Goal: Task Accomplishment & Management: Manage account settings

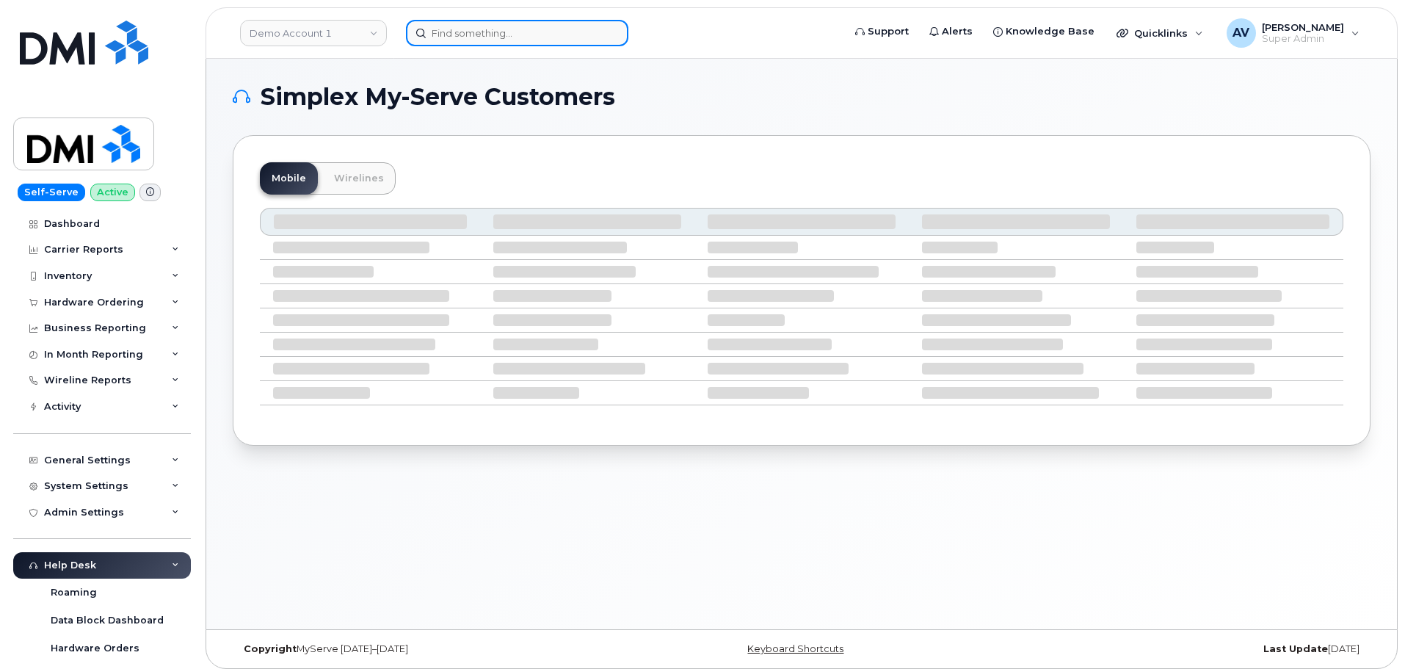
click at [471, 30] on input at bounding box center [517, 33] width 222 height 26
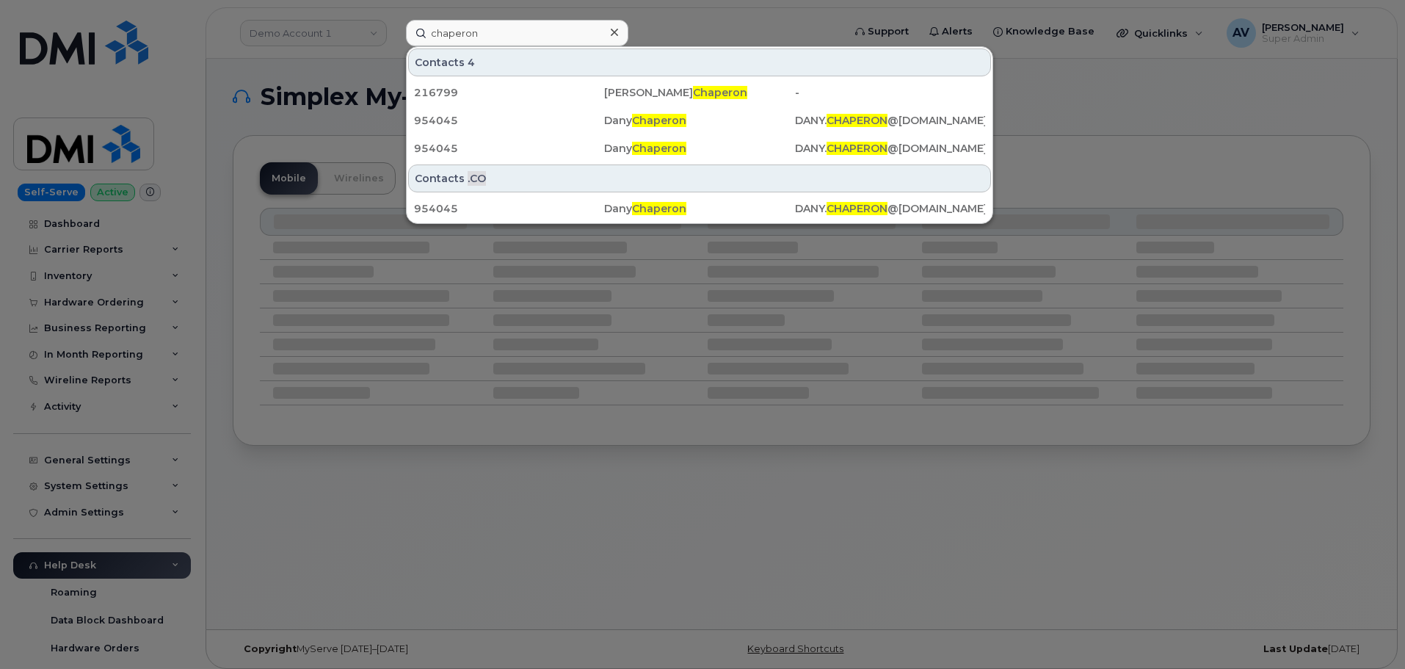
click at [1044, 114] on div at bounding box center [702, 334] width 1405 height 669
click at [443, 33] on input "chaperon" at bounding box center [517, 33] width 222 height 26
paste input "Brett Brazill"
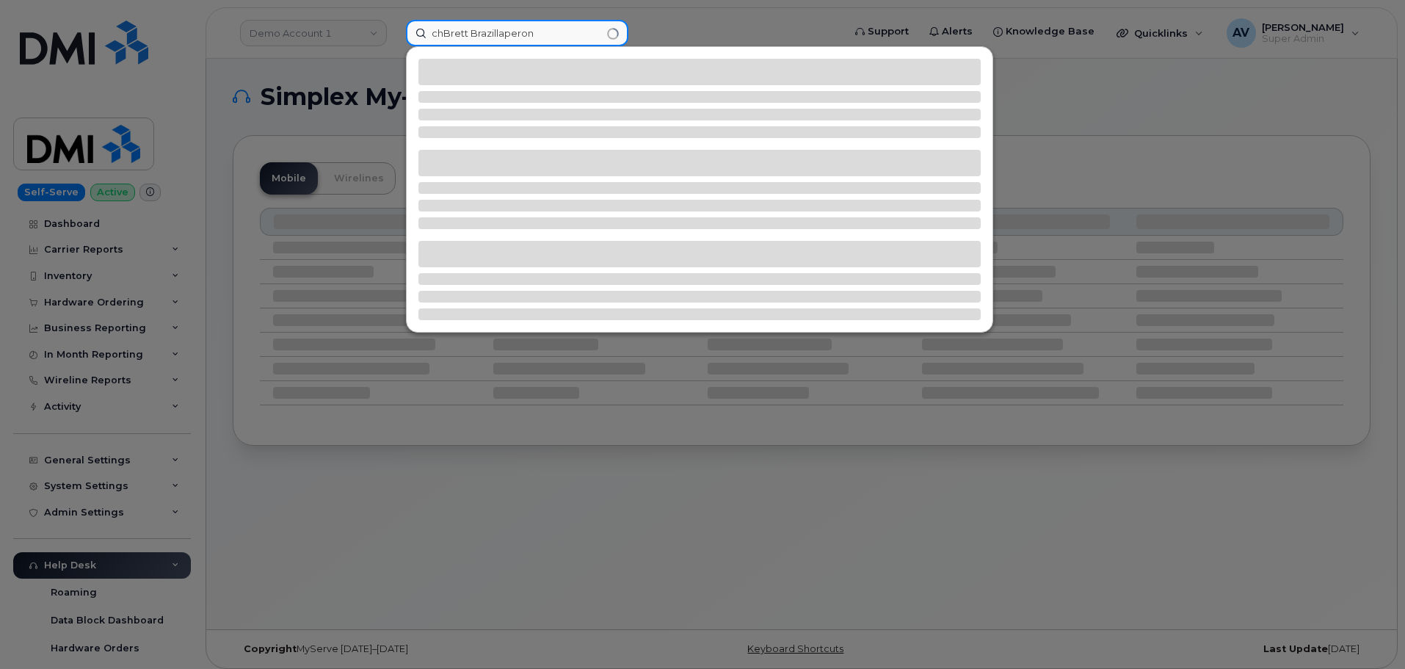
drag, startPoint x: 541, startPoint y: 30, endPoint x: 421, endPoint y: 26, distance: 120.5
click at [421, 26] on input "chBrett Brazillaperon" at bounding box center [517, 33] width 222 height 26
paste input "Brett Brazill"
type input "Brett Brazill"
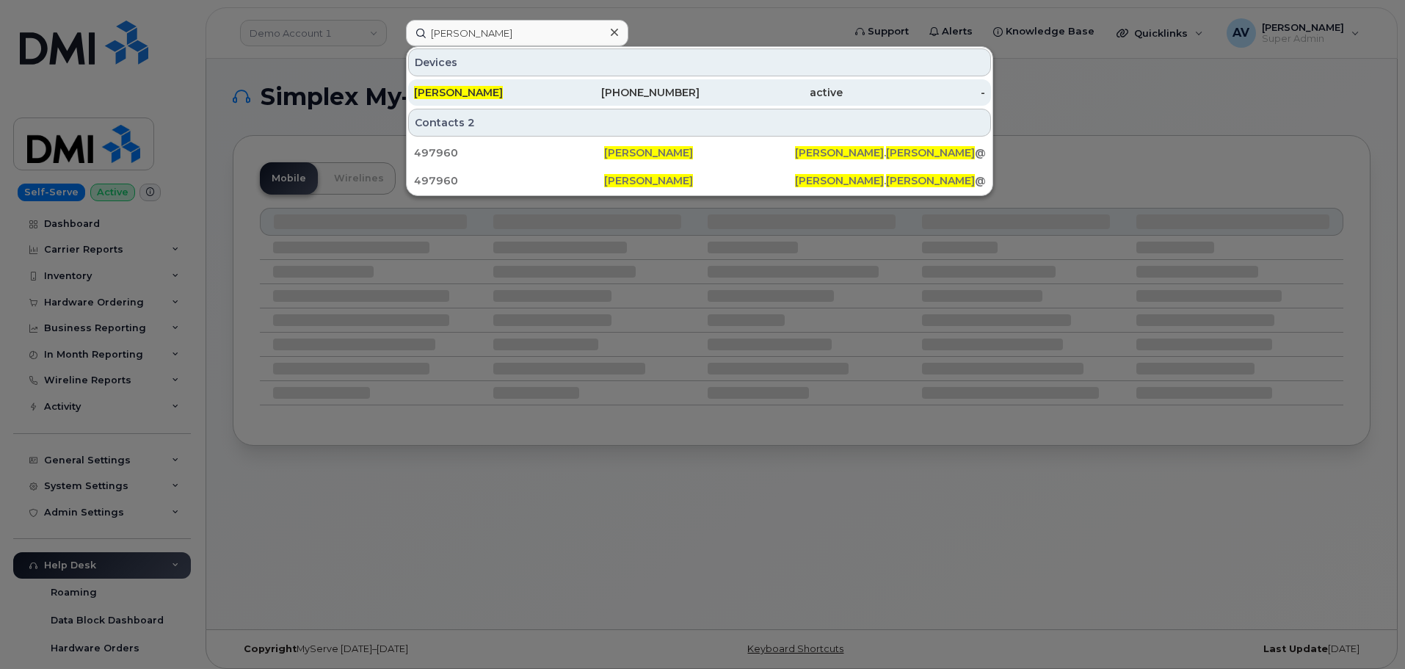
click at [583, 88] on div "253-329-6886" at bounding box center [628, 92] width 143 height 15
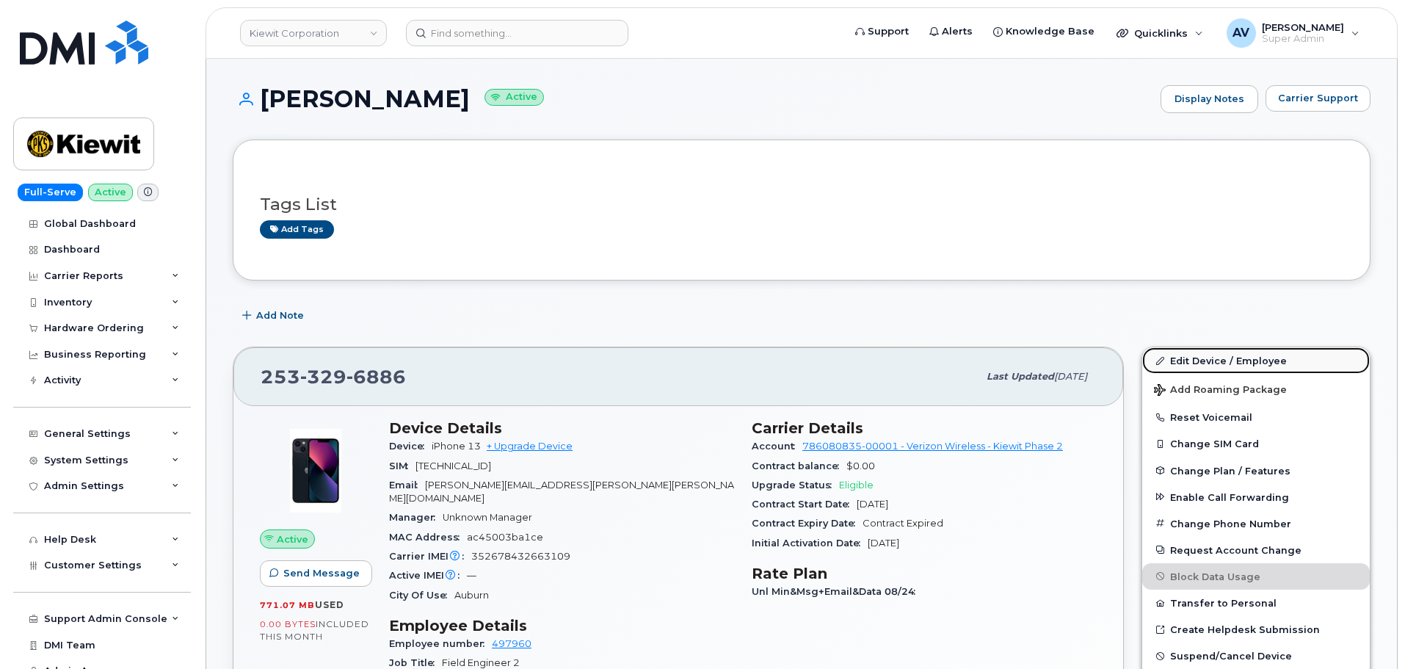
drag, startPoint x: 1241, startPoint y: 356, endPoint x: 1222, endPoint y: 355, distance: 19.1
click at [1241, 356] on link "Edit Device / Employee" at bounding box center [1256, 360] width 228 height 26
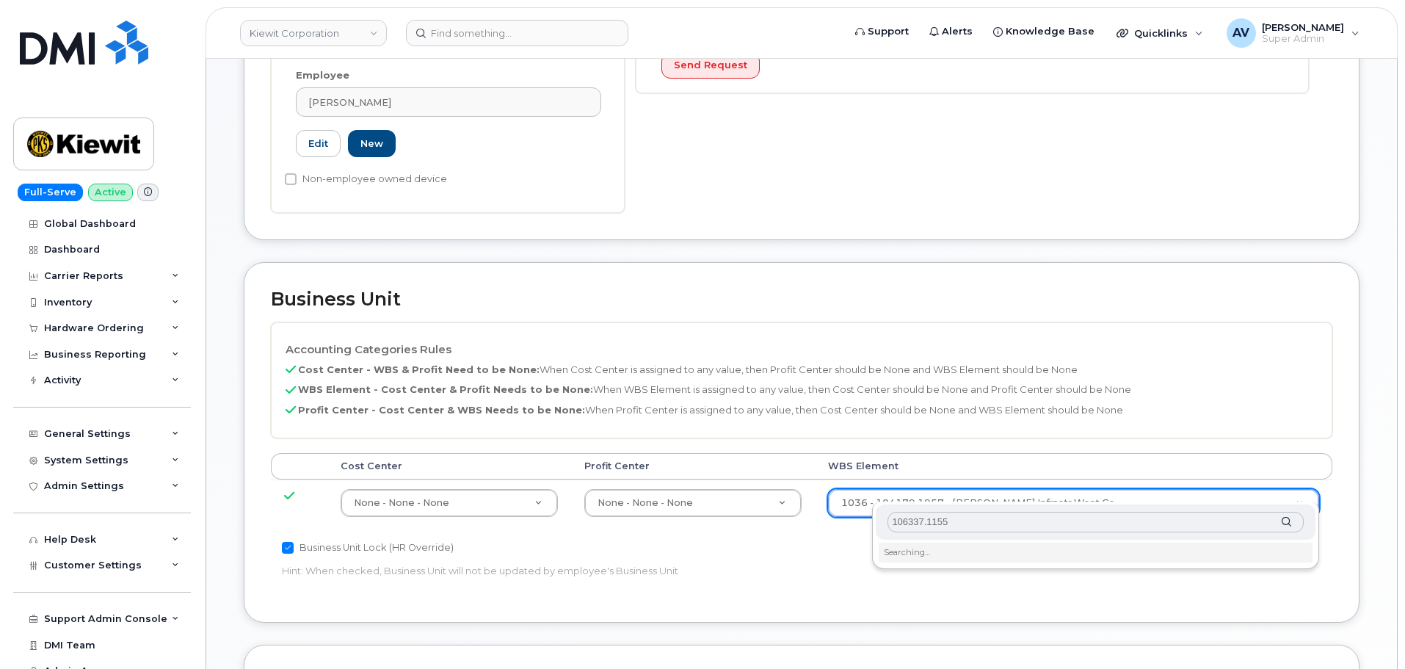
scroll to position [514, 0]
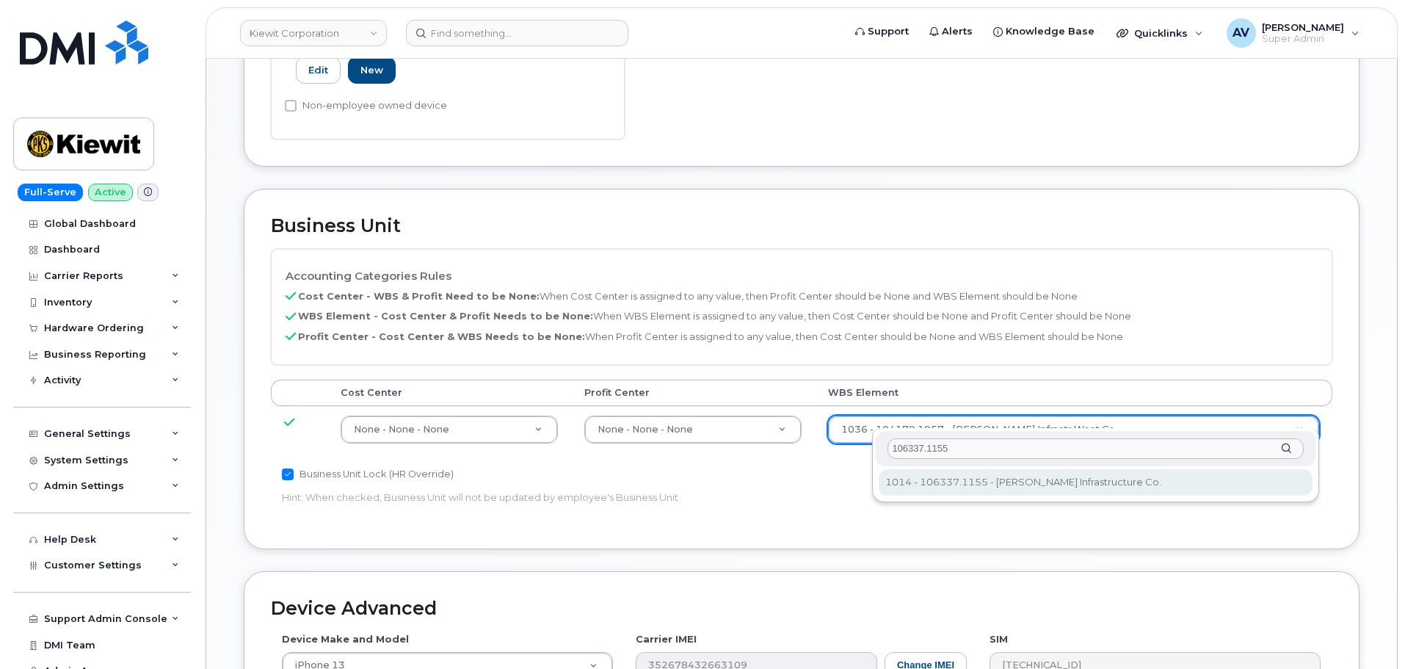
type input "106337.1155"
type input "34706047"
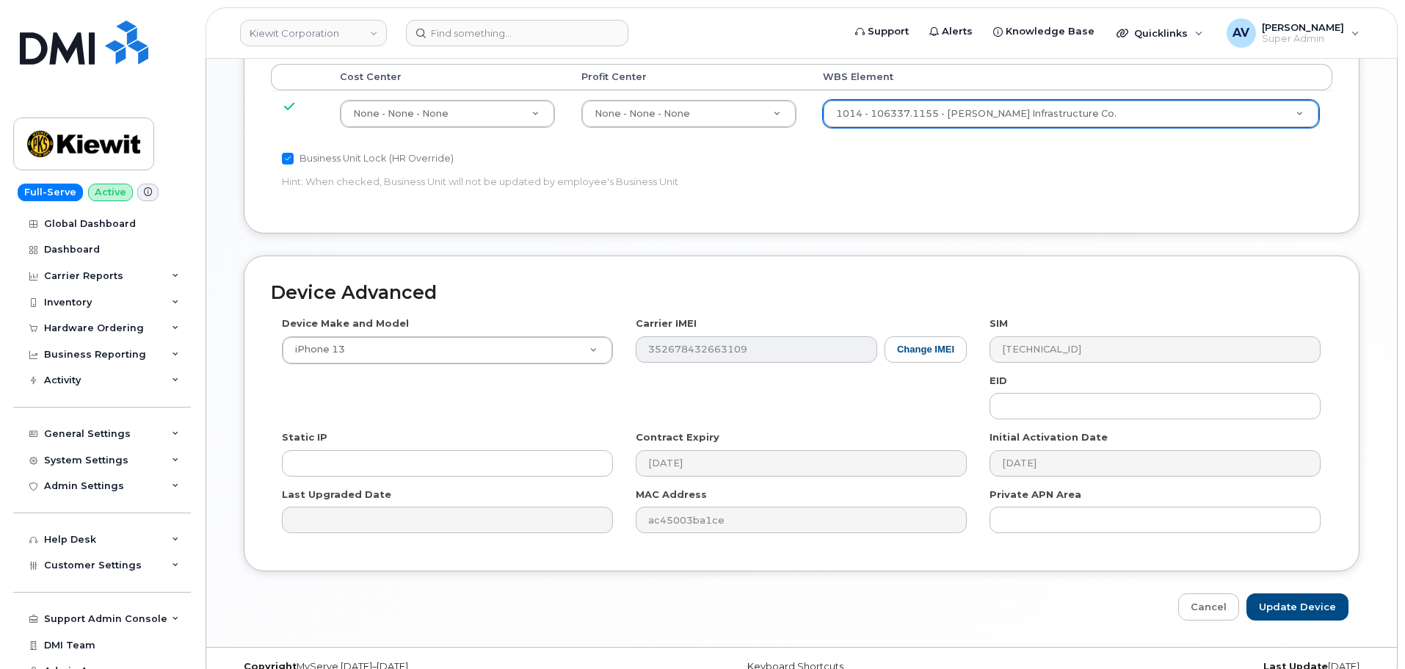
scroll to position [840, 0]
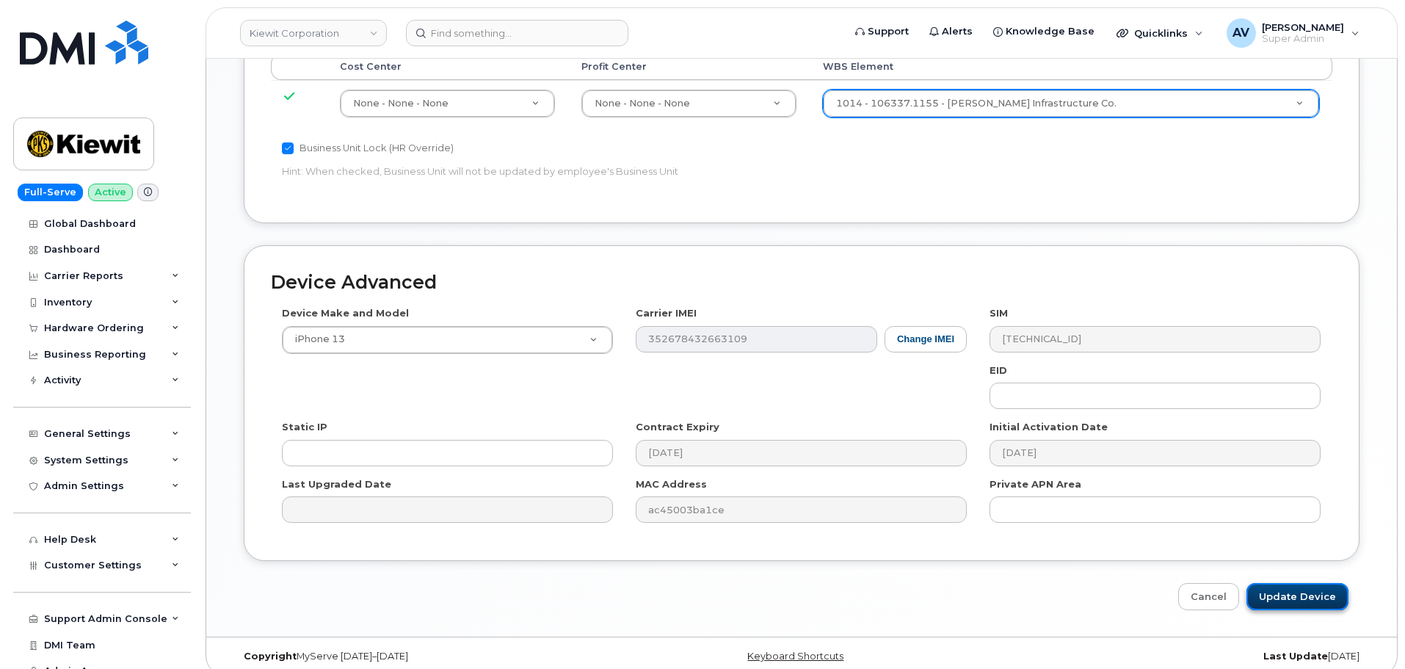
click at [1322, 583] on input "Update Device" at bounding box center [1298, 596] width 102 height 27
type input "Saving..."
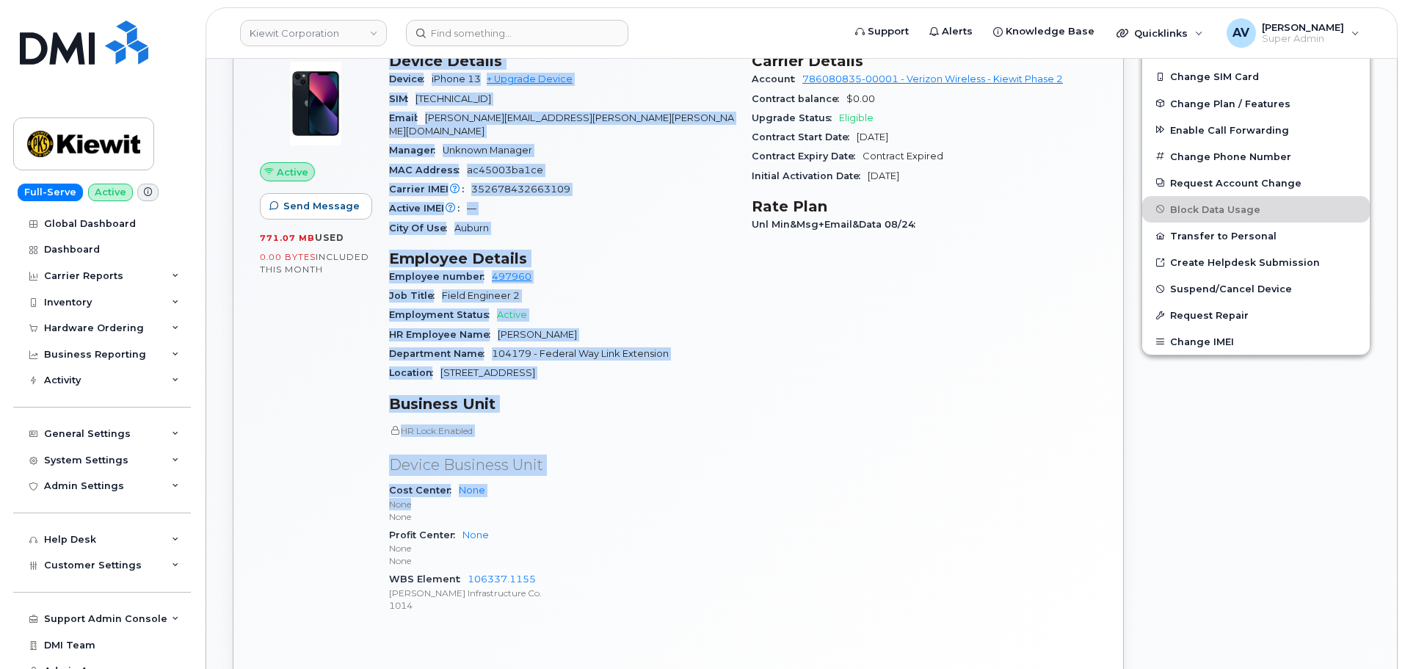
scroll to position [440, 0]
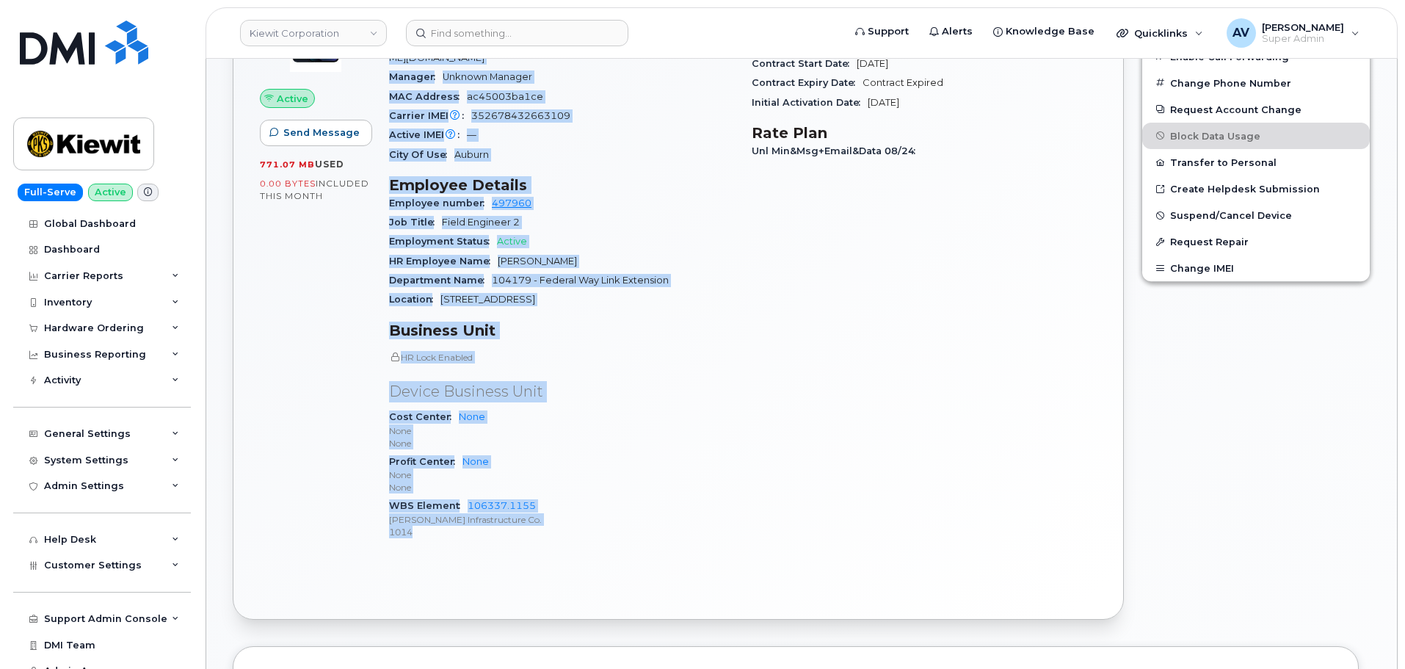
drag, startPoint x: 392, startPoint y: 351, endPoint x: 585, endPoint y: 515, distance: 253.6
click at [585, 515] on div "Device Details Device iPhone 13 + Upgrade Device SIM 89148000009260053758 Email…" at bounding box center [561, 266] width 363 height 592
copy div "Device Details Device iPhone 13 + Upgrade Device SIM 89148000009260053758 Email…"
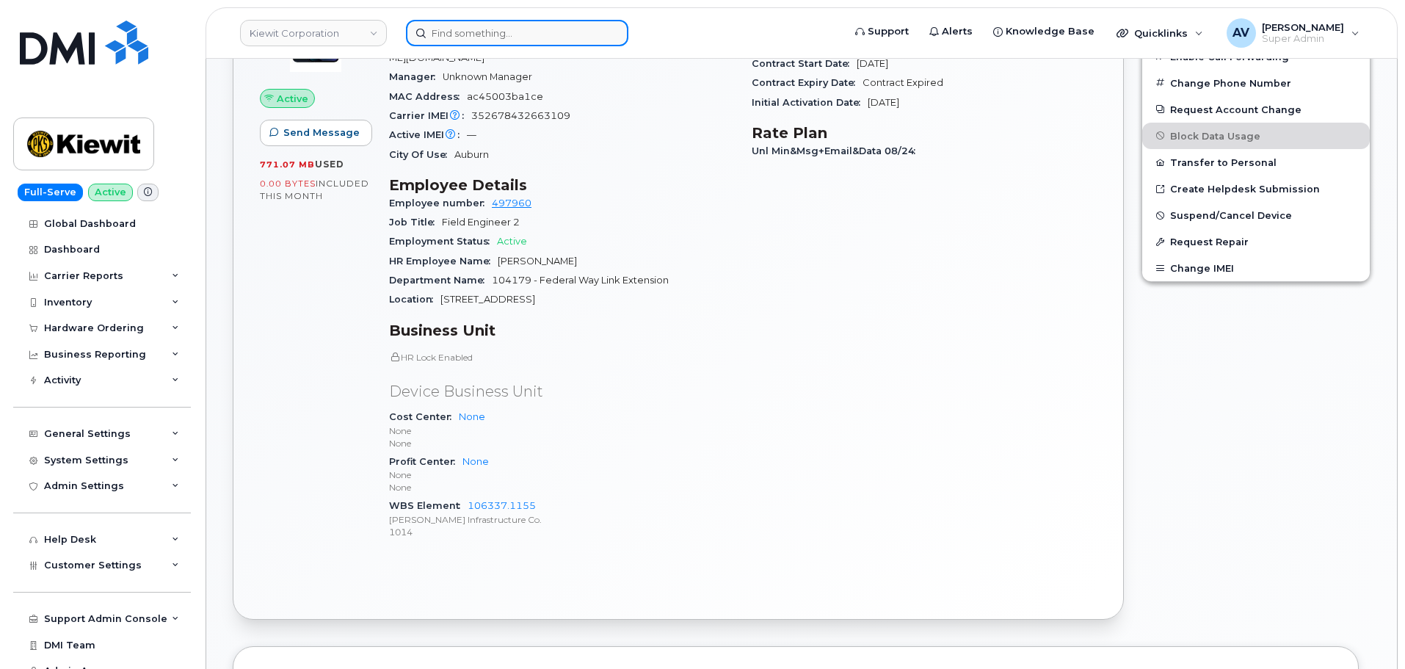
click at [534, 31] on input at bounding box center [517, 33] width 222 height 26
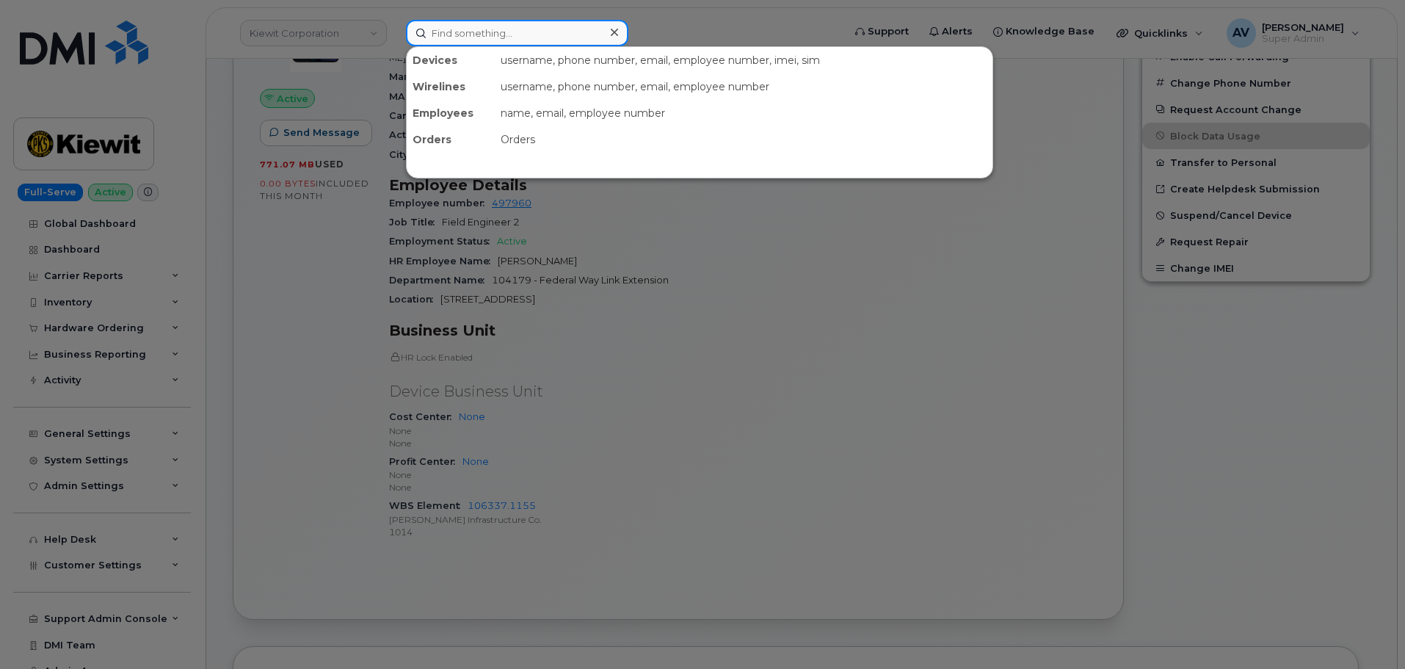
paste input "5064293114"
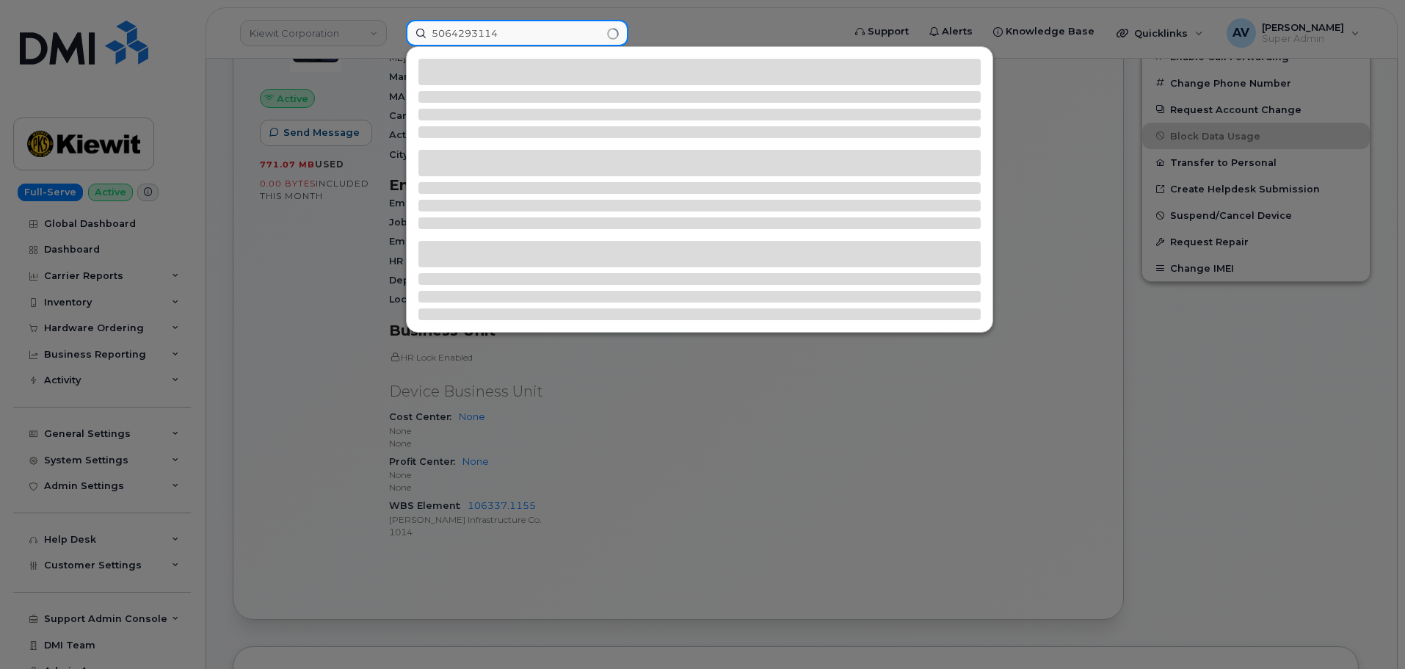
type input "5064293114"
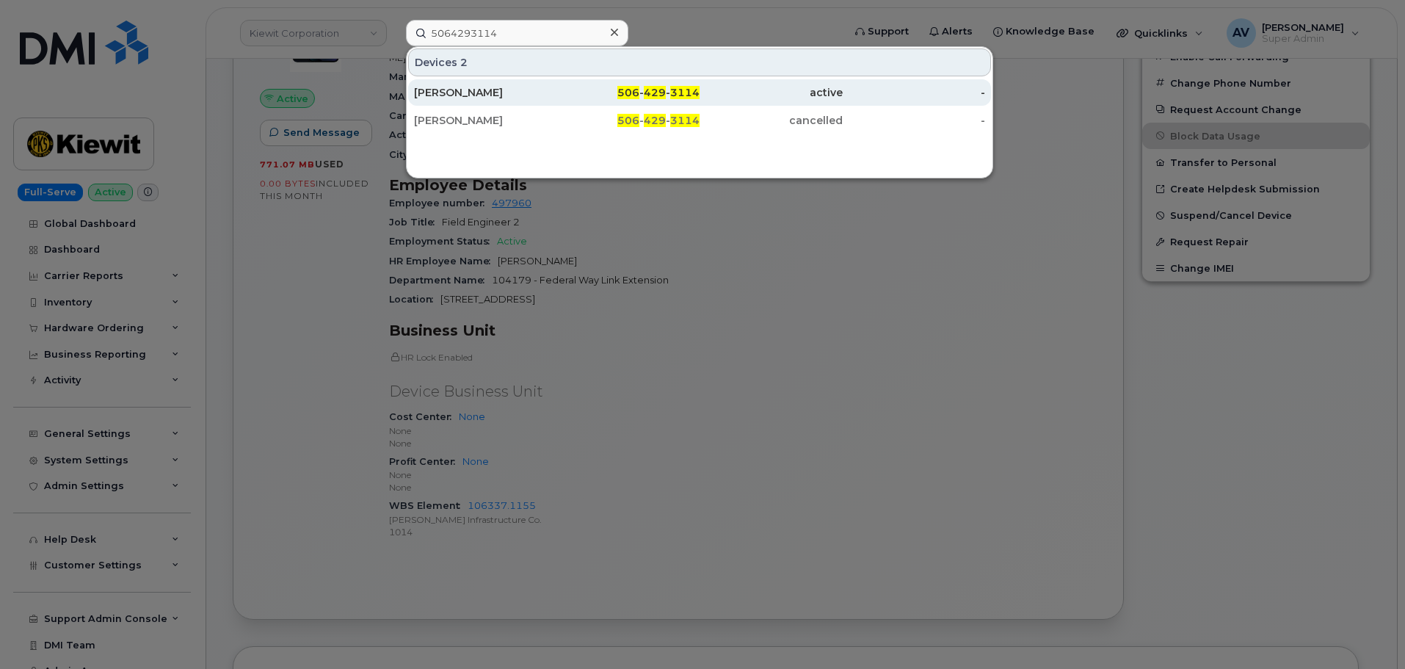
click at [542, 94] on div "Roddy Barton" at bounding box center [485, 92] width 143 height 15
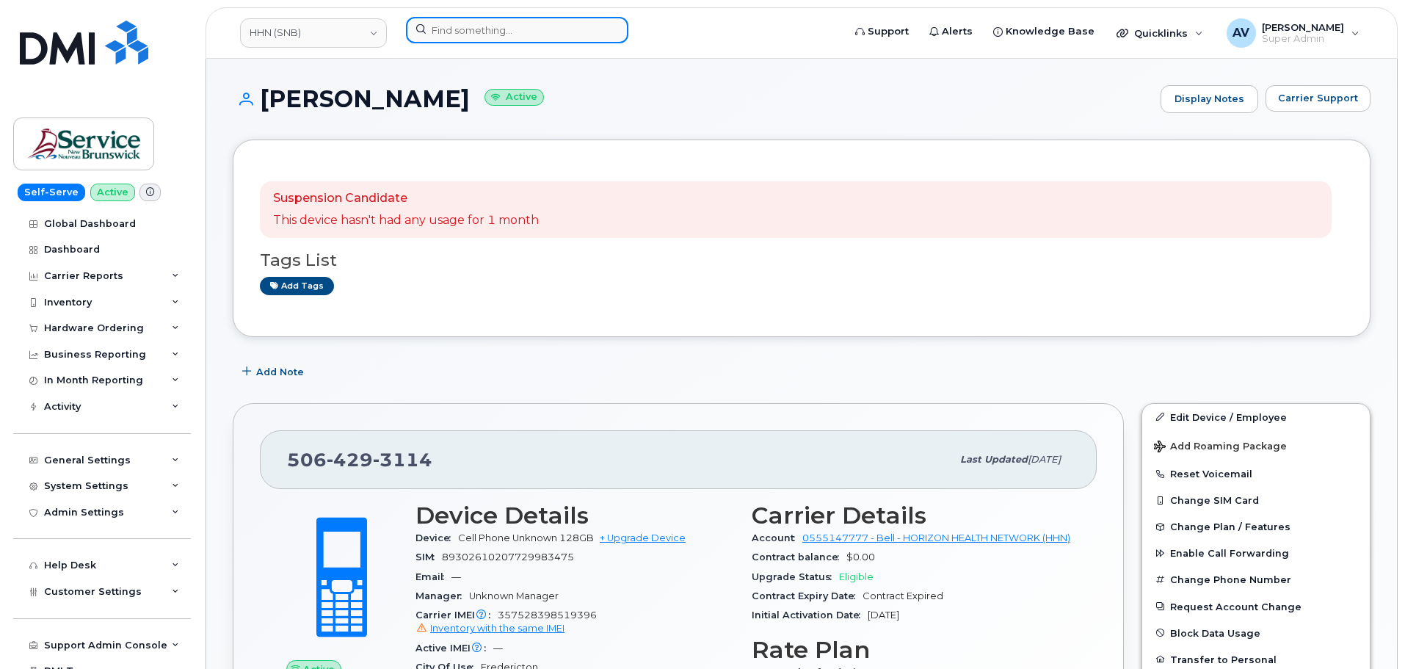
click at [469, 26] on input at bounding box center [517, 30] width 222 height 26
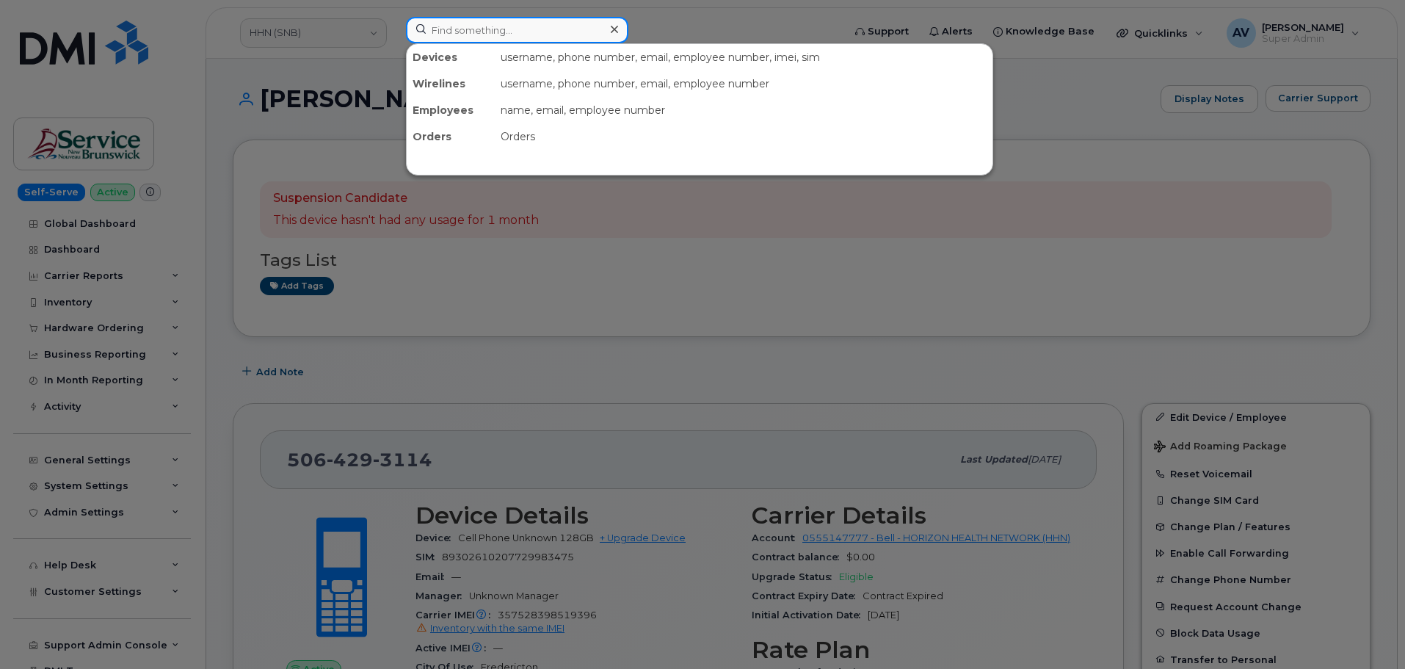
paste input "[PERSON_NAME]"
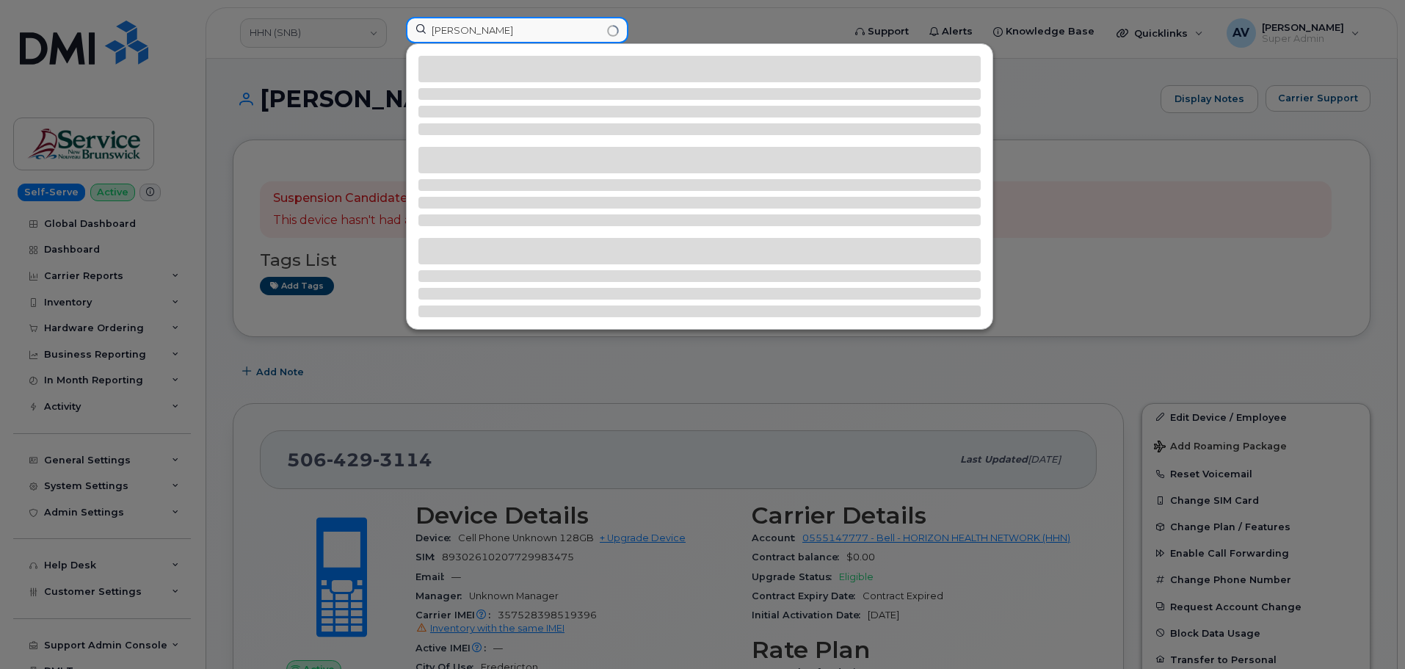
type input "[PERSON_NAME]"
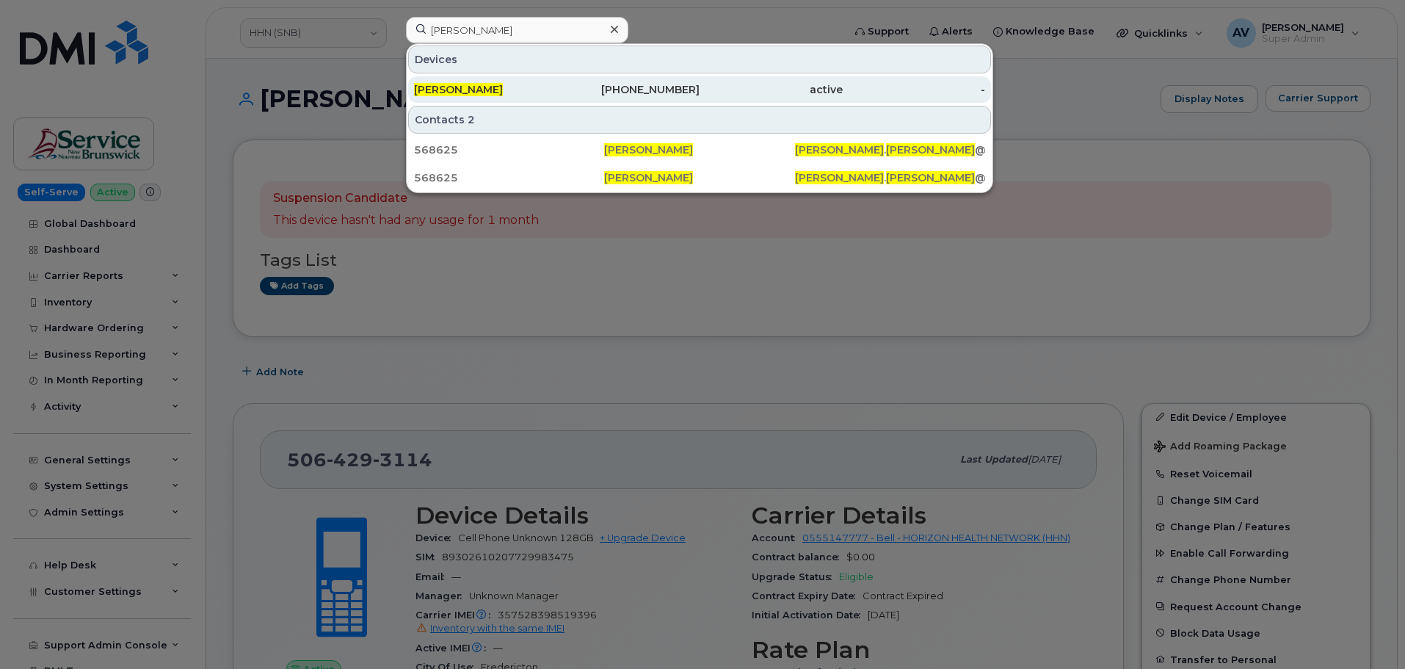
click at [526, 92] on div "ALEXANDRE CHANG" at bounding box center [485, 89] width 143 height 15
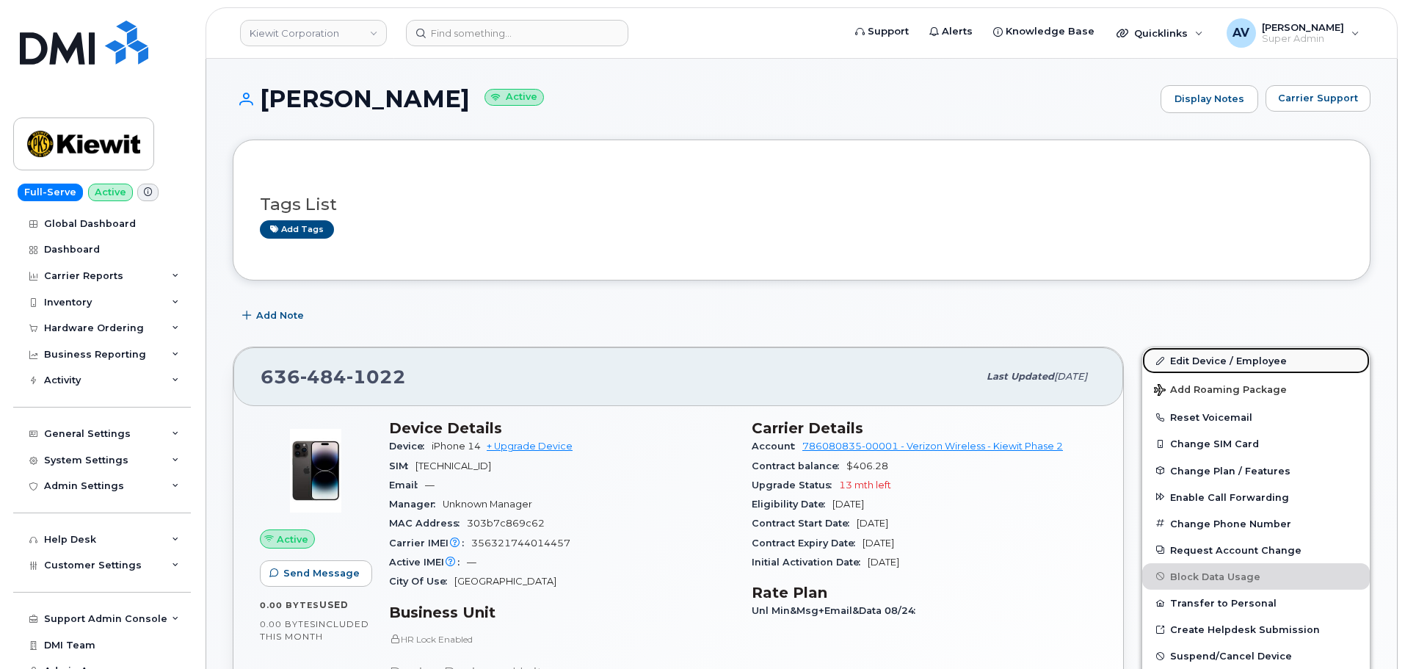
click at [1184, 358] on link "Edit Device / Employee" at bounding box center [1256, 360] width 228 height 26
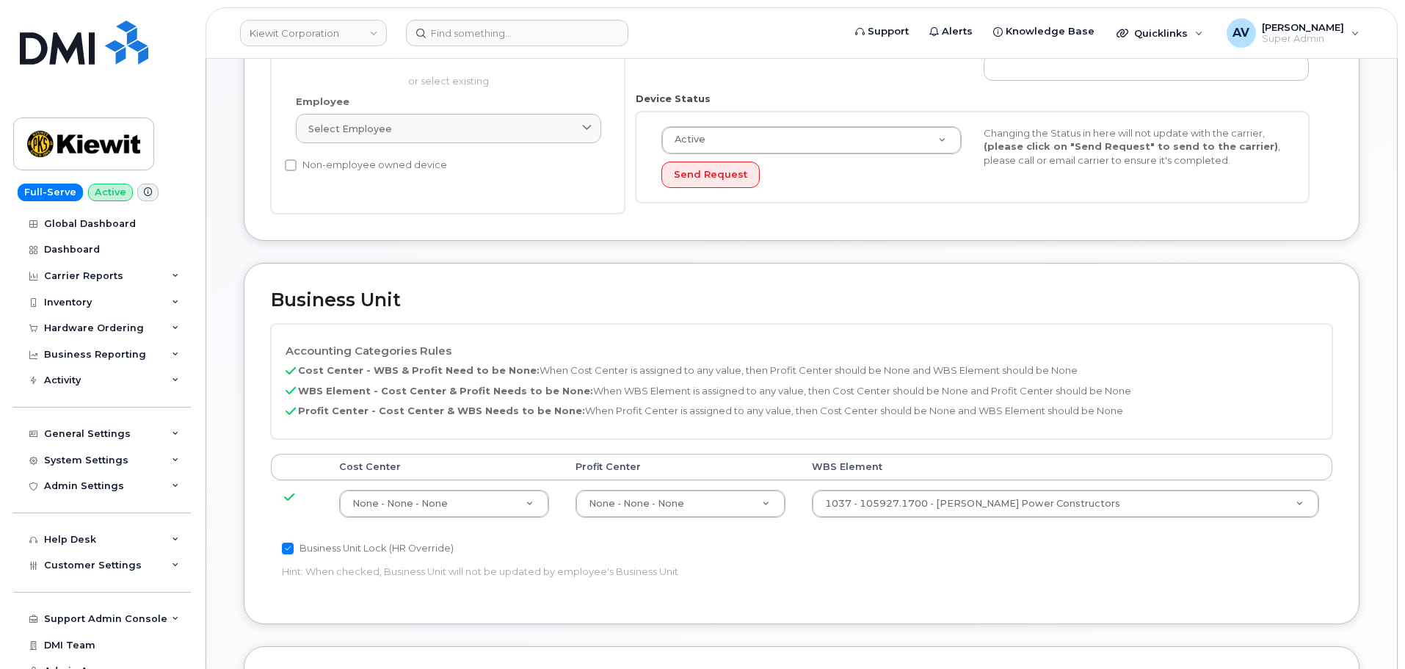
scroll to position [440, 0]
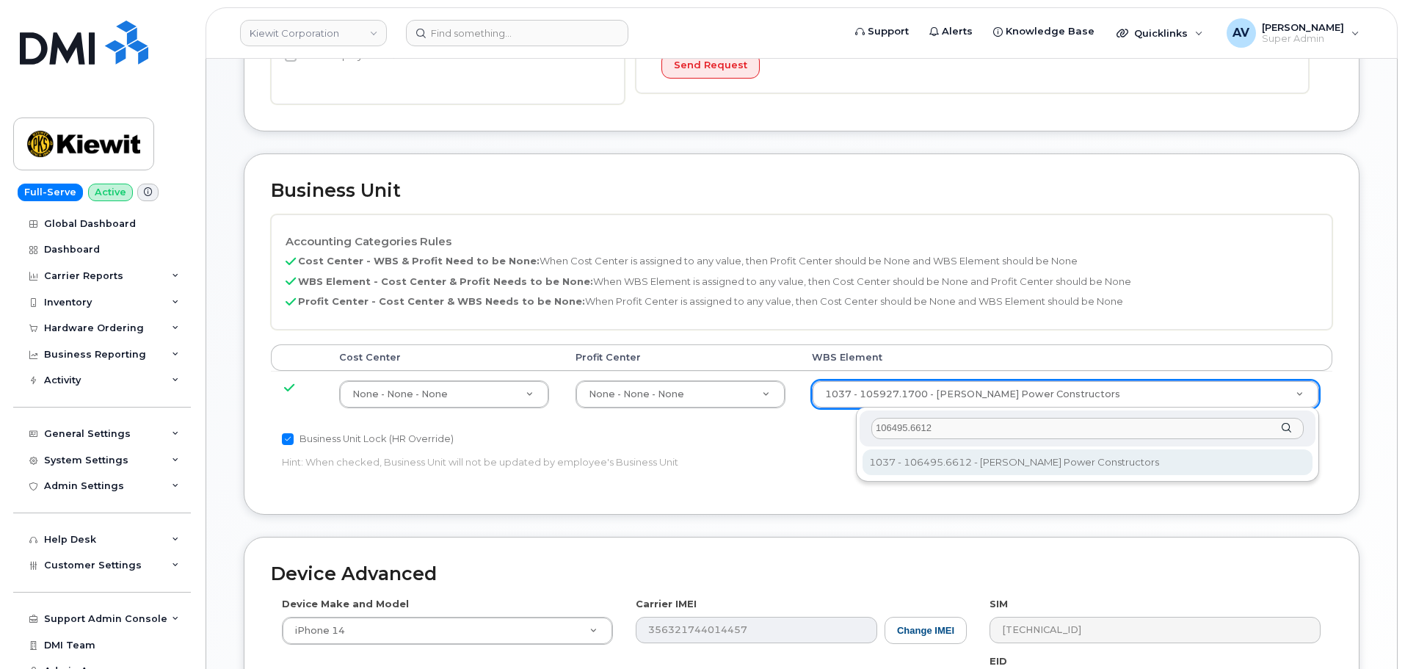
type input "106495.6612"
type input "35834206"
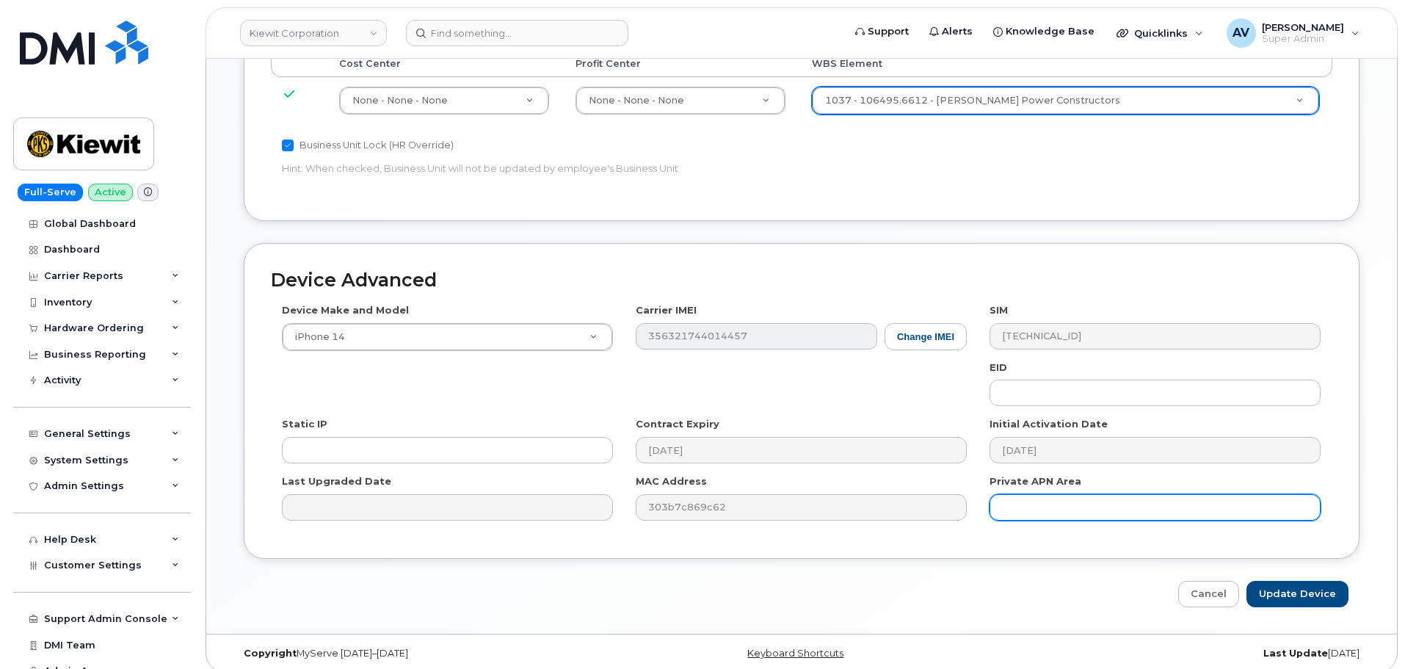
scroll to position [746, 0]
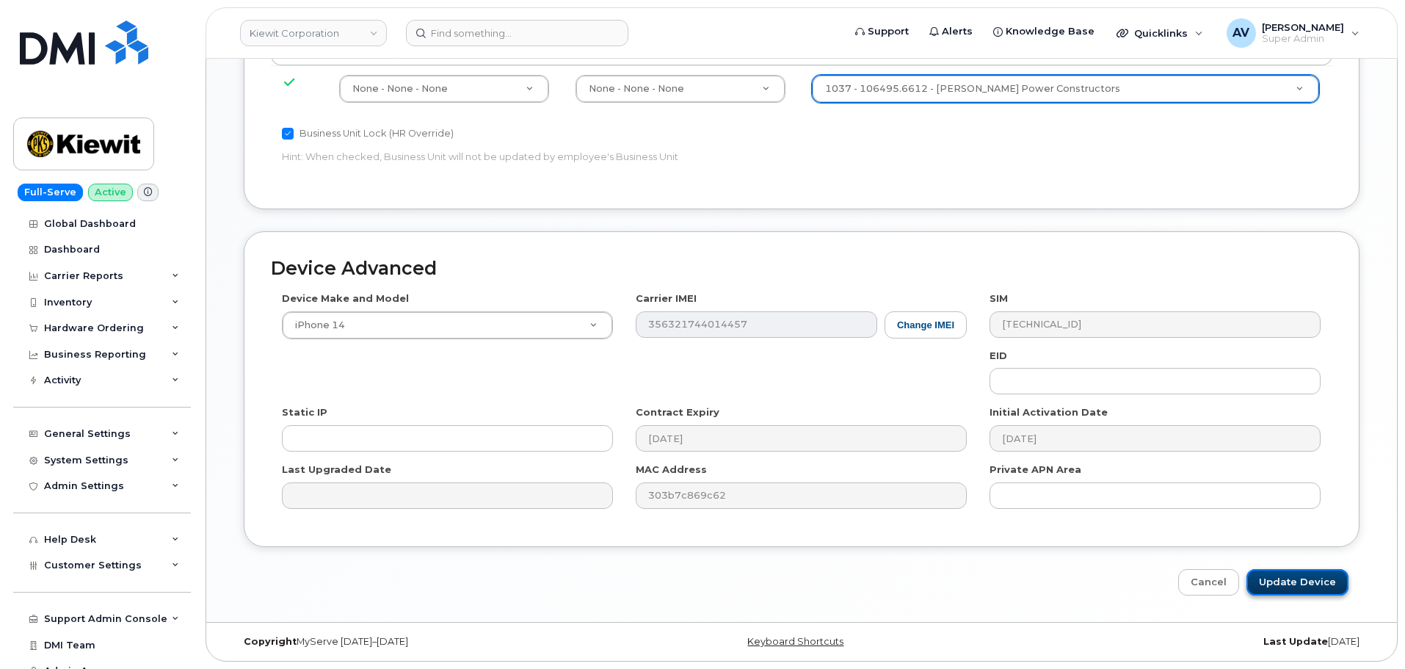
click at [1278, 576] on input "Update Device" at bounding box center [1298, 582] width 102 height 27
type input "Saving..."
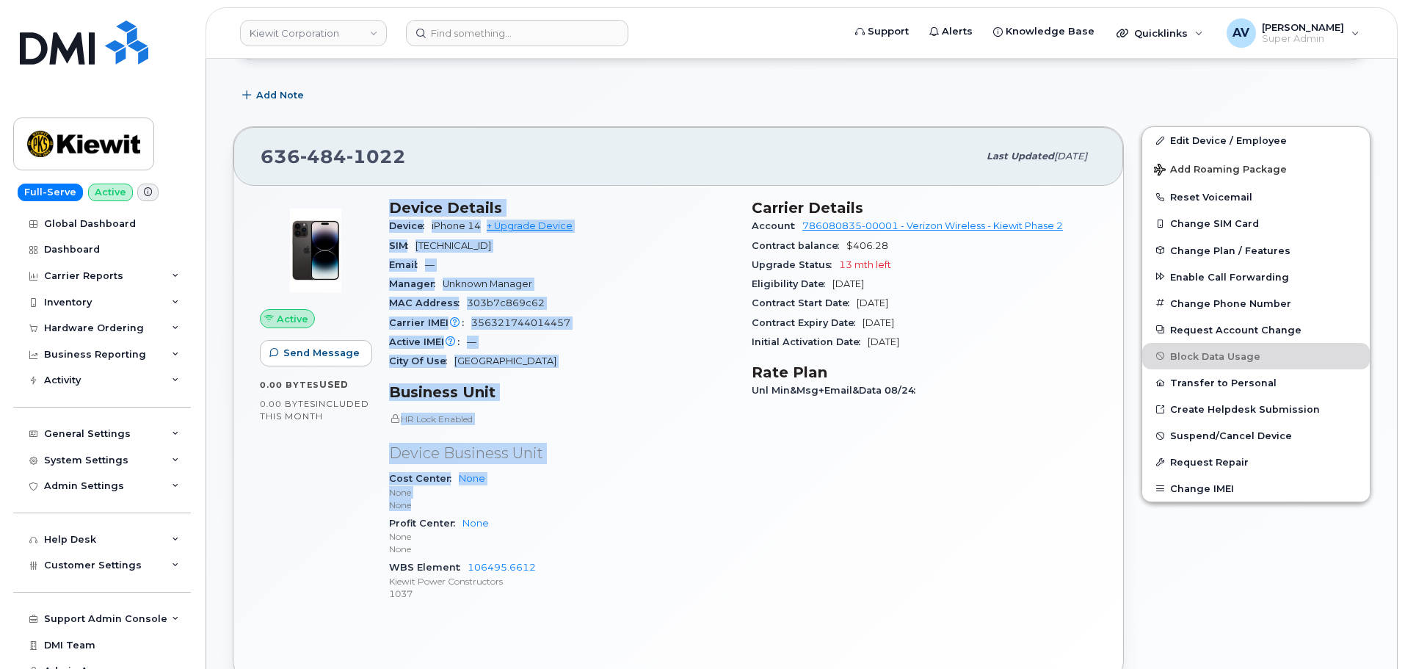
scroll to position [294, 0]
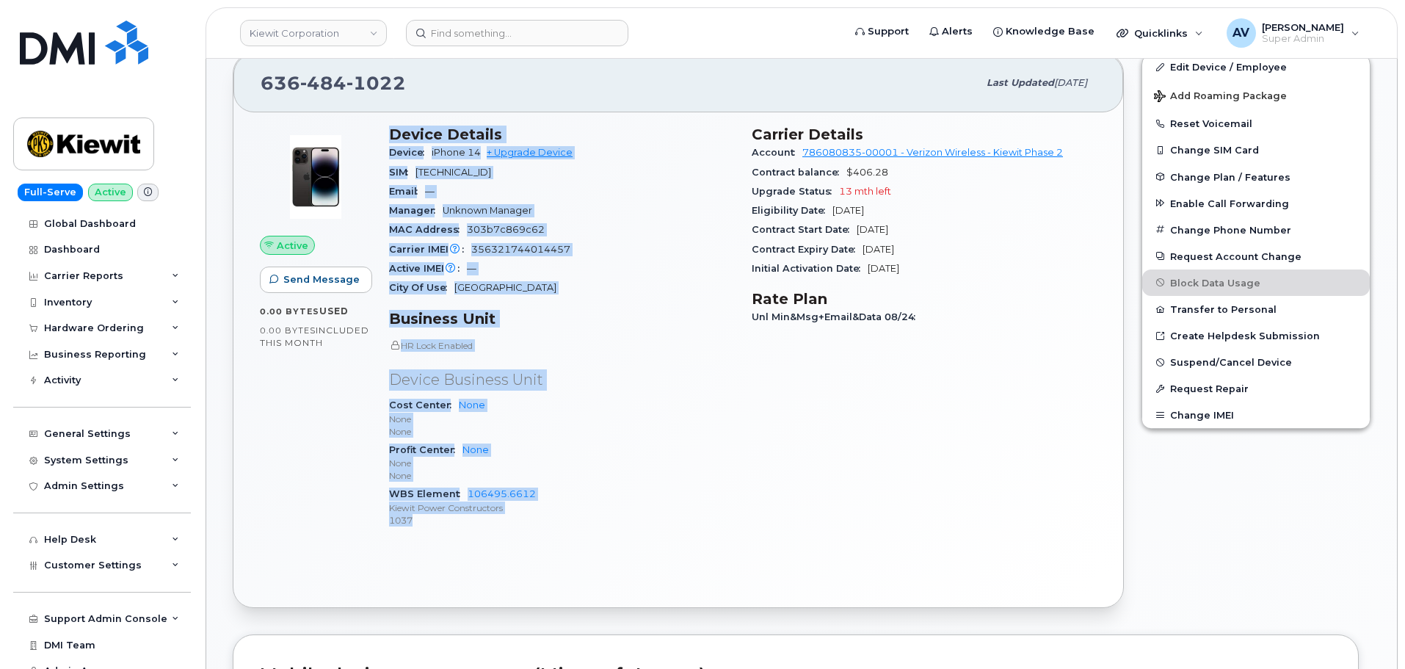
drag, startPoint x: 385, startPoint y: 425, endPoint x: 540, endPoint y: 525, distance: 183.7
click at [540, 525] on div "Device Details Device iPhone 14 + Upgrade Device SIM 89148000011481579363 Email…" at bounding box center [561, 333] width 363 height 433
copy div "Device Details Device iPhone 14 + Upgrade Device SIM 89148000011481579363 Email…"
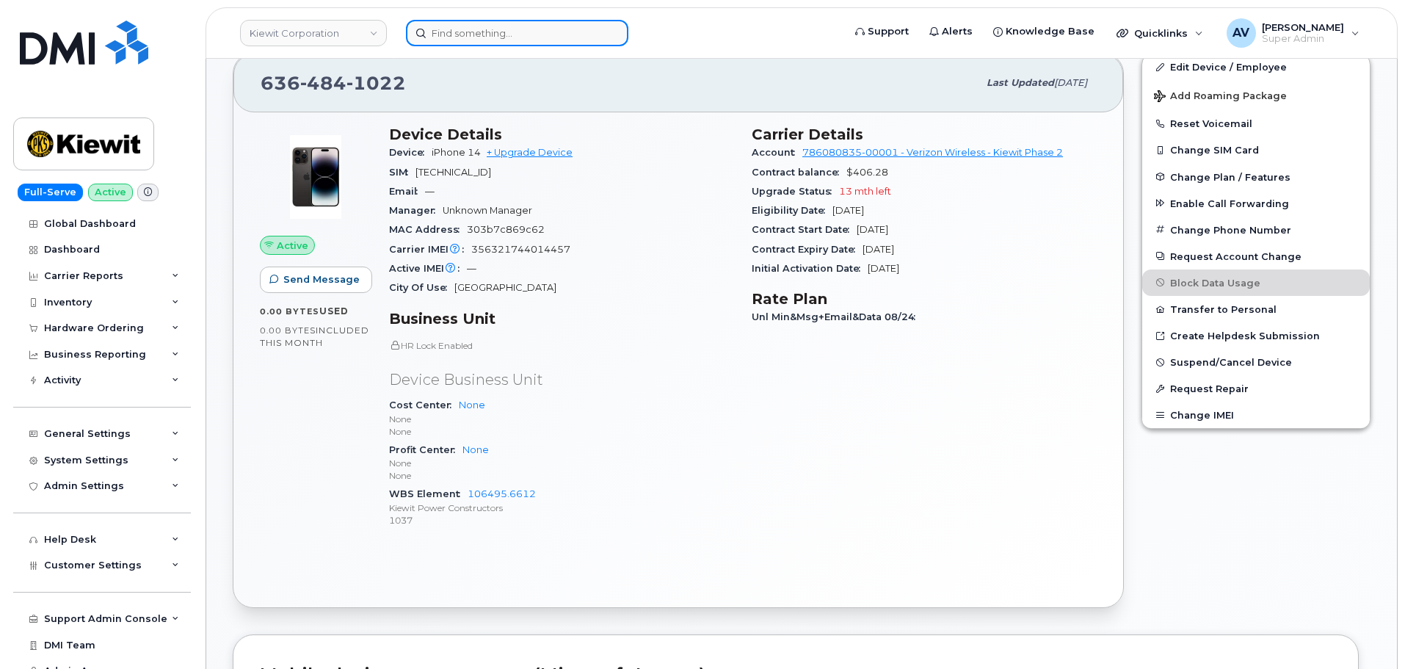
click at [522, 32] on input at bounding box center [517, 33] width 222 height 26
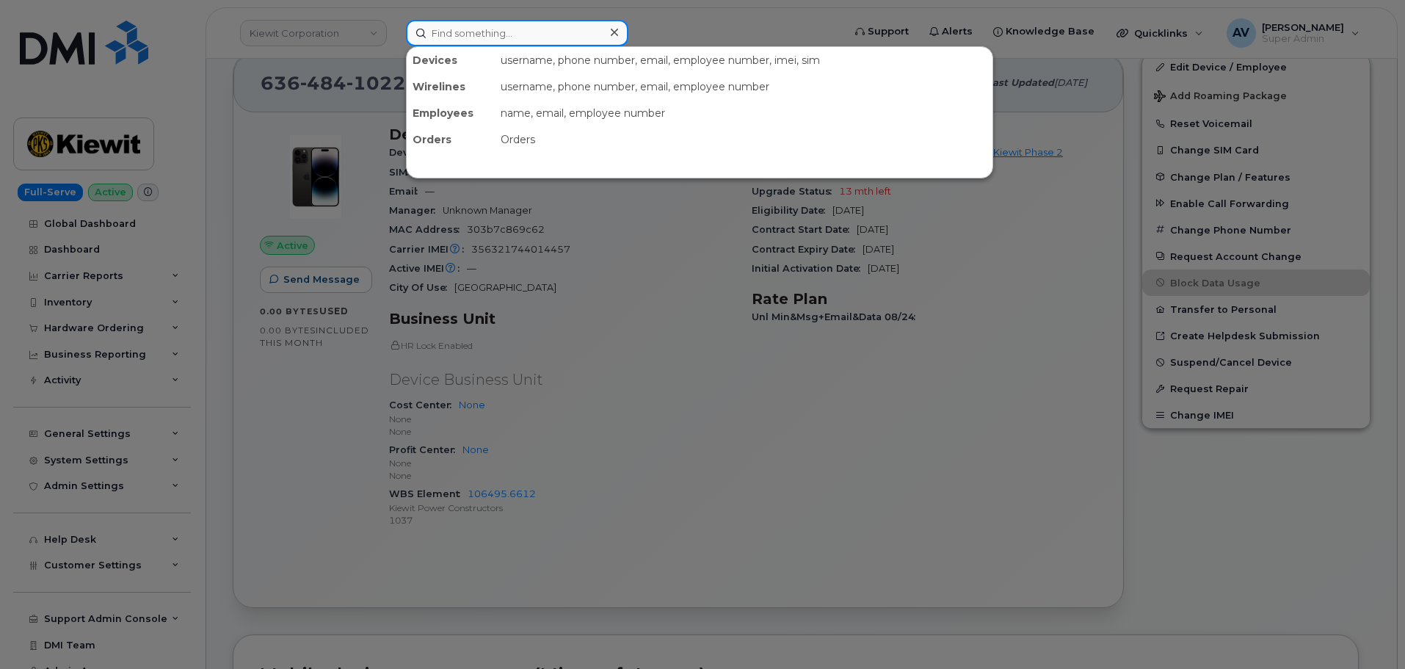
paste input "[PERSON_NAME]"
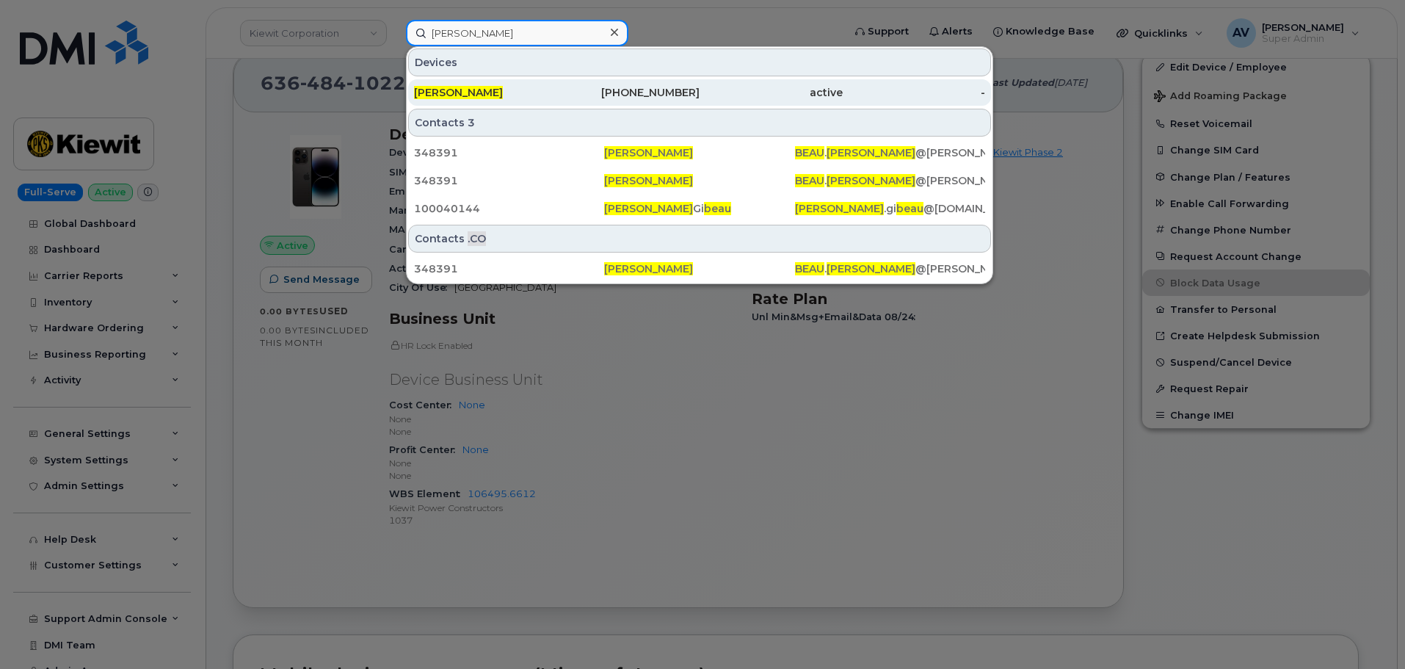
type input "[PERSON_NAME]"
click at [610, 95] on div "310-227-7794" at bounding box center [628, 92] width 143 height 15
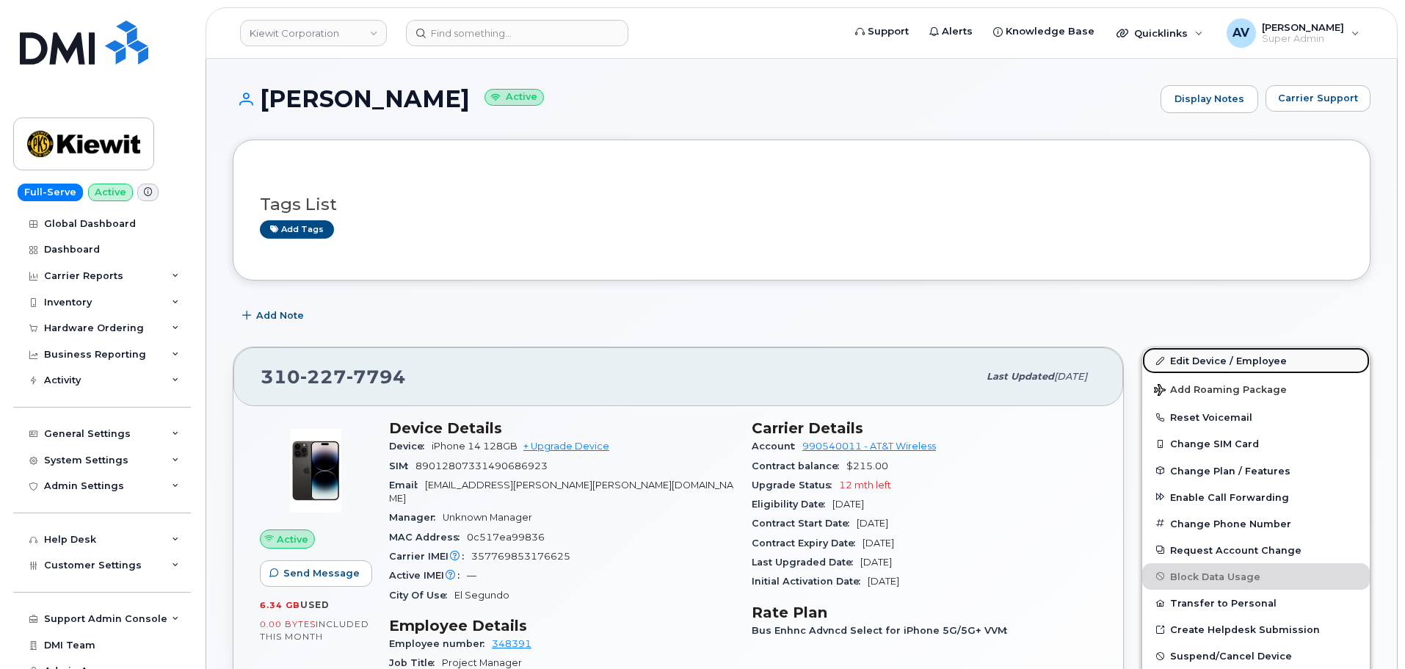
click at [1188, 359] on link "Edit Device / Employee" at bounding box center [1256, 360] width 228 height 26
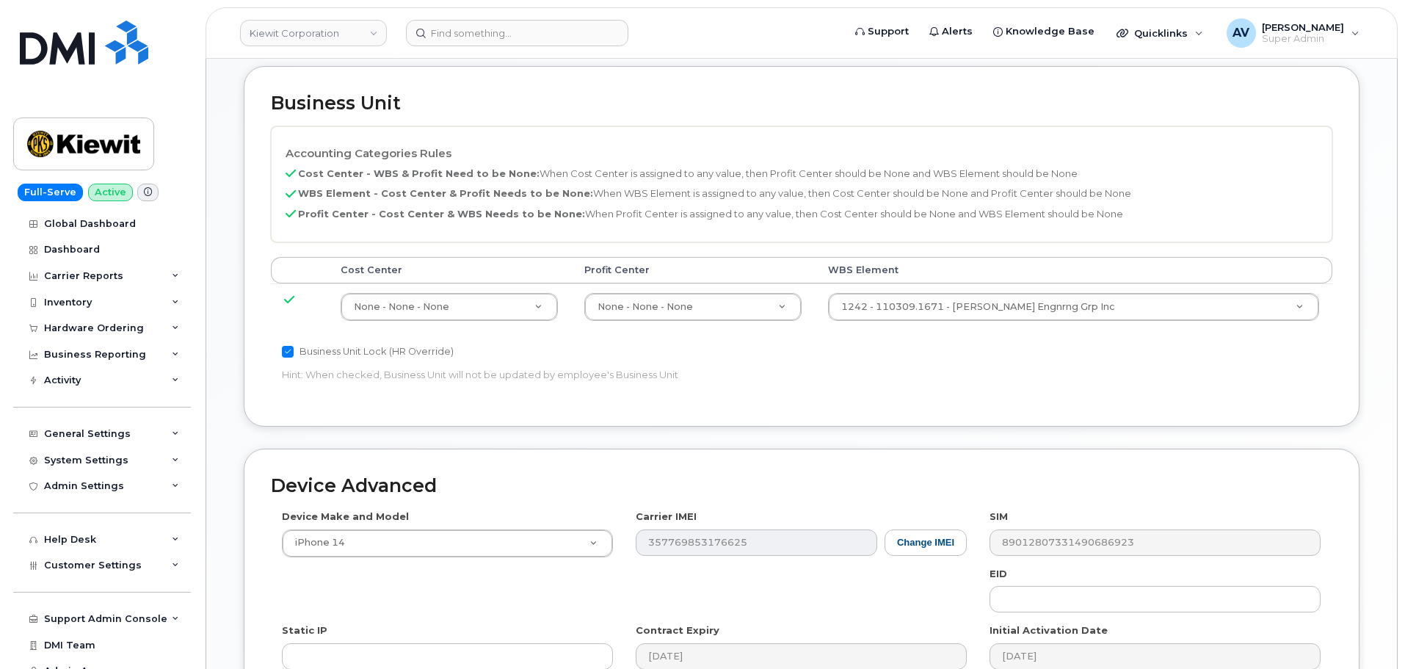
scroll to position [661, 0]
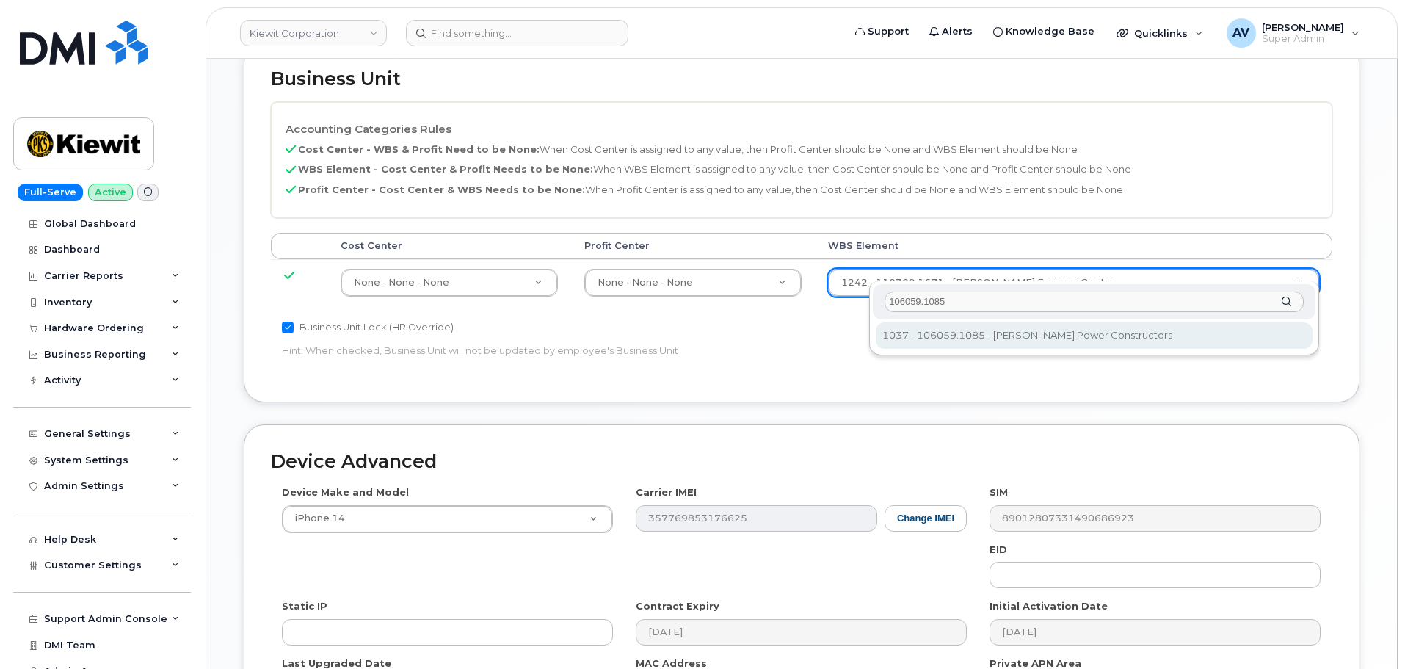
type input "106059.1085"
type input "29973553"
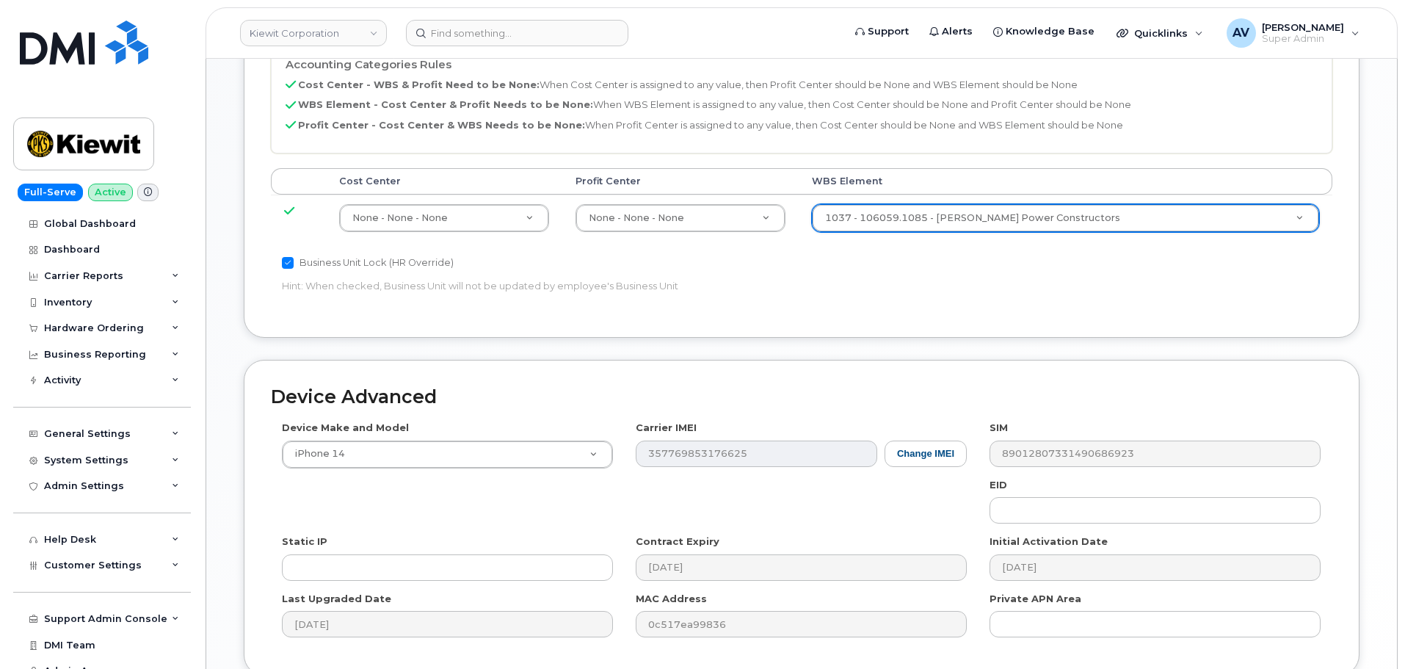
scroll to position [840, 0]
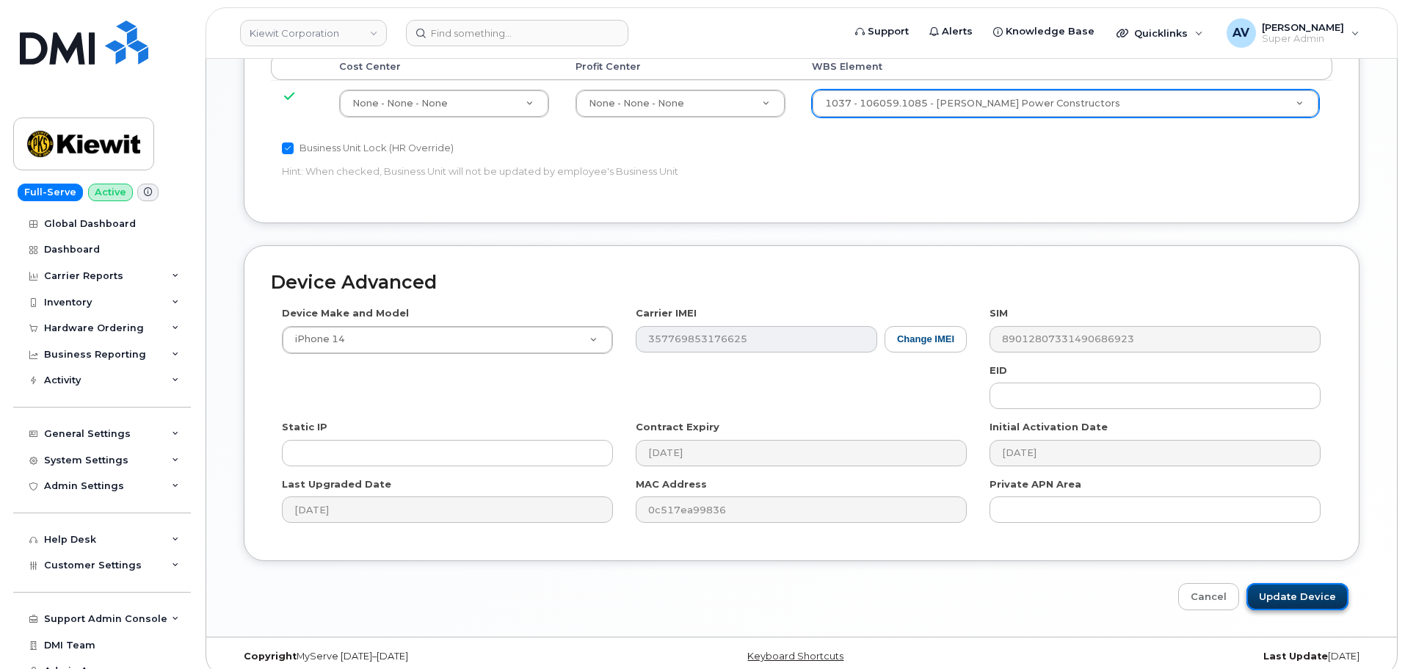
click at [1289, 583] on input "Update Device" at bounding box center [1298, 596] width 102 height 27
type input "Saving..."
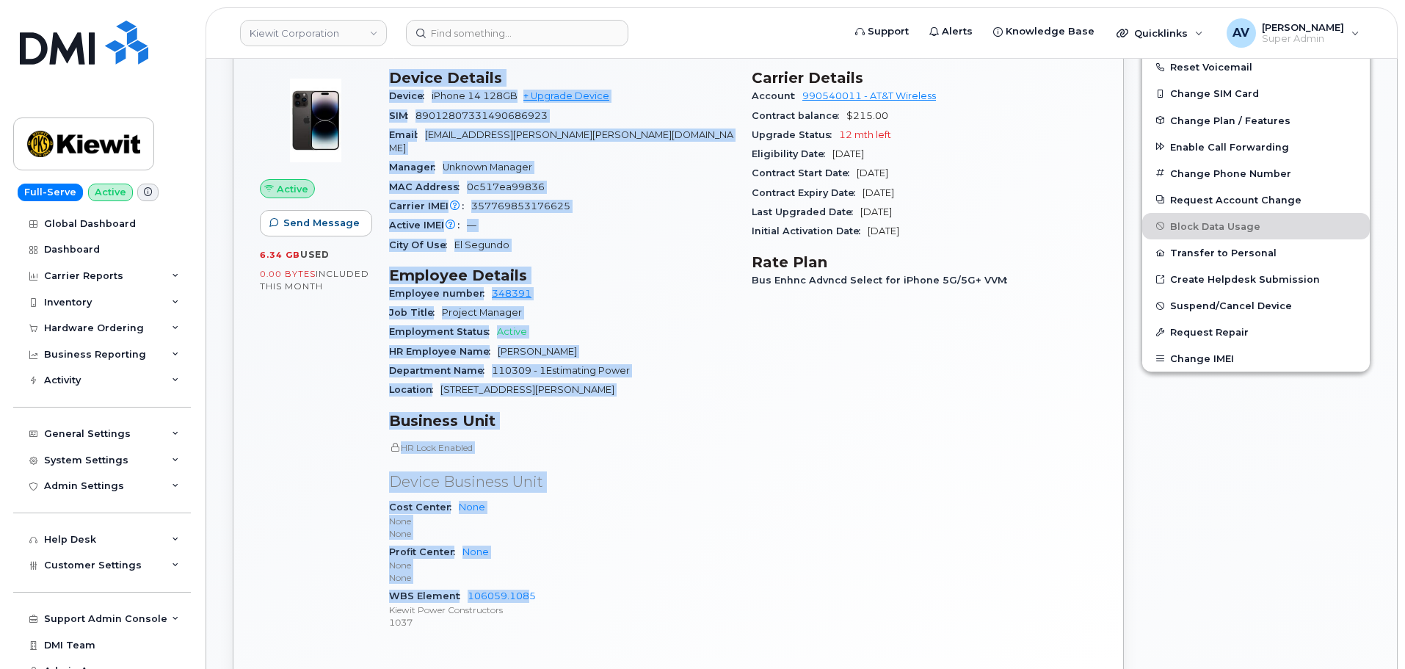
scroll to position [440, 0]
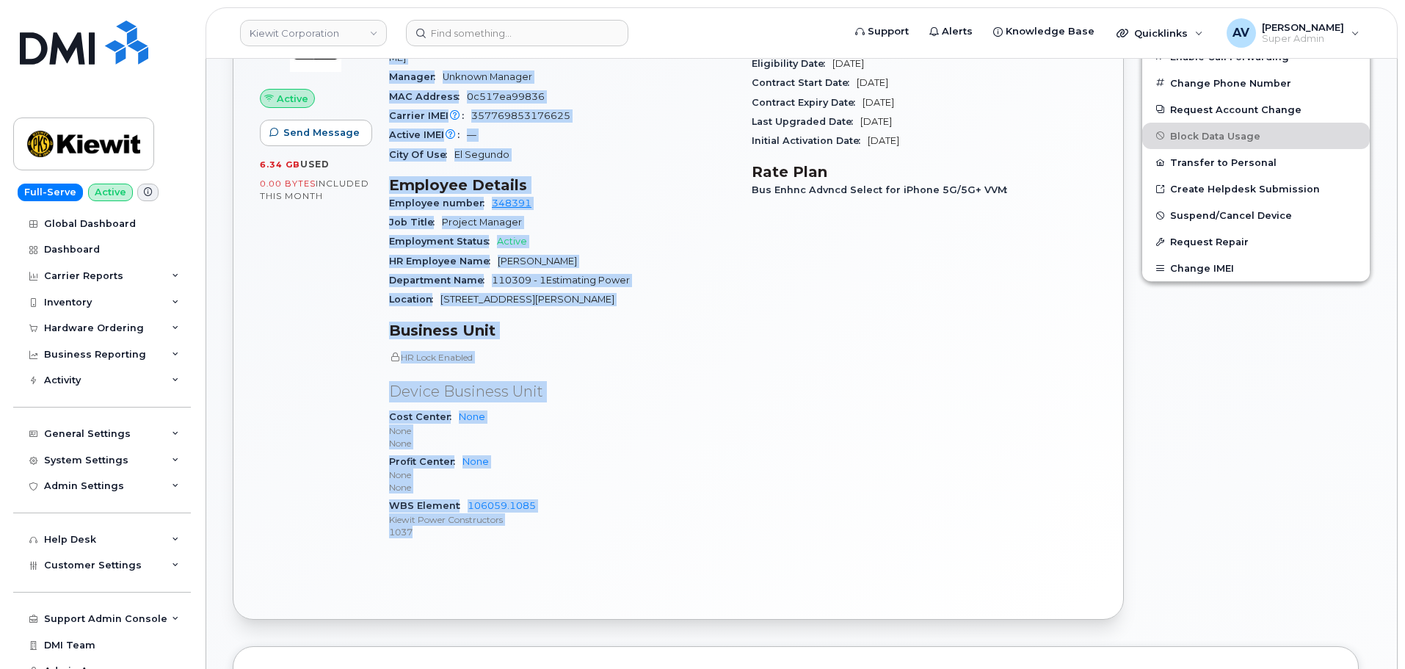
drag, startPoint x: 389, startPoint y: 428, endPoint x: 531, endPoint y: 515, distance: 167.1
click at [531, 515] on div "Device Details Device iPhone 14 128GB + Upgrade Device SIM [TECHNICAL_ID] Email…" at bounding box center [561, 266] width 363 height 592
copy div "Device Details Device iPhone 14 128GB + Upgrade Device SIM [TECHNICAL_ID] Email…"
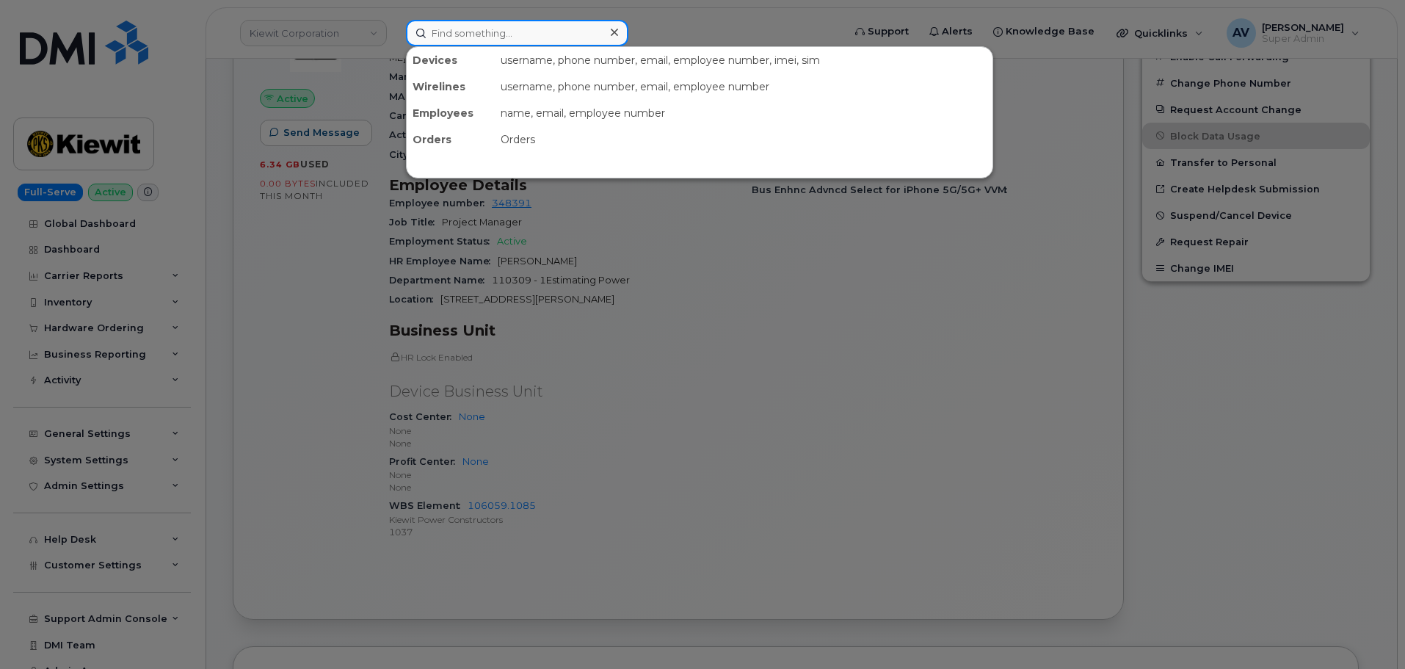
click at [508, 39] on input at bounding box center [517, 33] width 222 height 26
paste input "[PERSON_NAME]"
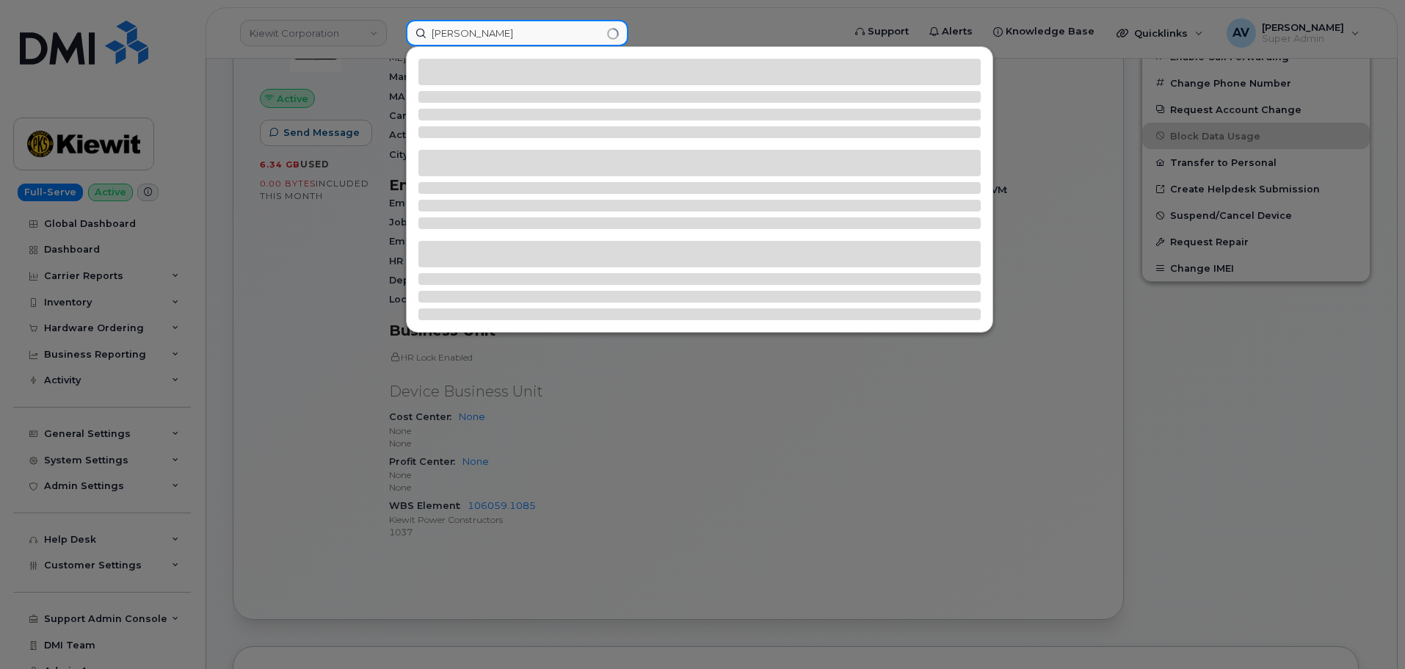
type input "[PERSON_NAME]"
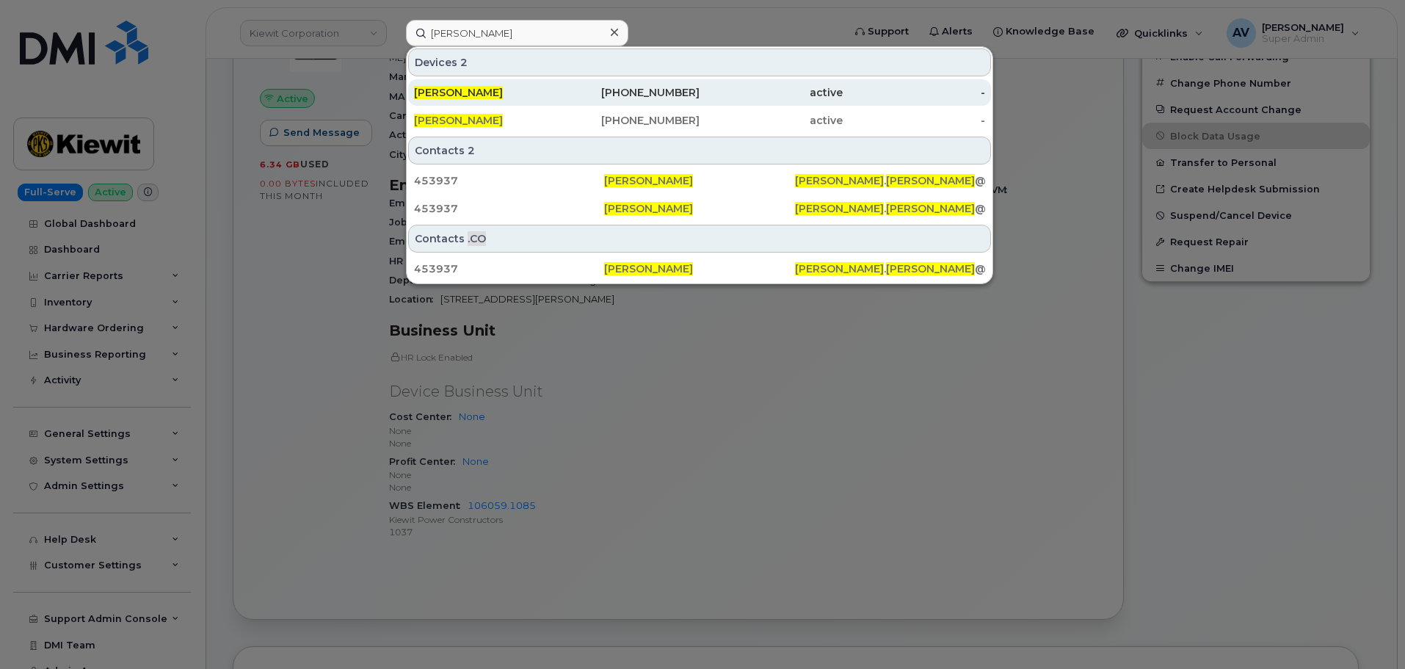
click at [607, 87] on div "602-739-3523" at bounding box center [628, 92] width 143 height 15
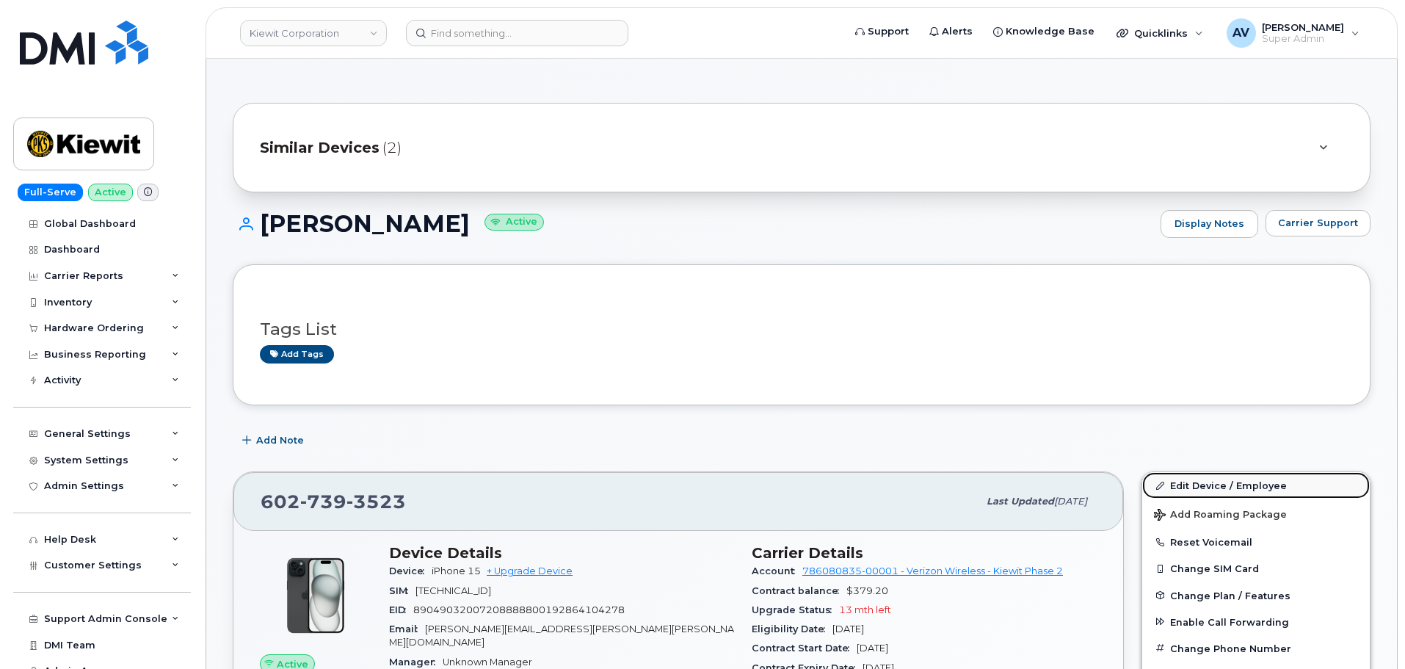
click at [1196, 475] on link "Edit Device / Employee" at bounding box center [1256, 485] width 228 height 26
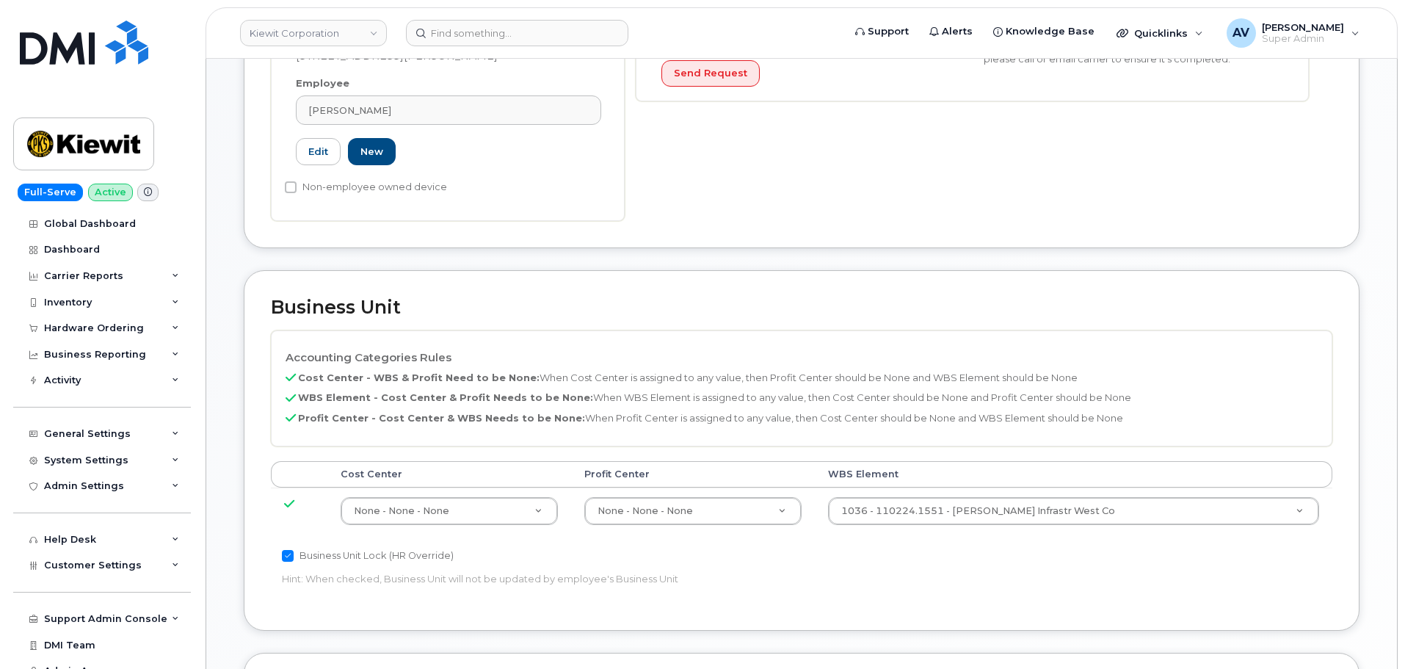
scroll to position [440, 0]
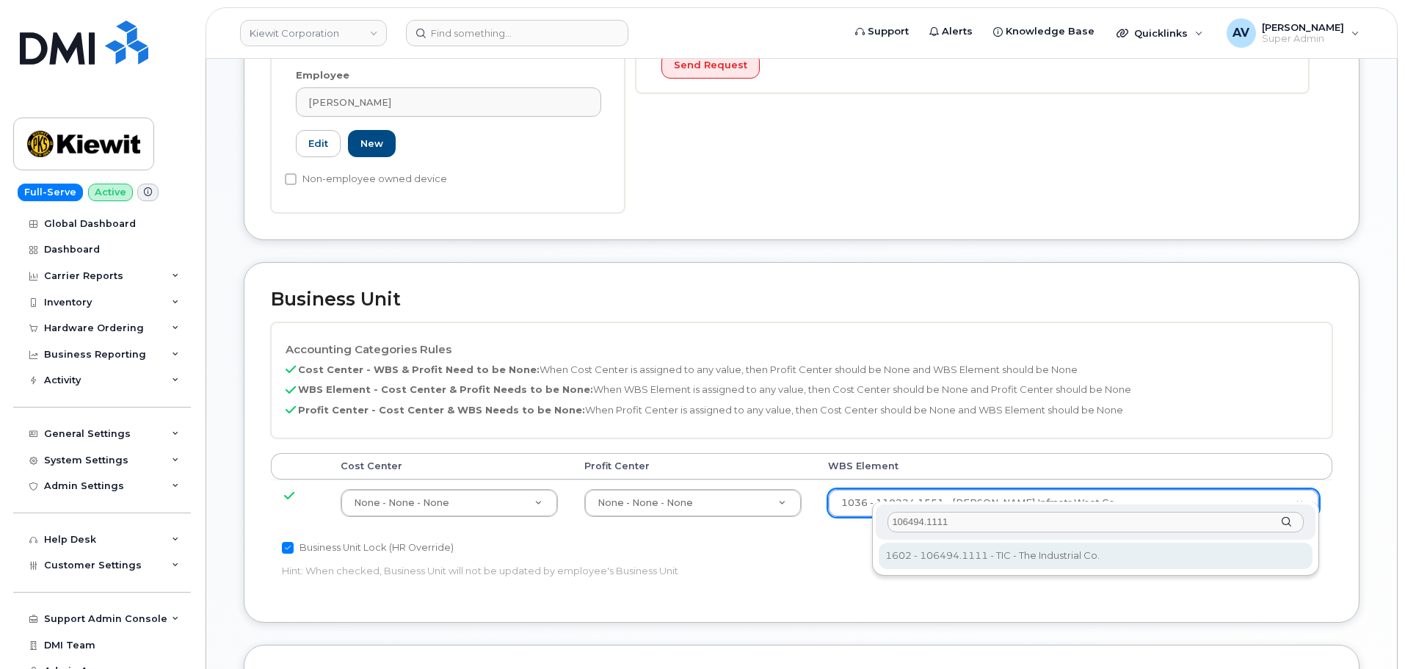
type input "106494.1111"
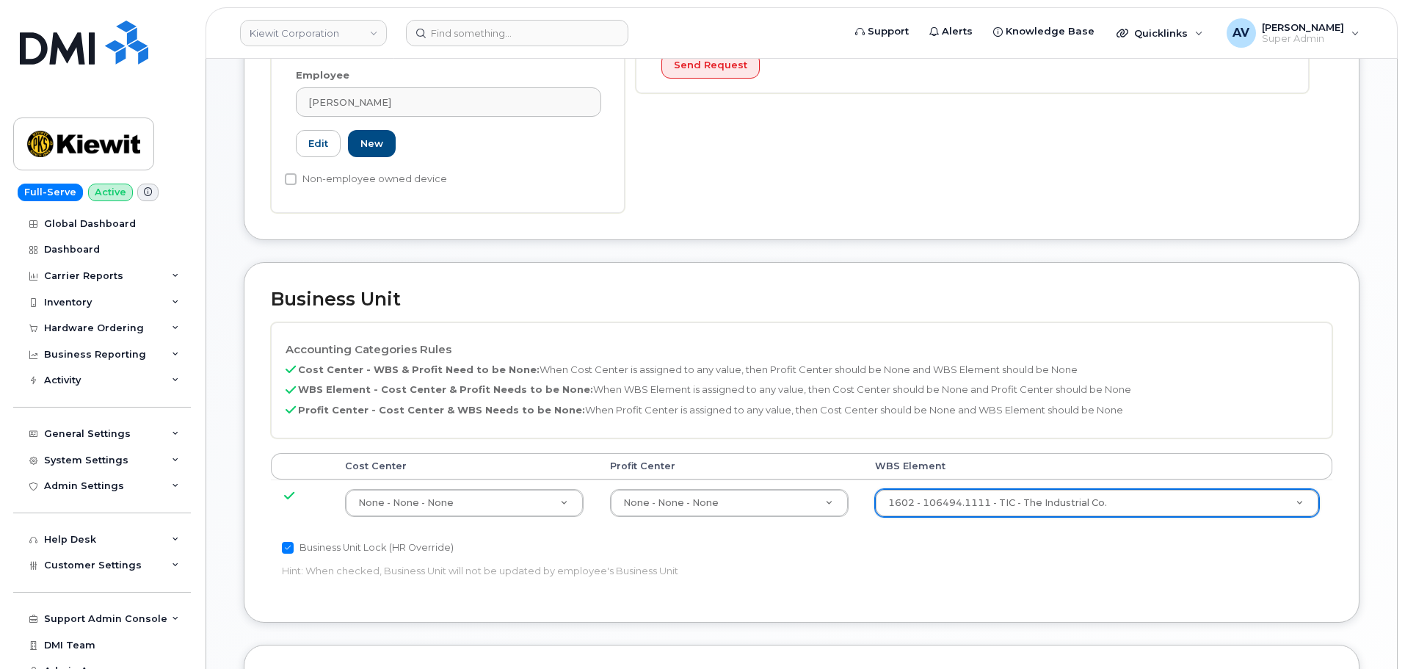
type input "35946483"
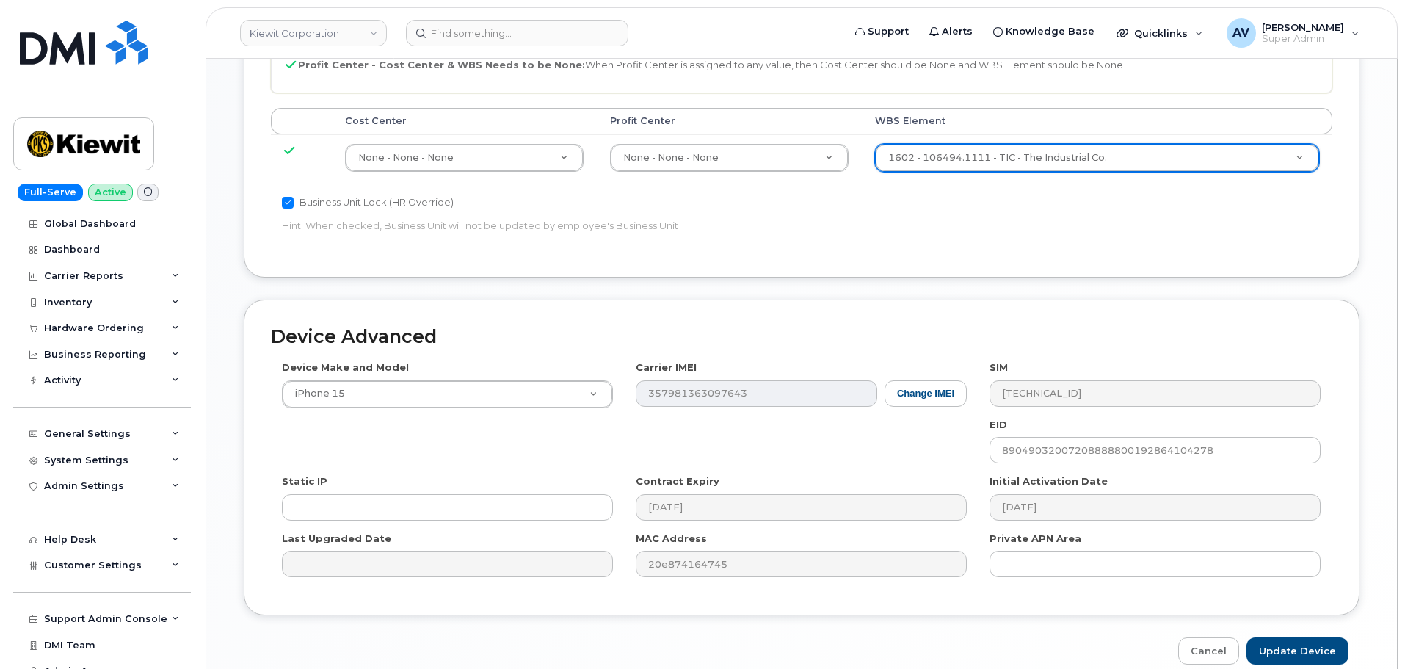
scroll to position [840, 0]
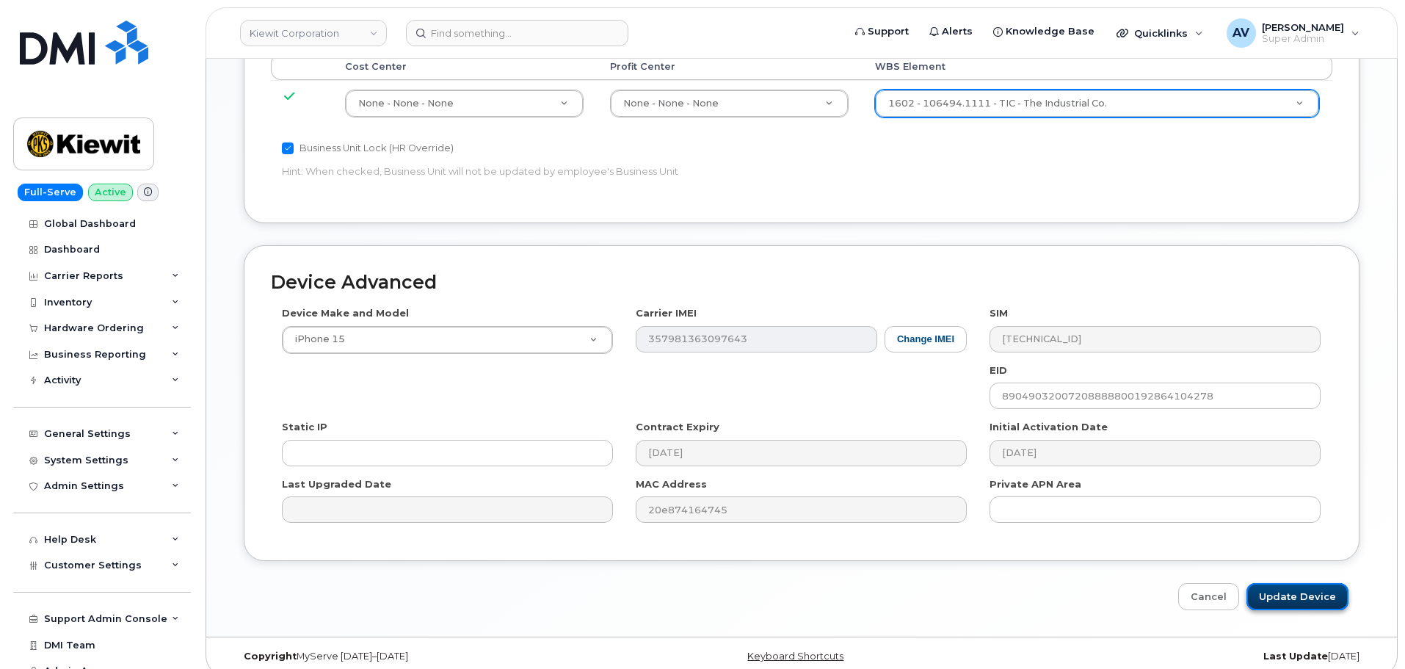
click at [1293, 588] on input "Update Device" at bounding box center [1298, 596] width 102 height 27
type input "Saving..."
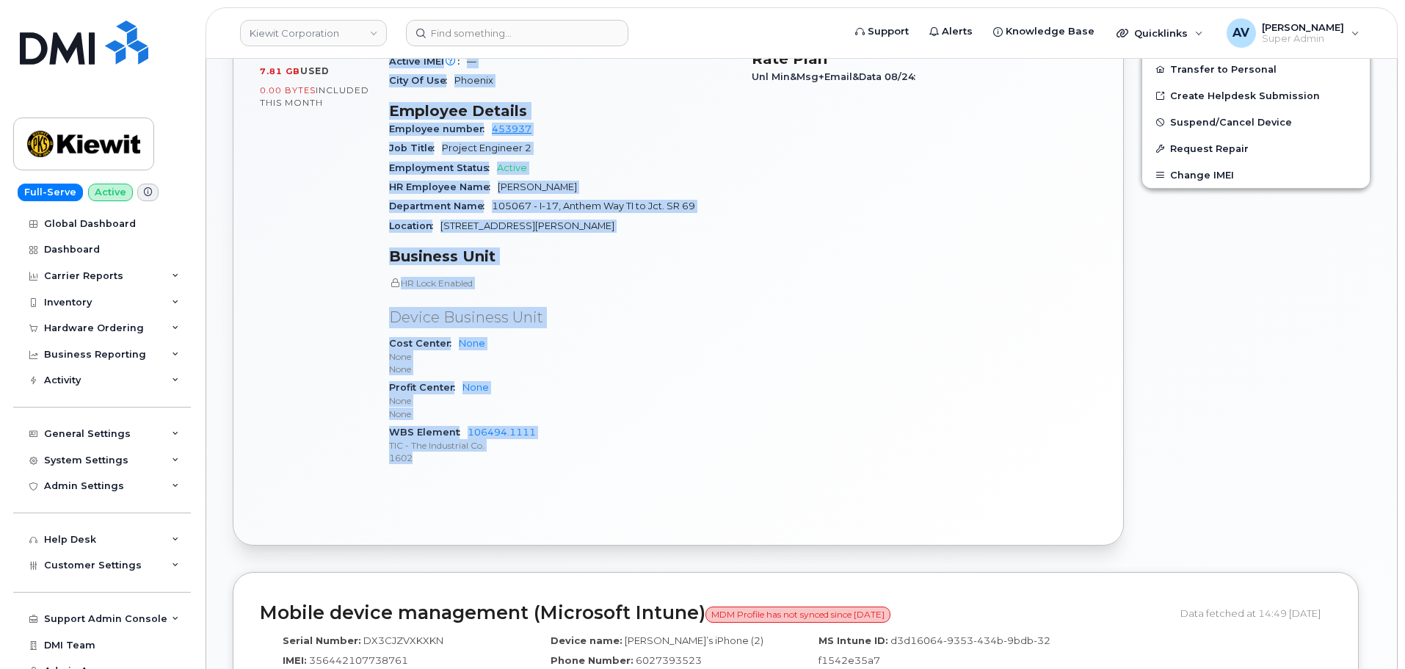
scroll to position [661, 0]
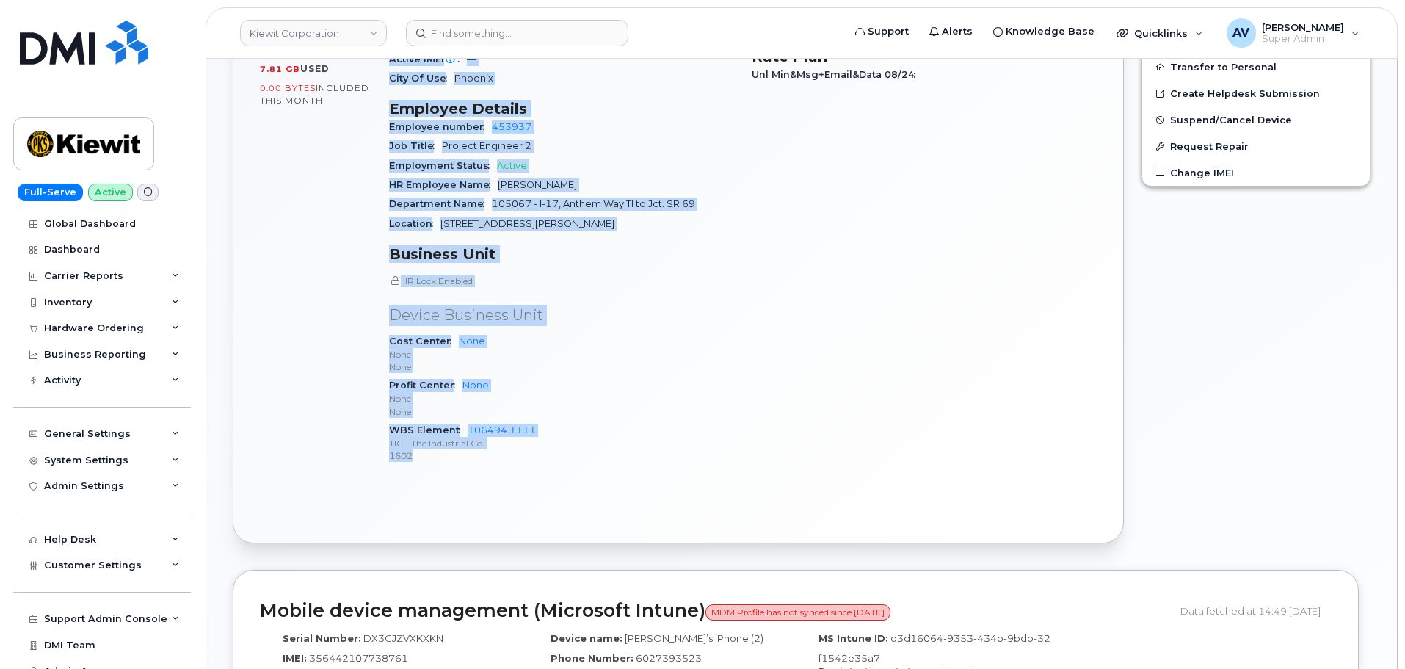
drag, startPoint x: 386, startPoint y: 115, endPoint x: 570, endPoint y: 460, distance: 391.1
click at [570, 460] on div "Device Details Device iPhone 15 + Upgrade Device SIM 89148000011017404847 EID 8…" at bounding box center [561, 179] width 363 height 611
copy div "Device Details Device iPhone 15 + Upgrade Device SIM 89148000011017404847 EID 8…"
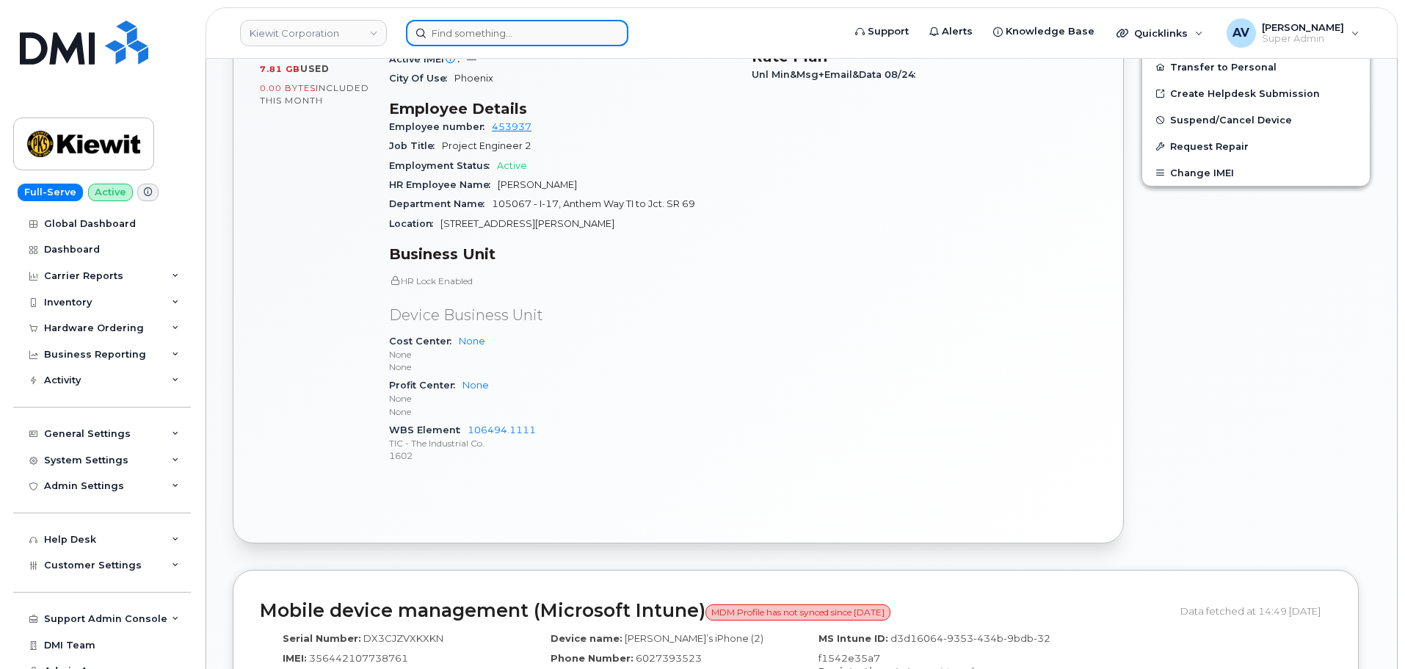
click at [520, 38] on input at bounding box center [517, 33] width 222 height 26
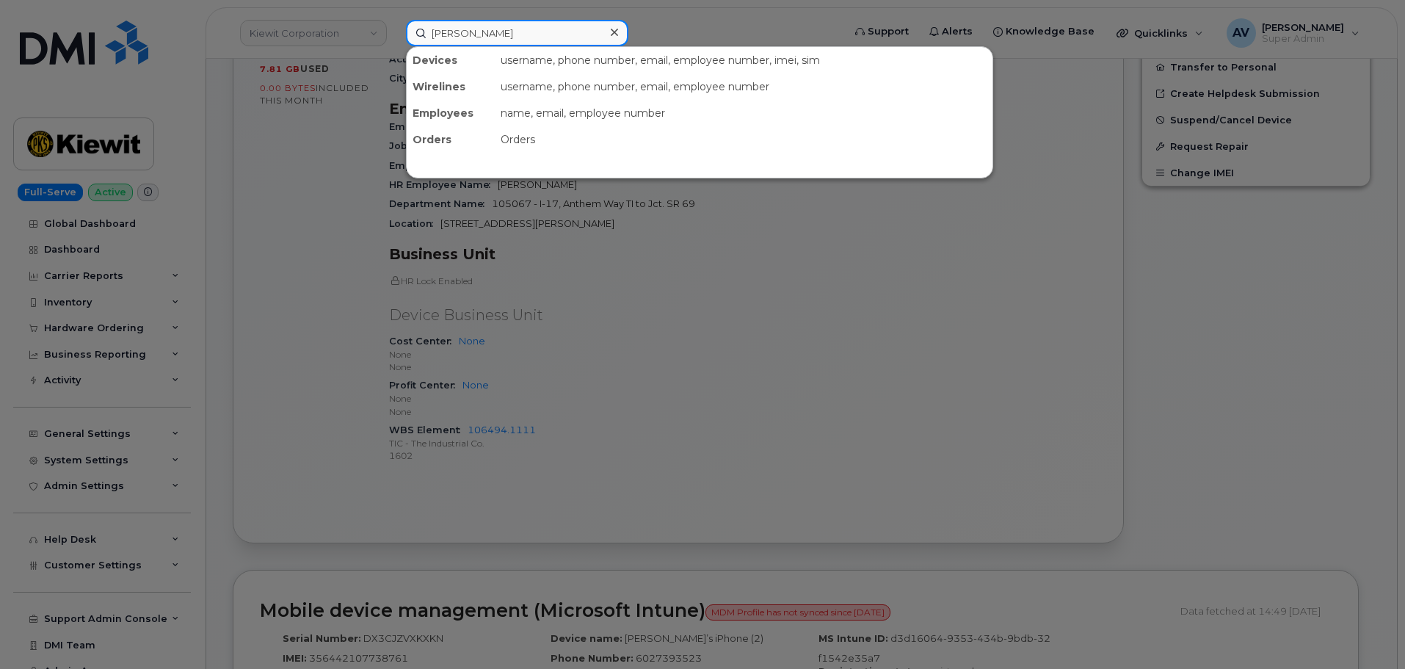
type input "noah morrison"
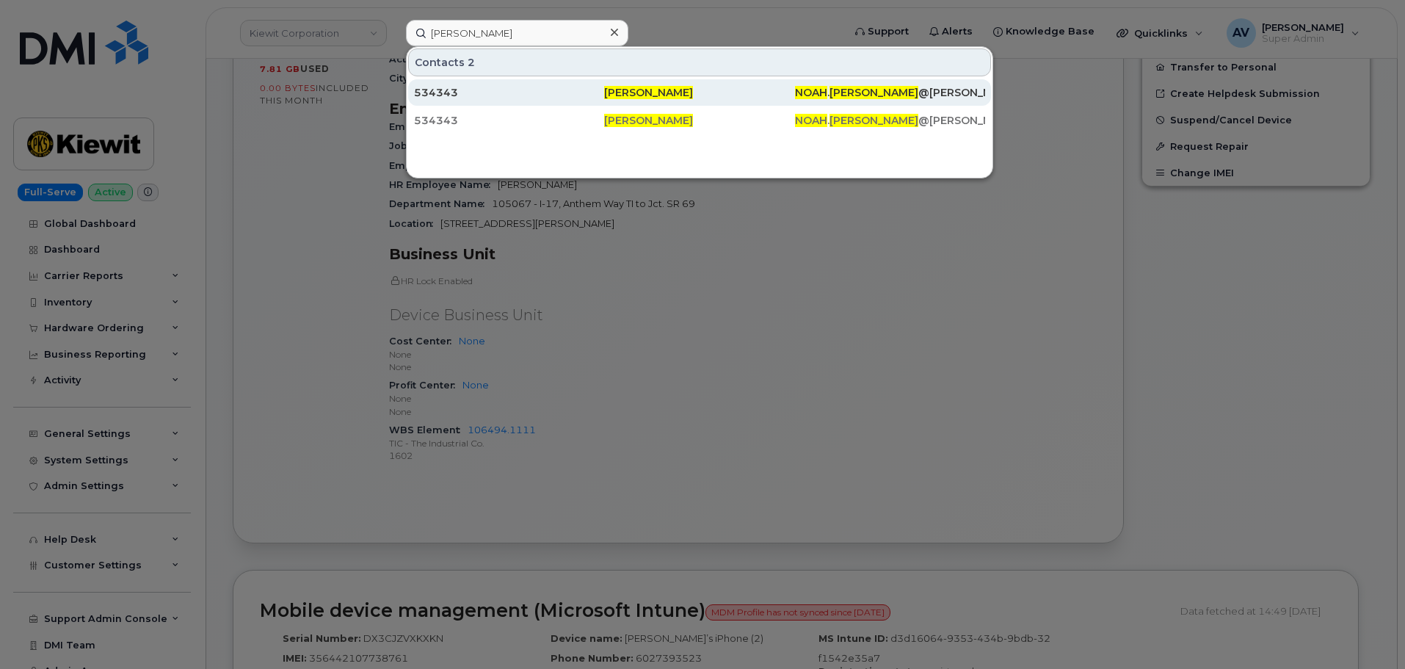
click at [562, 94] on div "534343" at bounding box center [509, 92] width 190 height 15
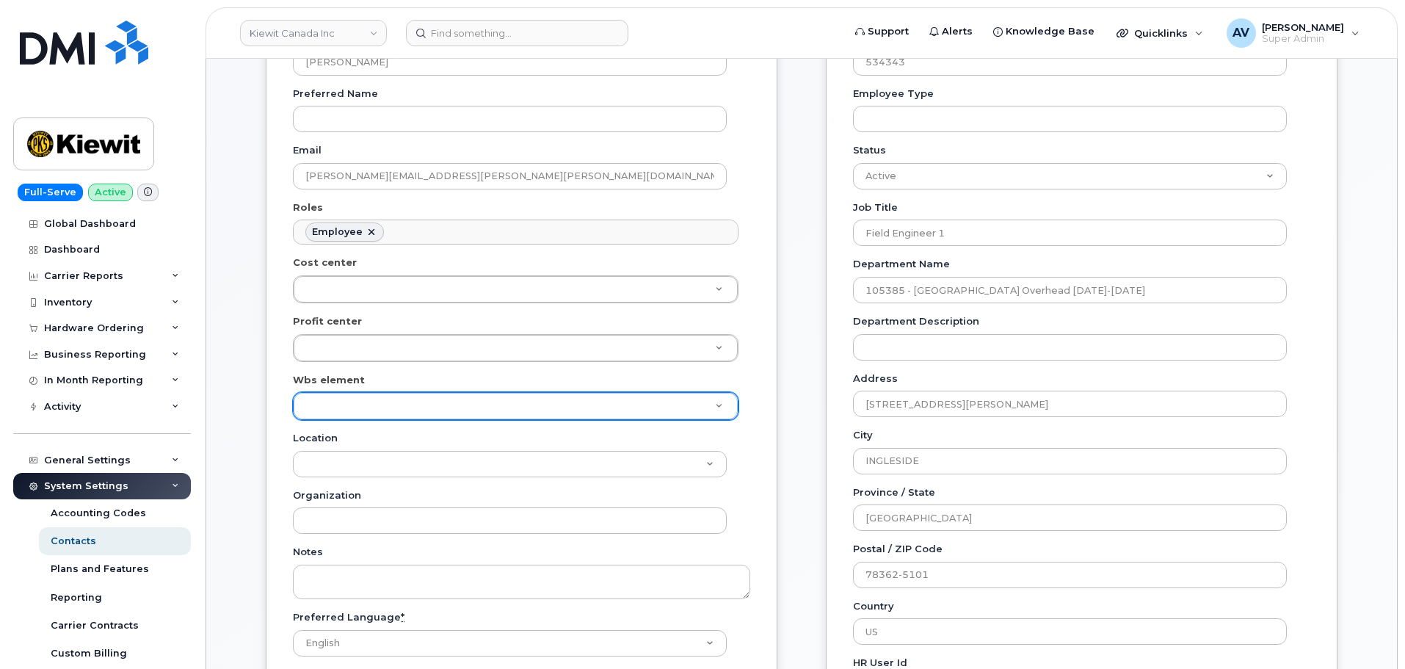
scroll to position [294, 0]
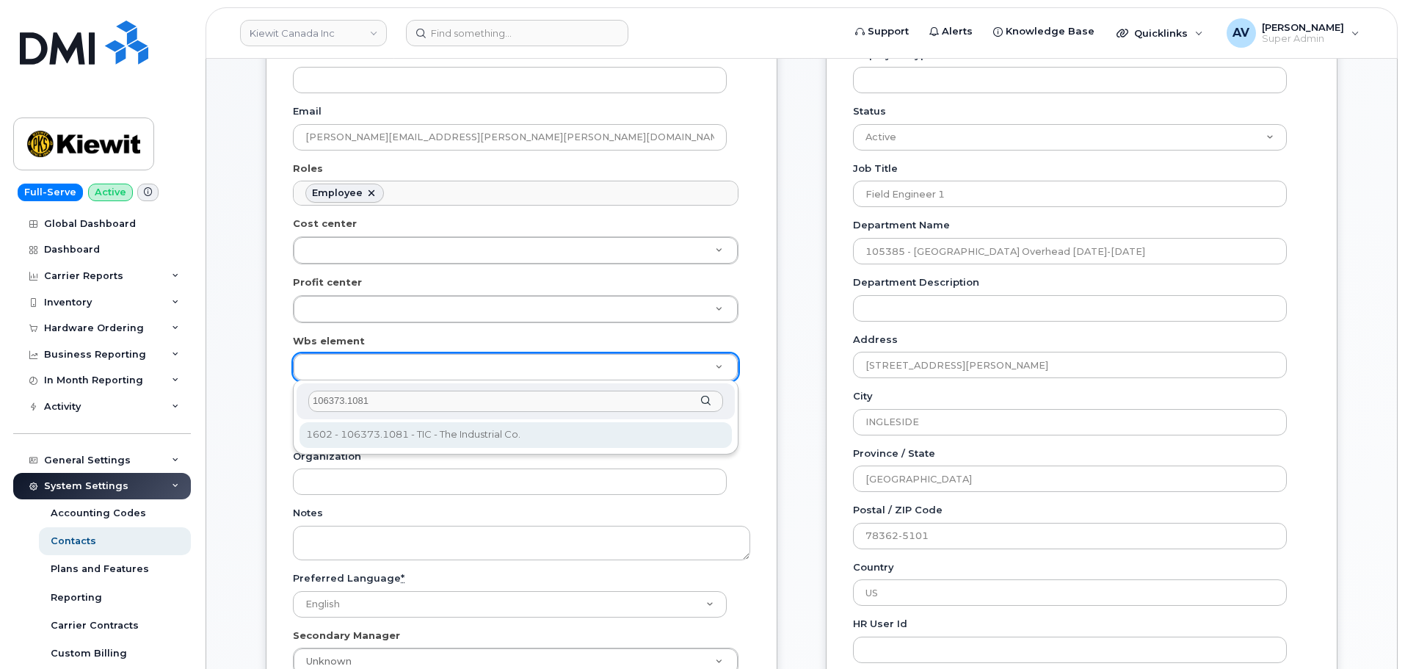
type input "106373.1081"
type input "35043709"
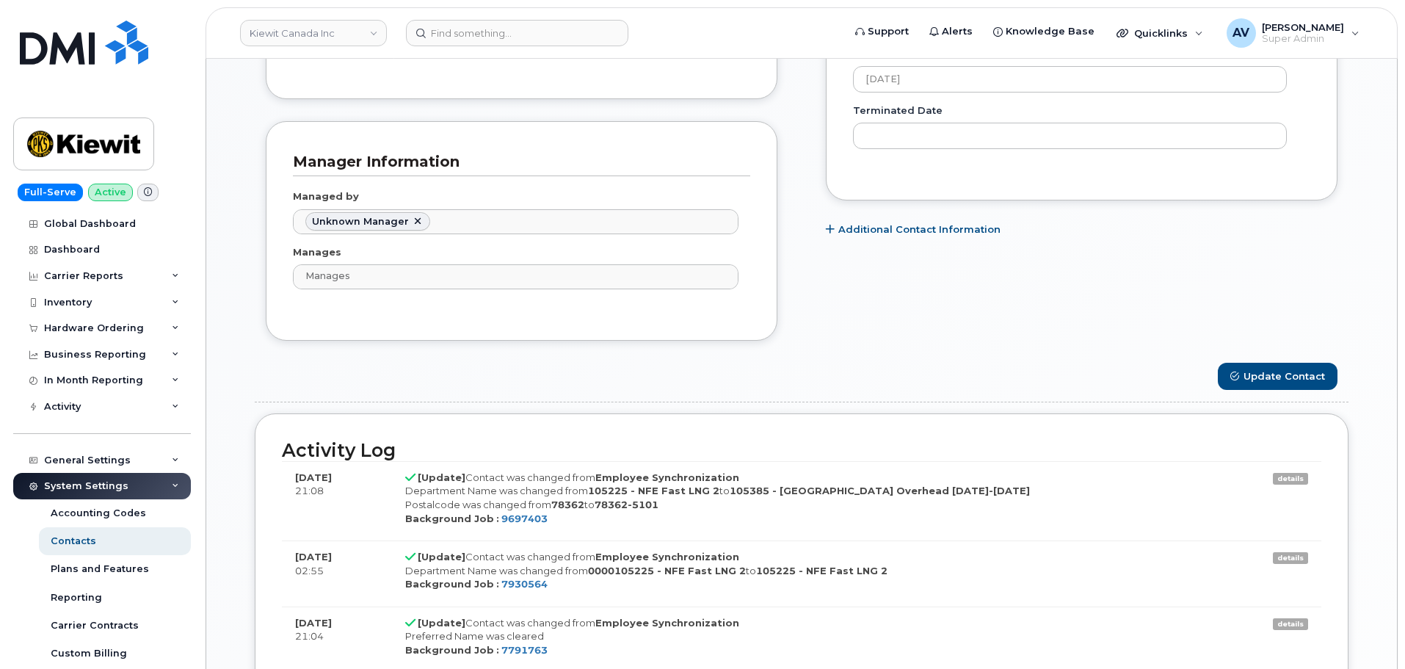
scroll to position [954, 0]
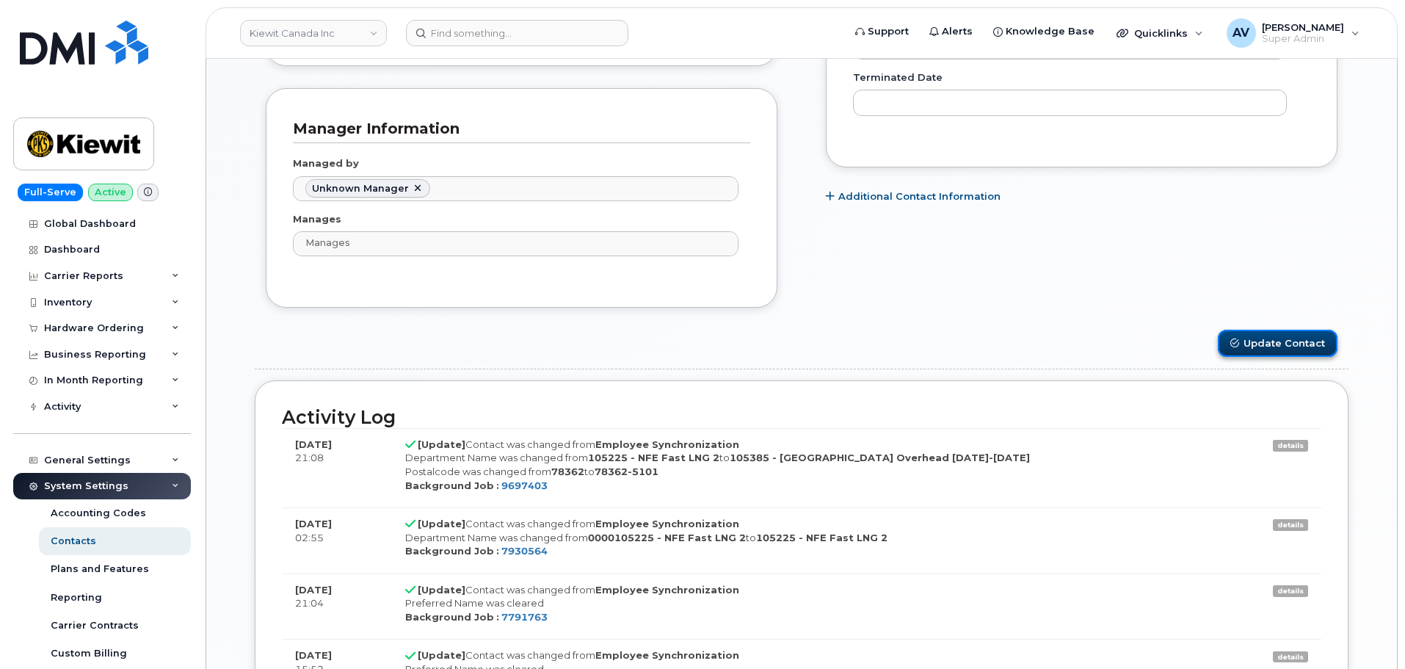
click at [1282, 345] on button "Update Contact" at bounding box center [1278, 343] width 120 height 27
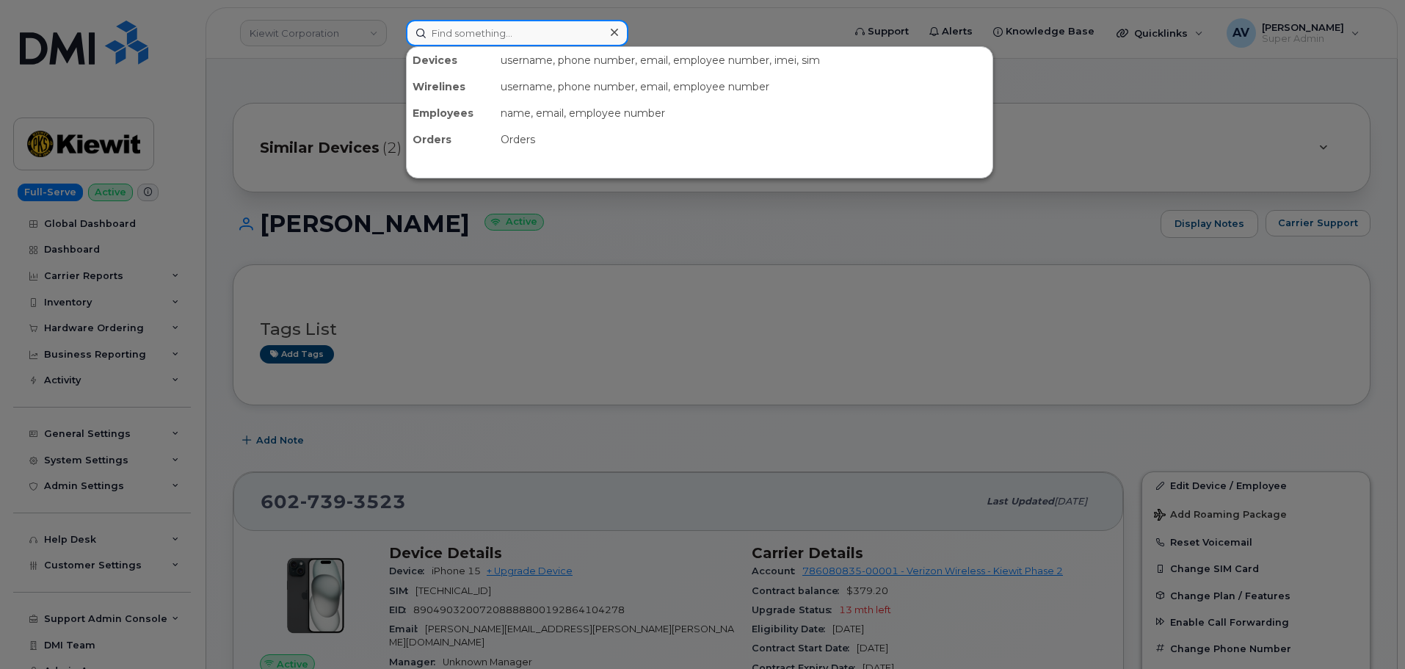
click at [506, 26] on input at bounding box center [517, 33] width 222 height 26
paste input "Mohamad Mohamad"
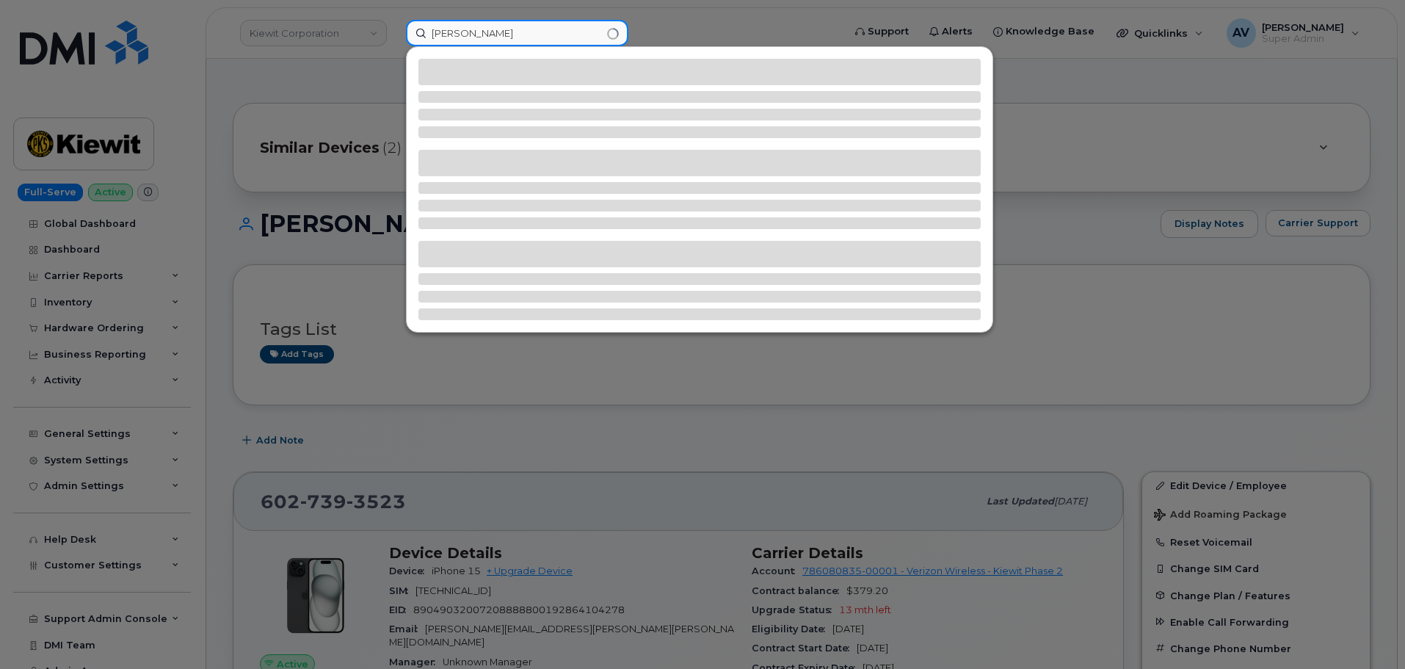
type input "Mohamad Mohamad"
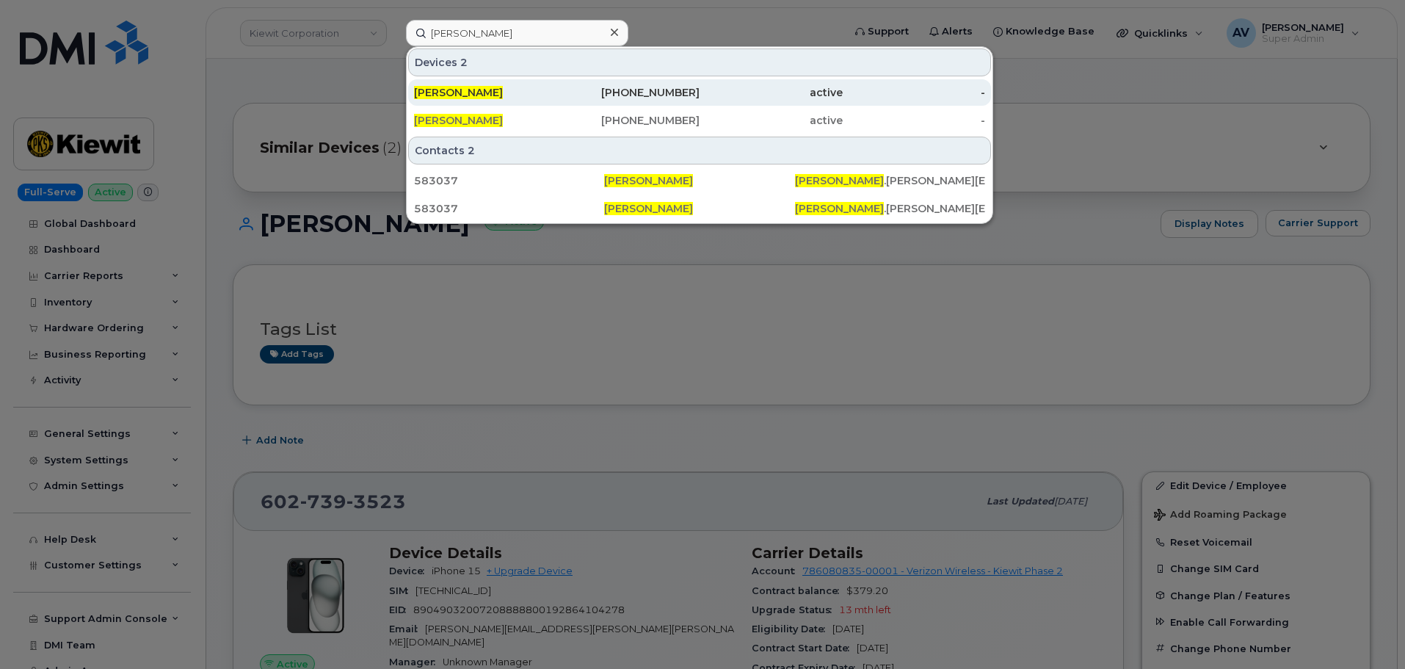
click at [561, 96] on div "816-260-6668" at bounding box center [628, 92] width 143 height 15
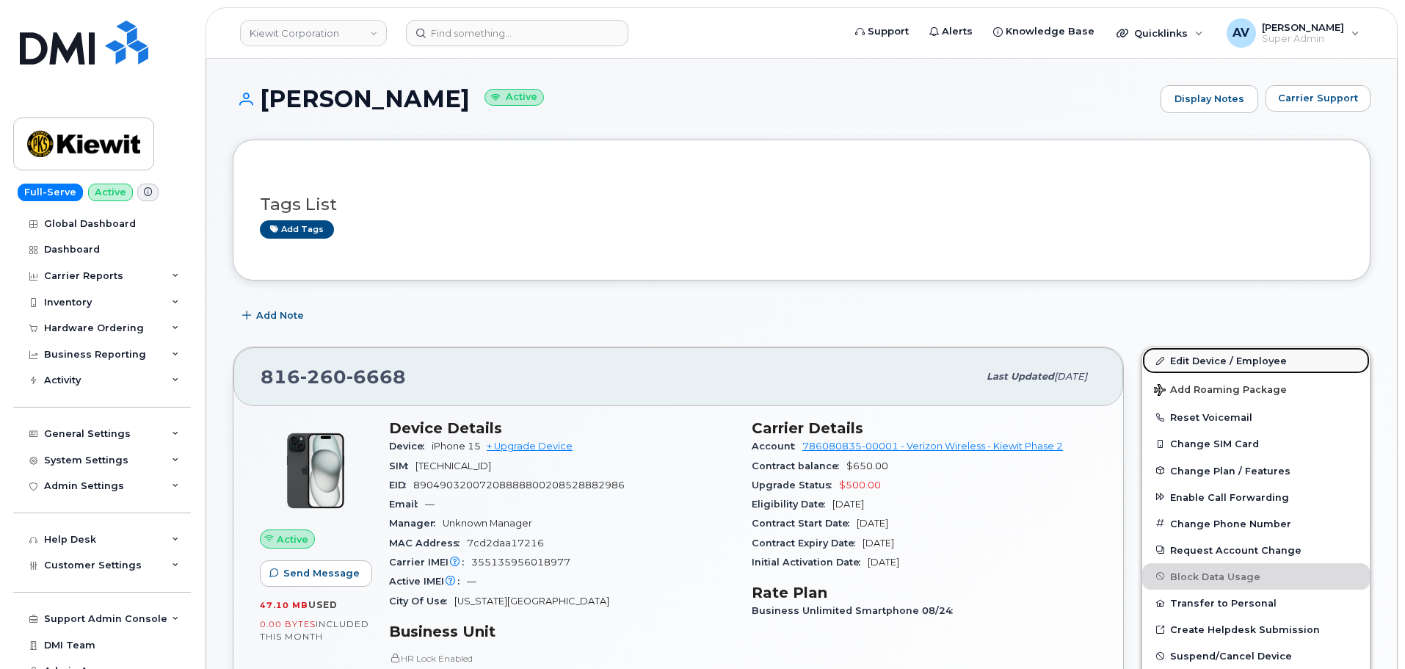
click at [1208, 361] on link "Edit Device / Employee" at bounding box center [1256, 360] width 228 height 26
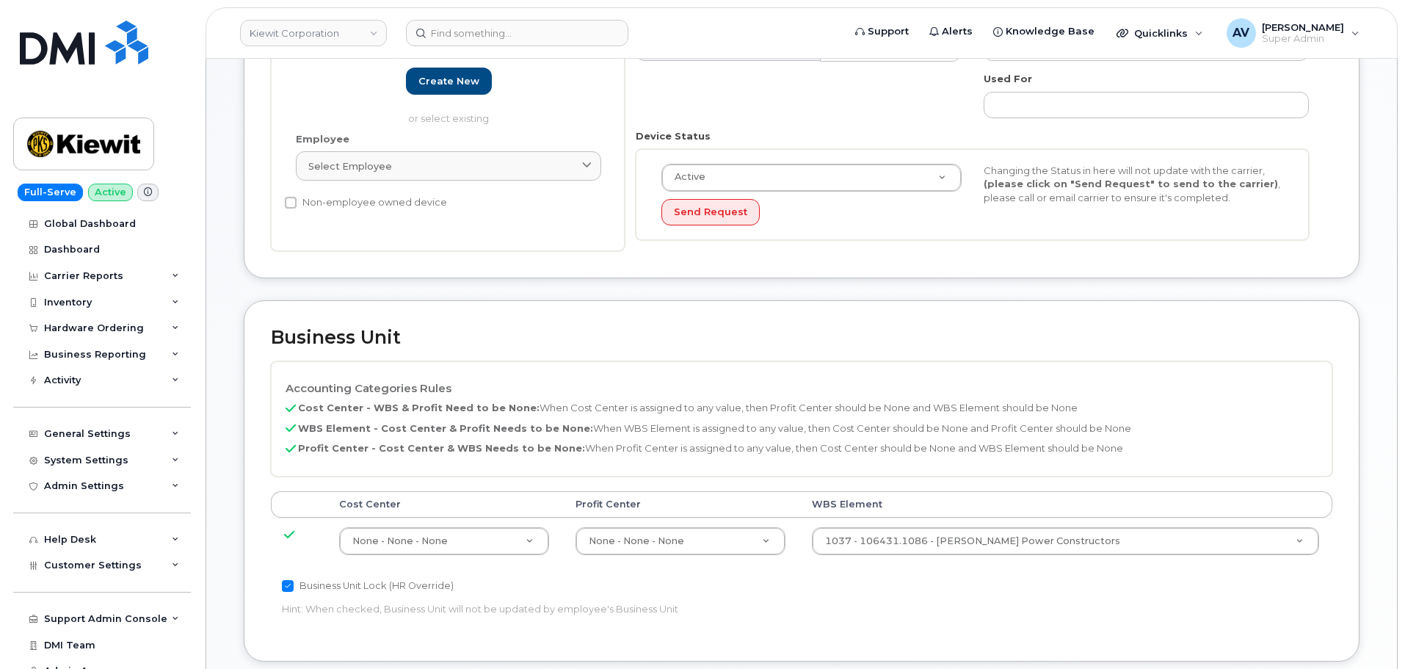
scroll to position [440, 0]
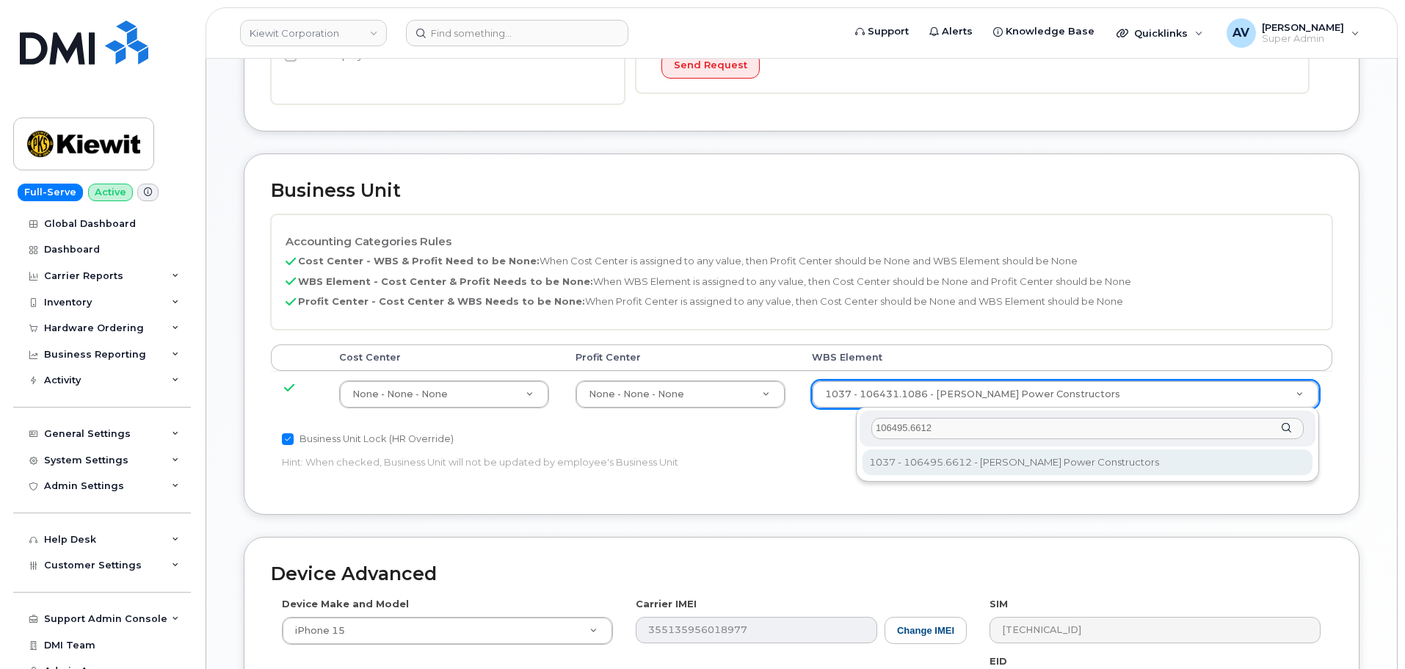
type input "106495.6612"
type input "35834206"
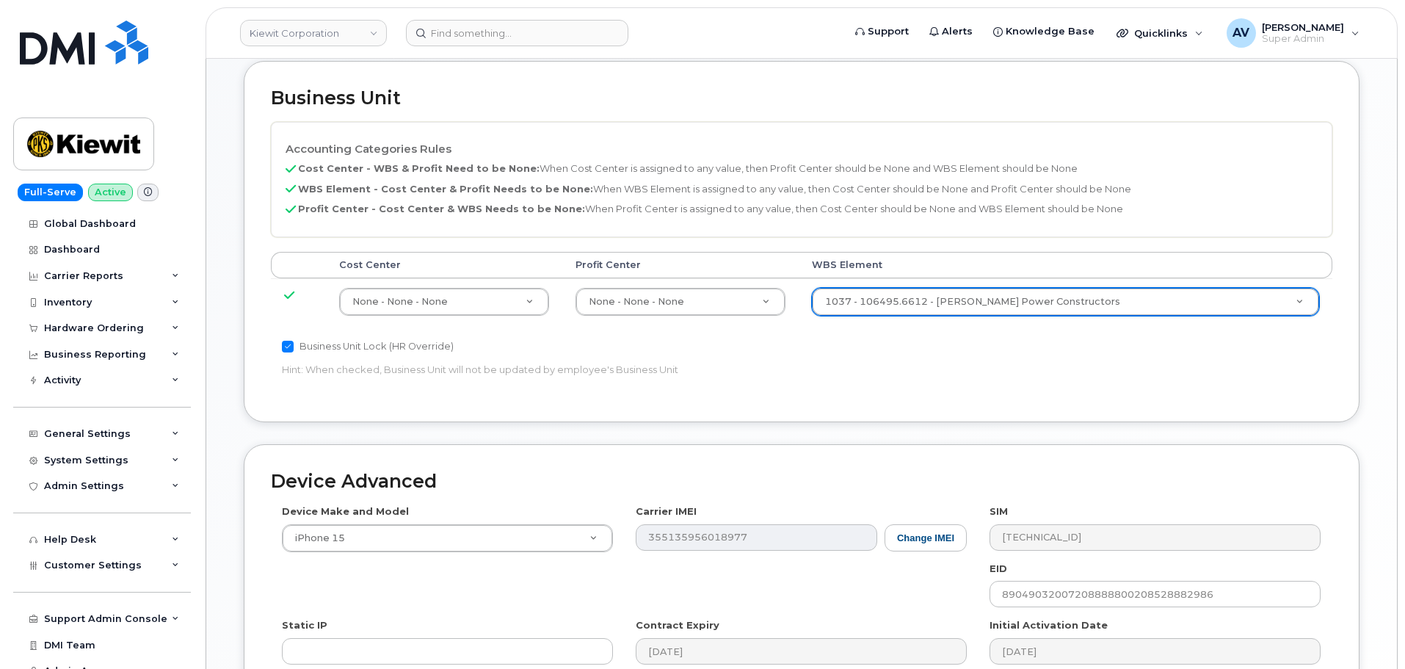
scroll to position [734, 0]
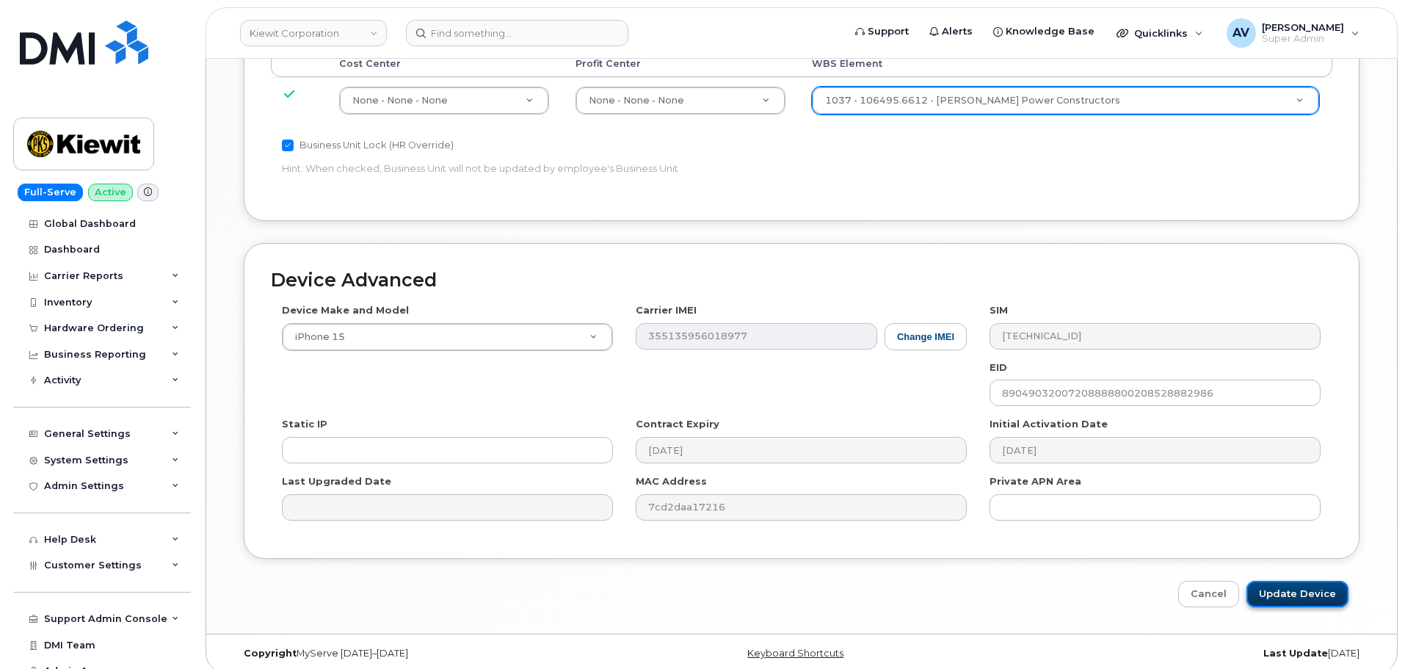
click at [1298, 586] on input "Update Device" at bounding box center [1298, 594] width 102 height 27
type input "Saving..."
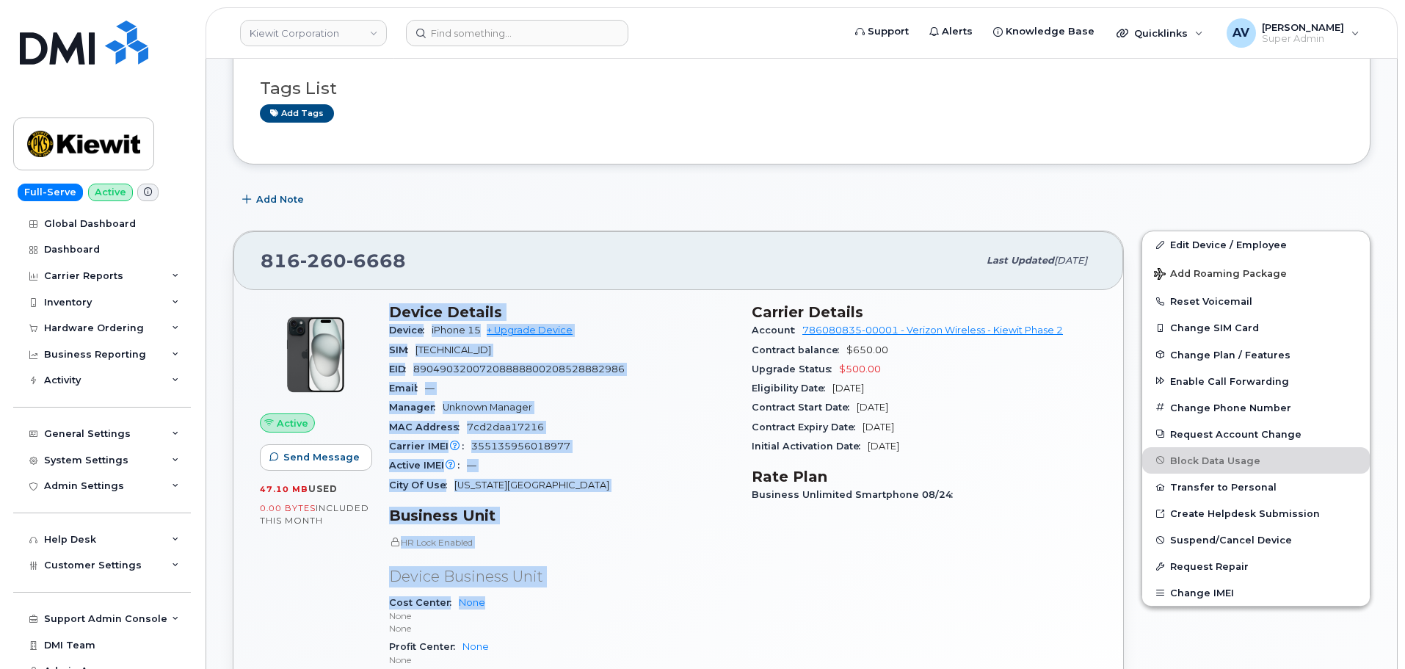
scroll to position [220, 0]
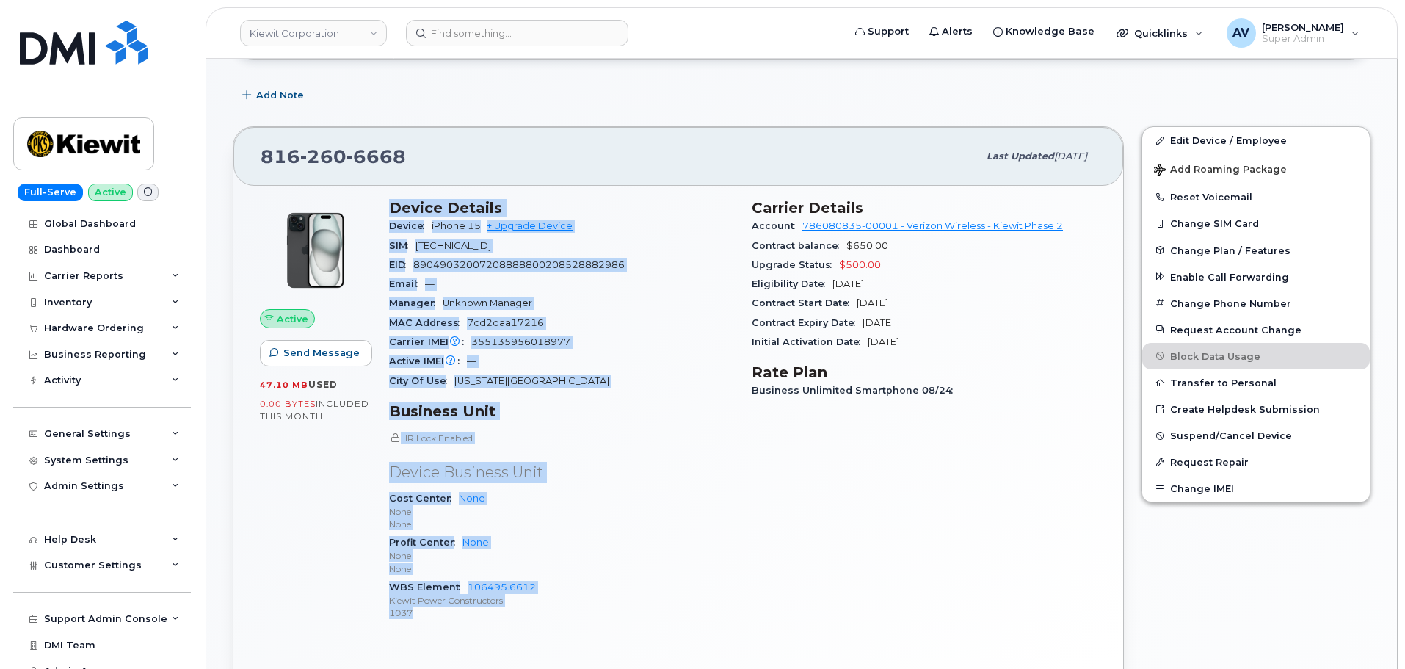
drag, startPoint x: 388, startPoint y: 421, endPoint x: 540, endPoint y: 609, distance: 242.3
click at [540, 609] on div "Device Details Device iPhone 15 + Upgrade Device SIM 89148000012213998483 EID 8…" at bounding box center [561, 416] width 363 height 452
copy div "Device Details Device iPhone 15 + Upgrade Device SIM 89148000012213998483 EID 8…"
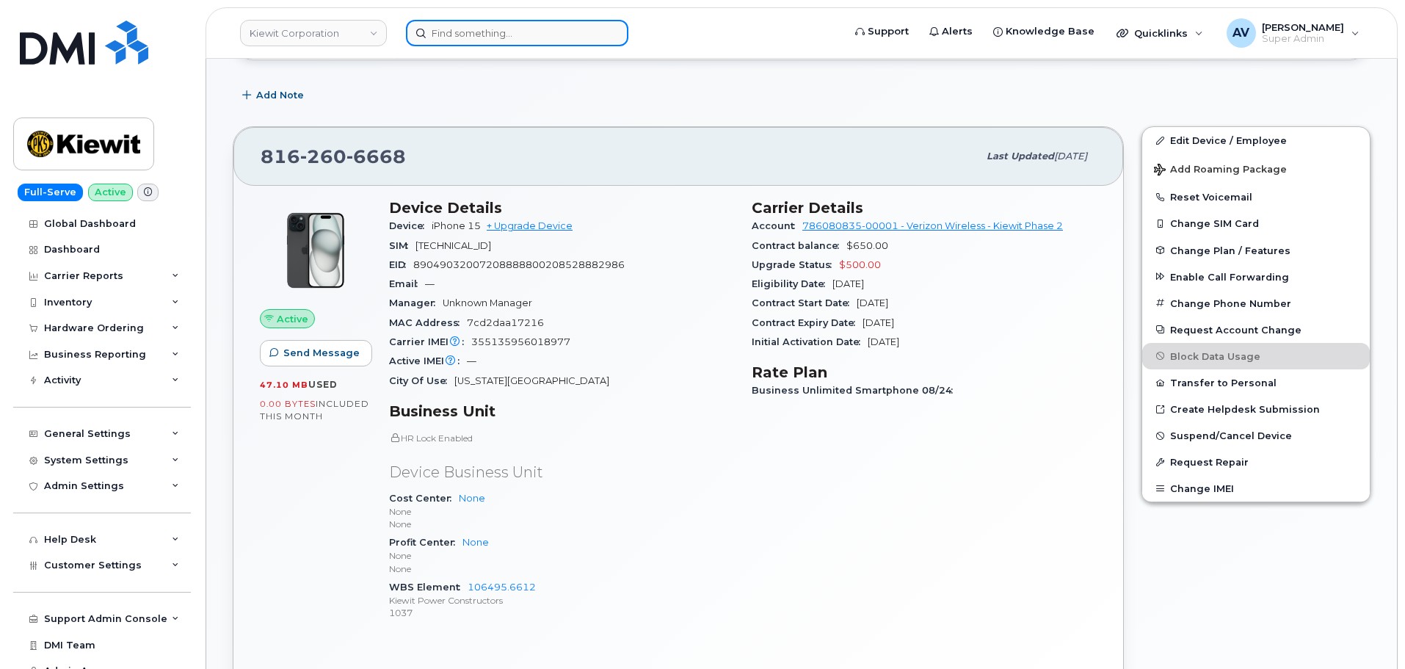
click at [526, 34] on input at bounding box center [517, 33] width 222 height 26
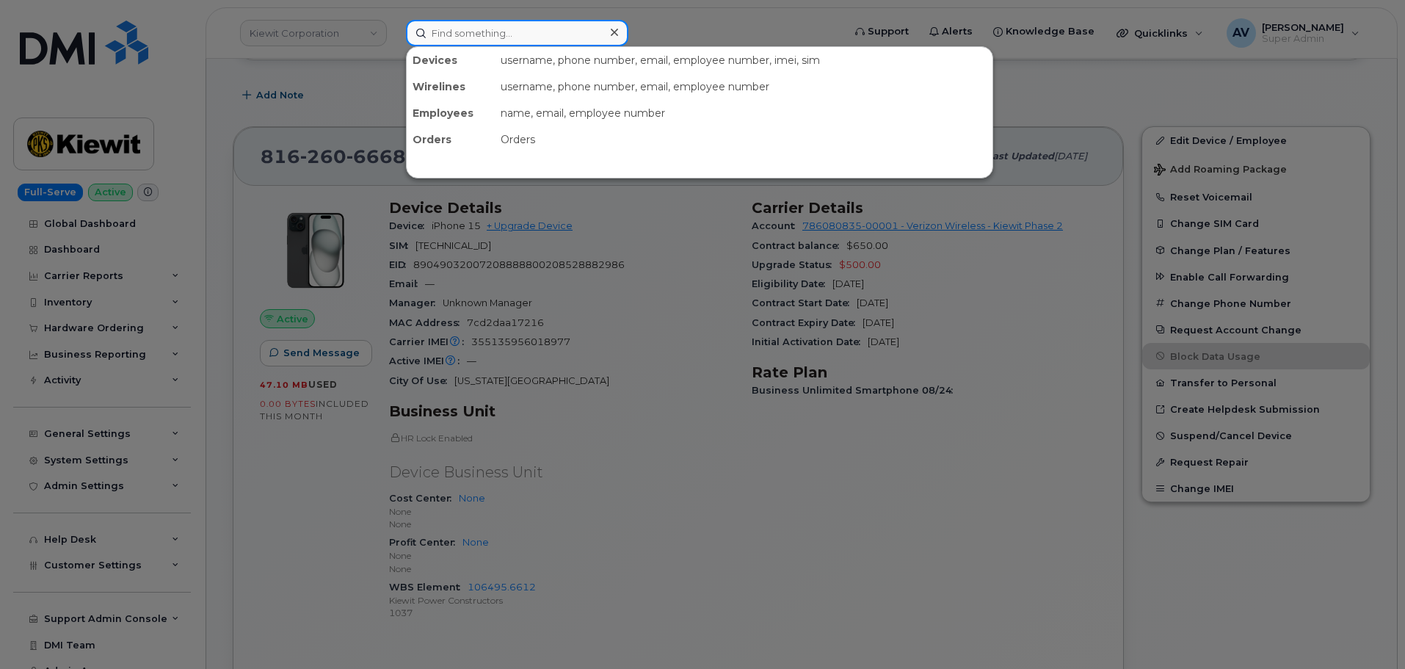
paste input "2364646975"
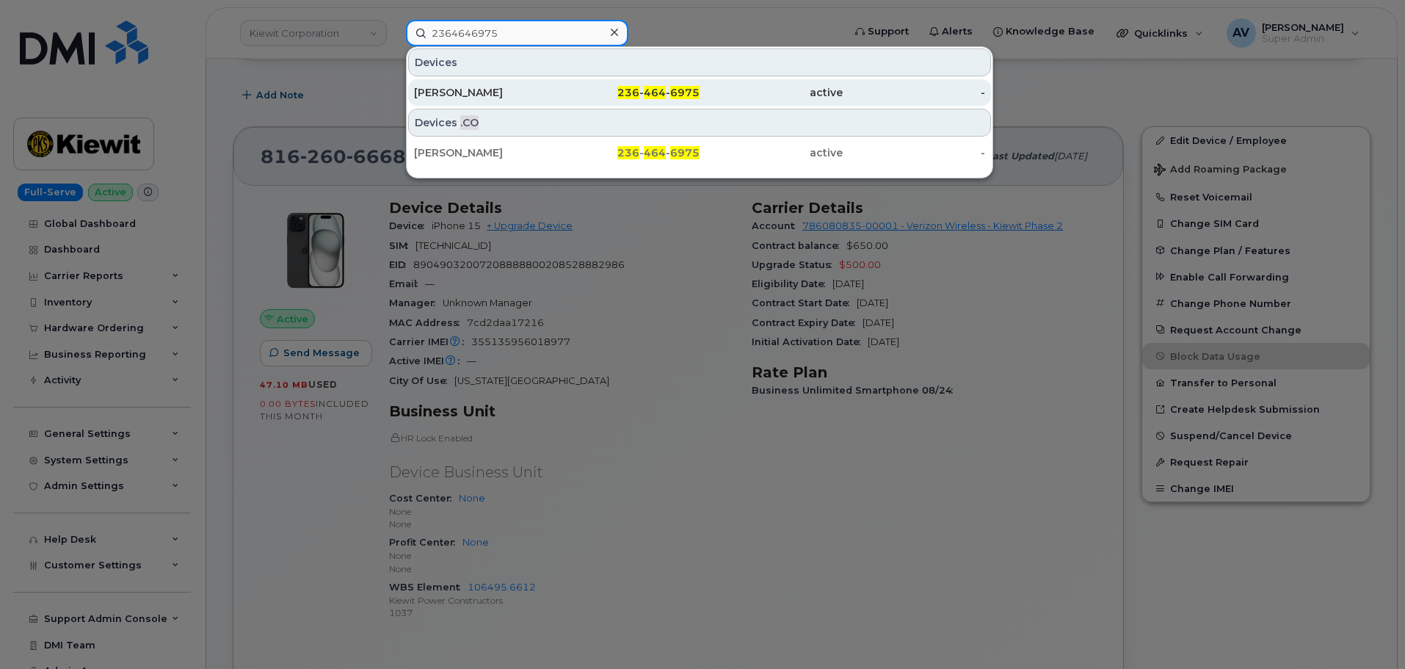
type input "2364646975"
click at [553, 92] on div "Thomas Cankovic" at bounding box center [485, 92] width 143 height 15
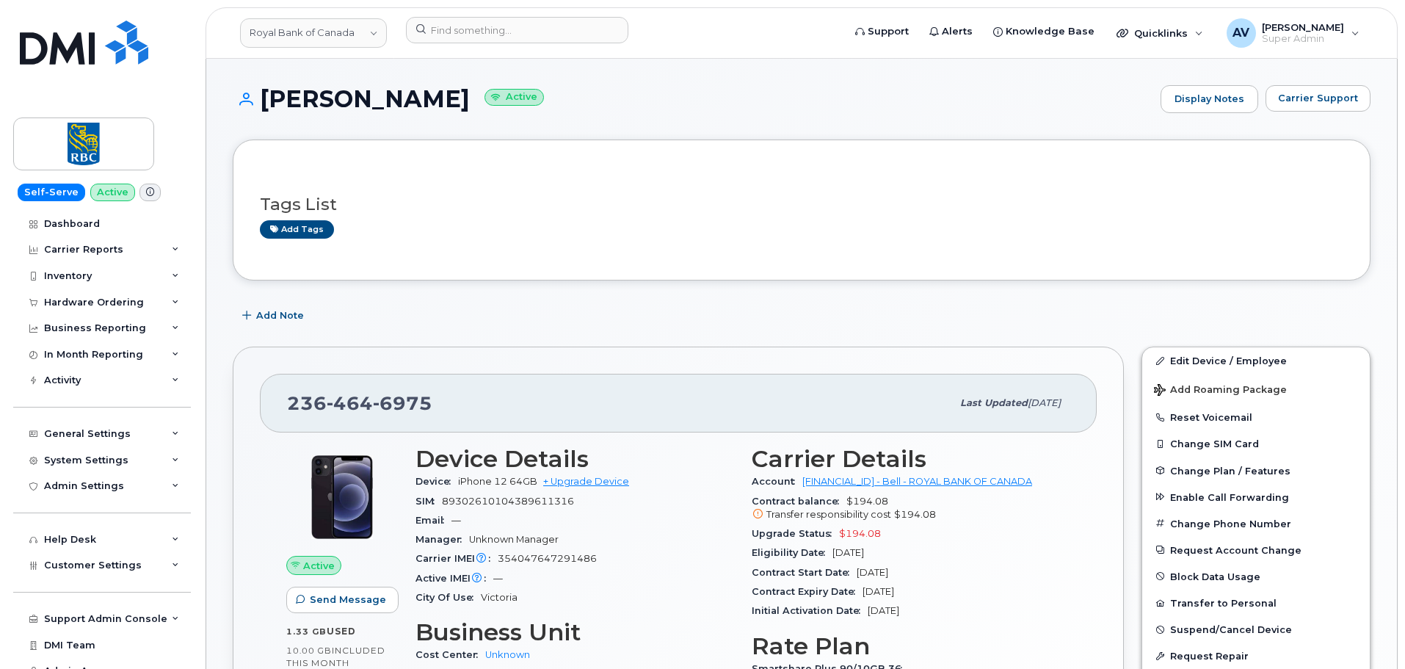
drag, startPoint x: 259, startPoint y: 99, endPoint x: 475, endPoint y: 95, distance: 215.9
click at [475, 95] on h1 "[PERSON_NAME] Active" at bounding box center [693, 99] width 921 height 26
copy h1 "[PERSON_NAME]"
click at [582, 19] on input at bounding box center [517, 30] width 222 height 26
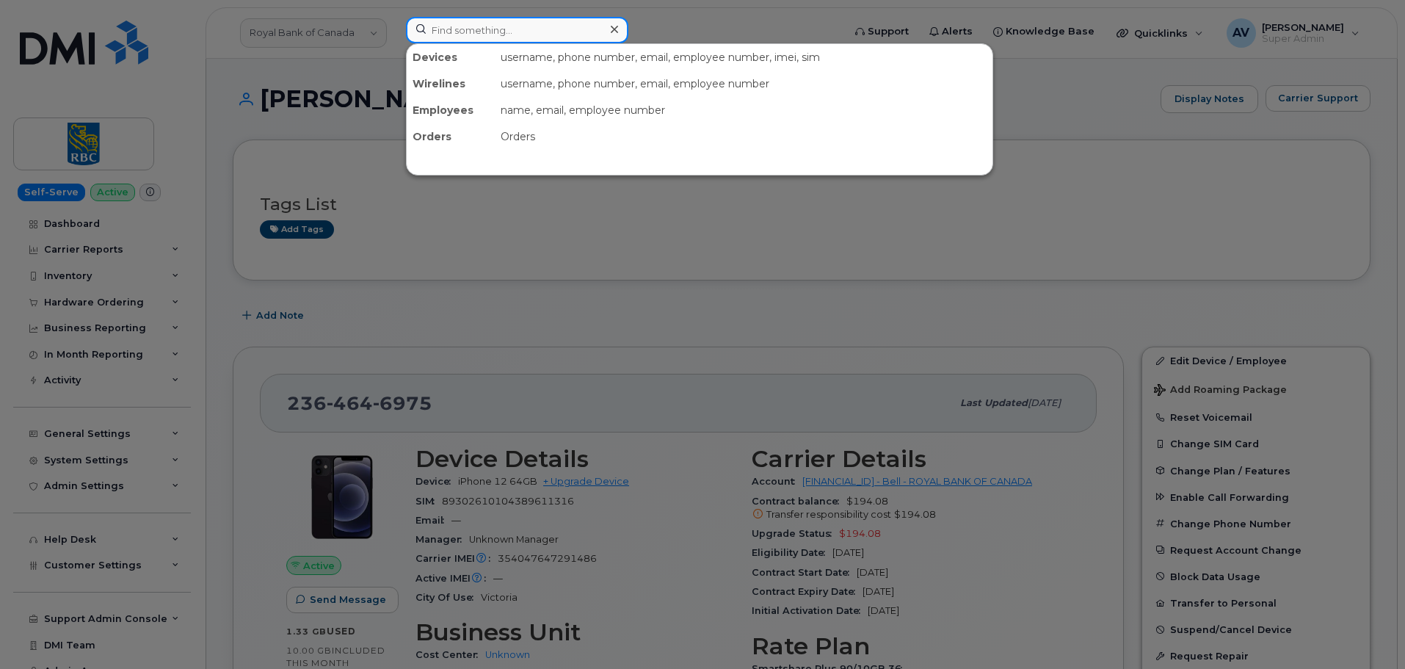
paste input "832-308-9603"
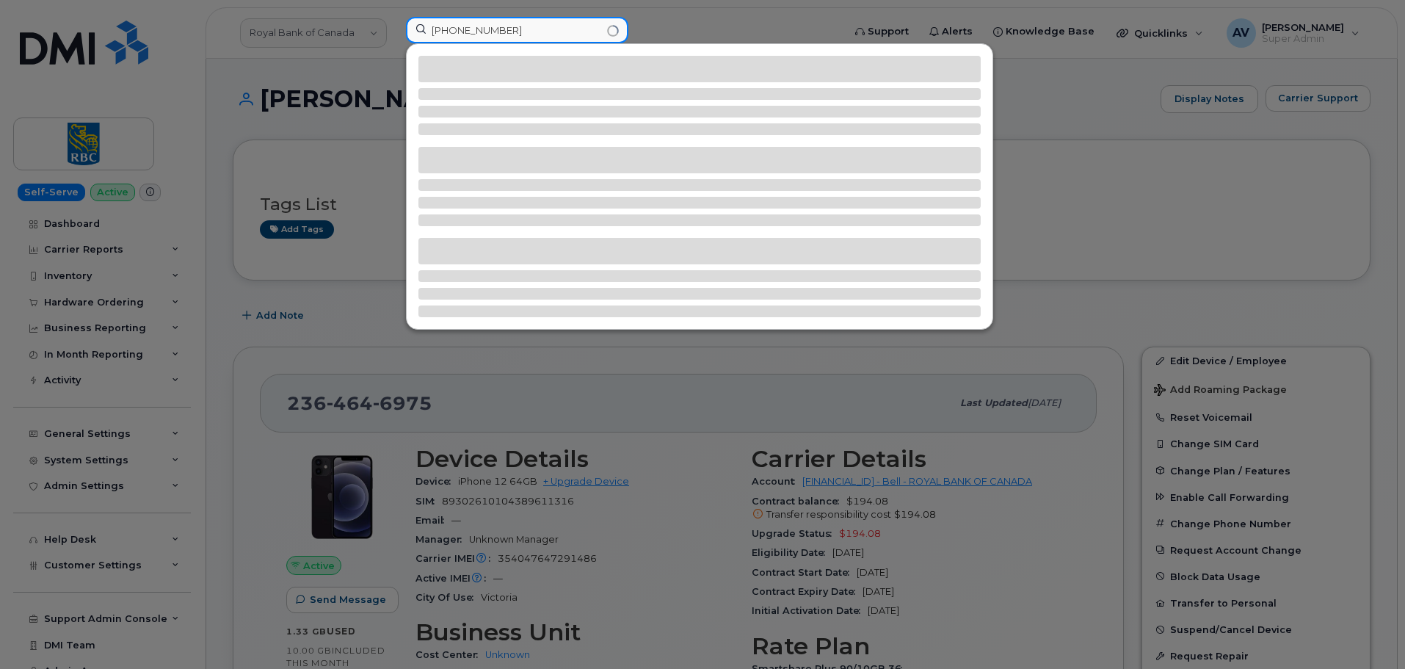
type input "832-308-9603"
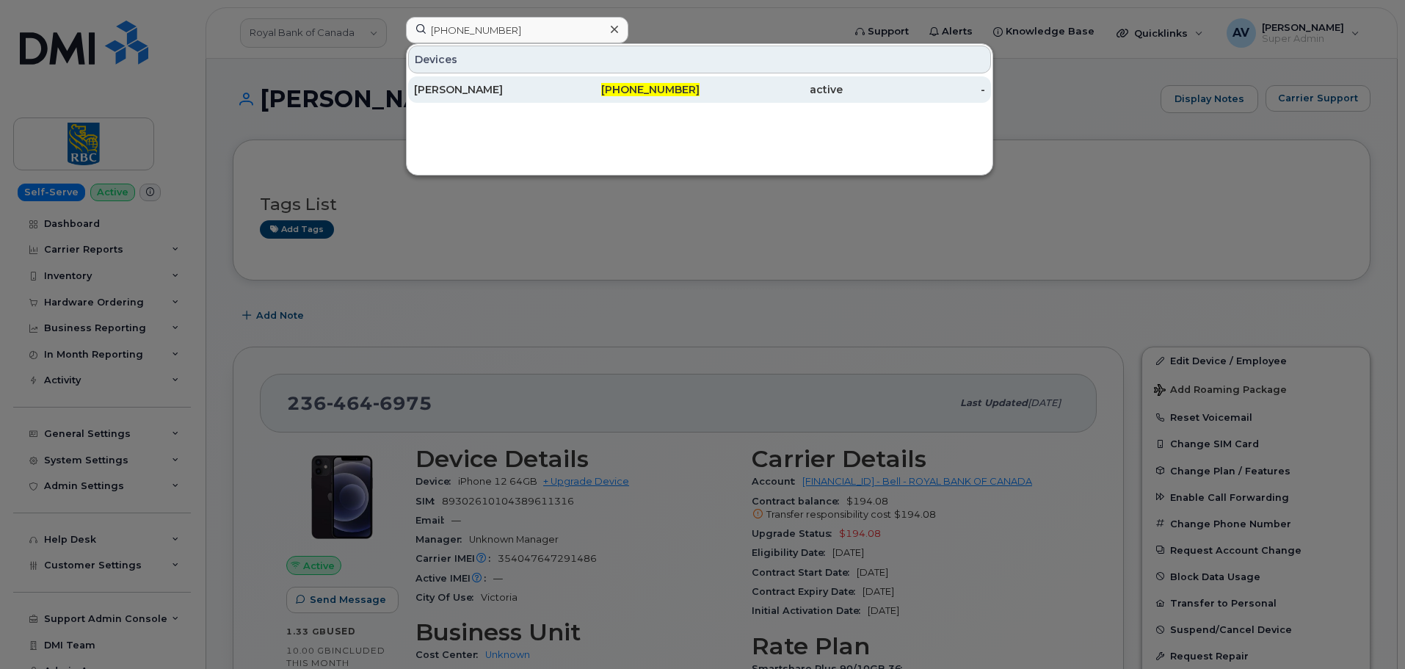
click at [530, 95] on div "[PERSON_NAME]" at bounding box center [485, 89] width 143 height 15
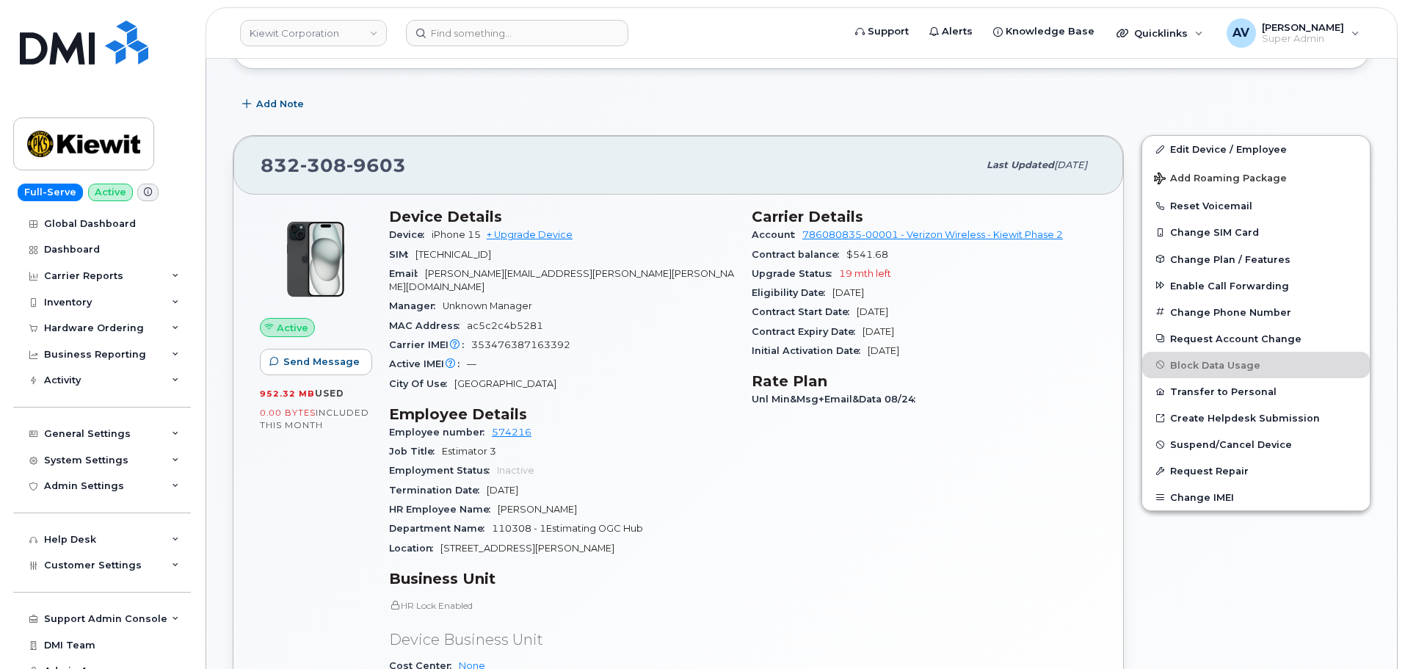
scroll to position [220, 0]
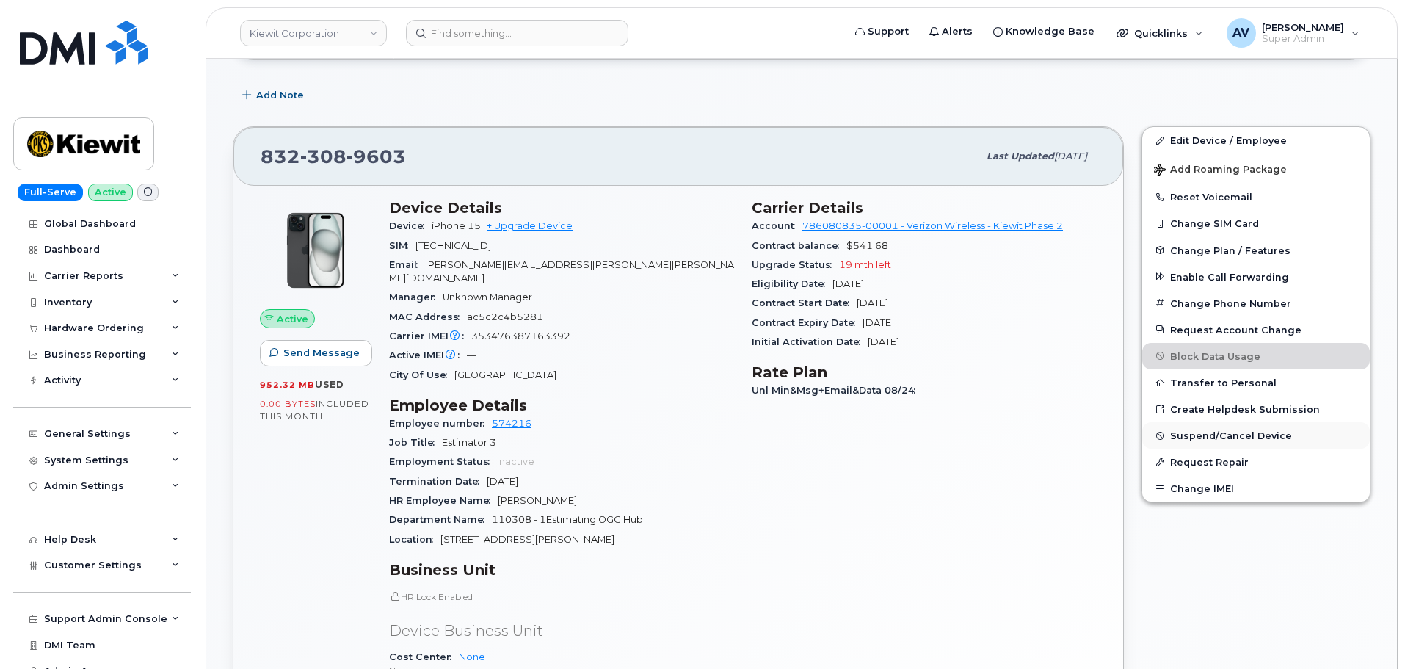
click at [1230, 434] on span "Suspend/Cancel Device" at bounding box center [1231, 435] width 122 height 11
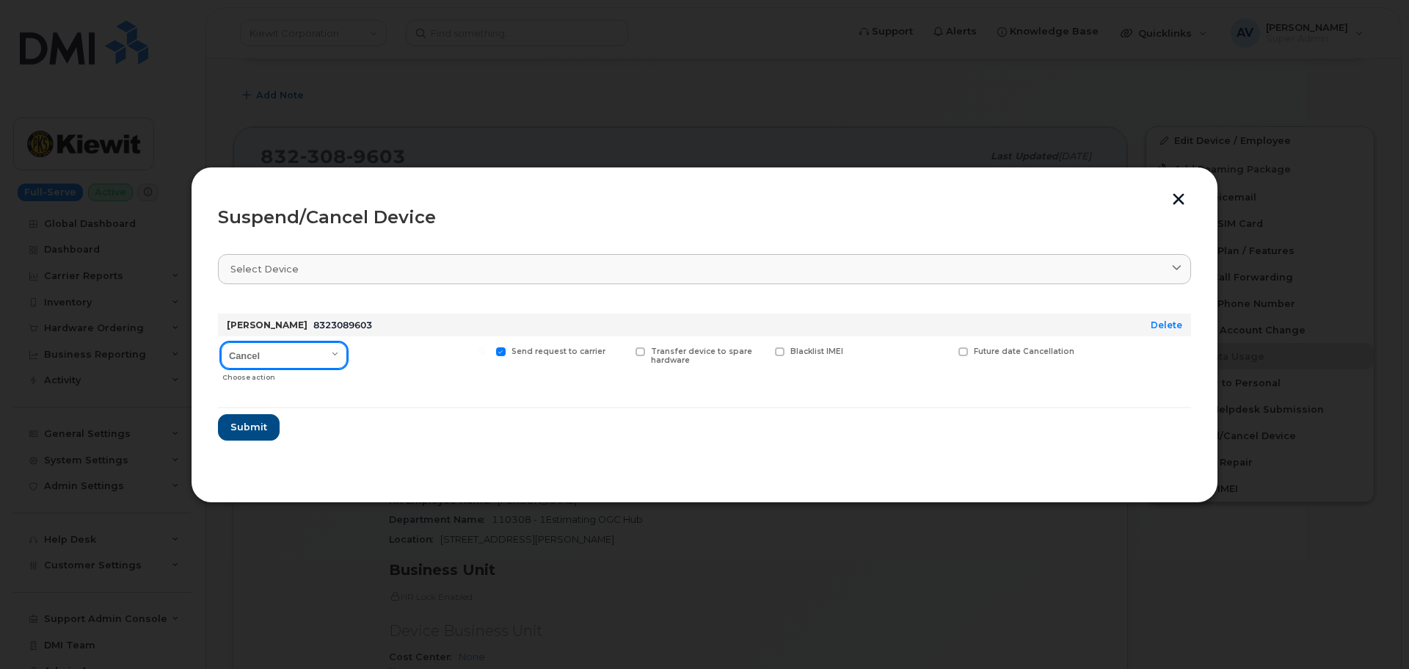
click at [311, 359] on select "Cancel Suspend - Reduced Rate Suspend - Full Rate Suspend - Lost Device/Stolen …" at bounding box center [284, 355] width 126 height 26
select select "[object Object]"
click at [221, 342] on select "Cancel Suspend - Reduced Rate Suspend - Full Rate Suspend - Lost Device/Stolen …" at bounding box center [284, 355] width 126 height 26
click at [257, 429] on span "Submit" at bounding box center [248, 427] width 37 height 14
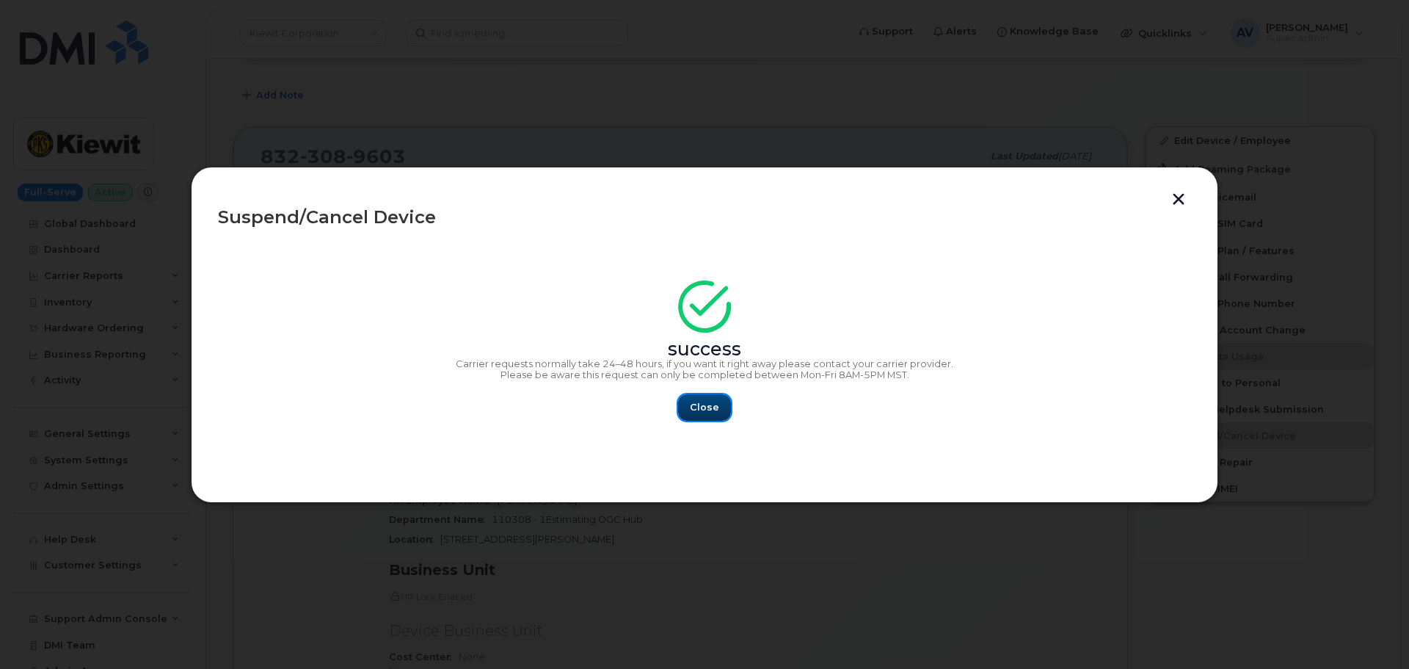
click at [700, 399] on button "Close" at bounding box center [704, 407] width 53 height 26
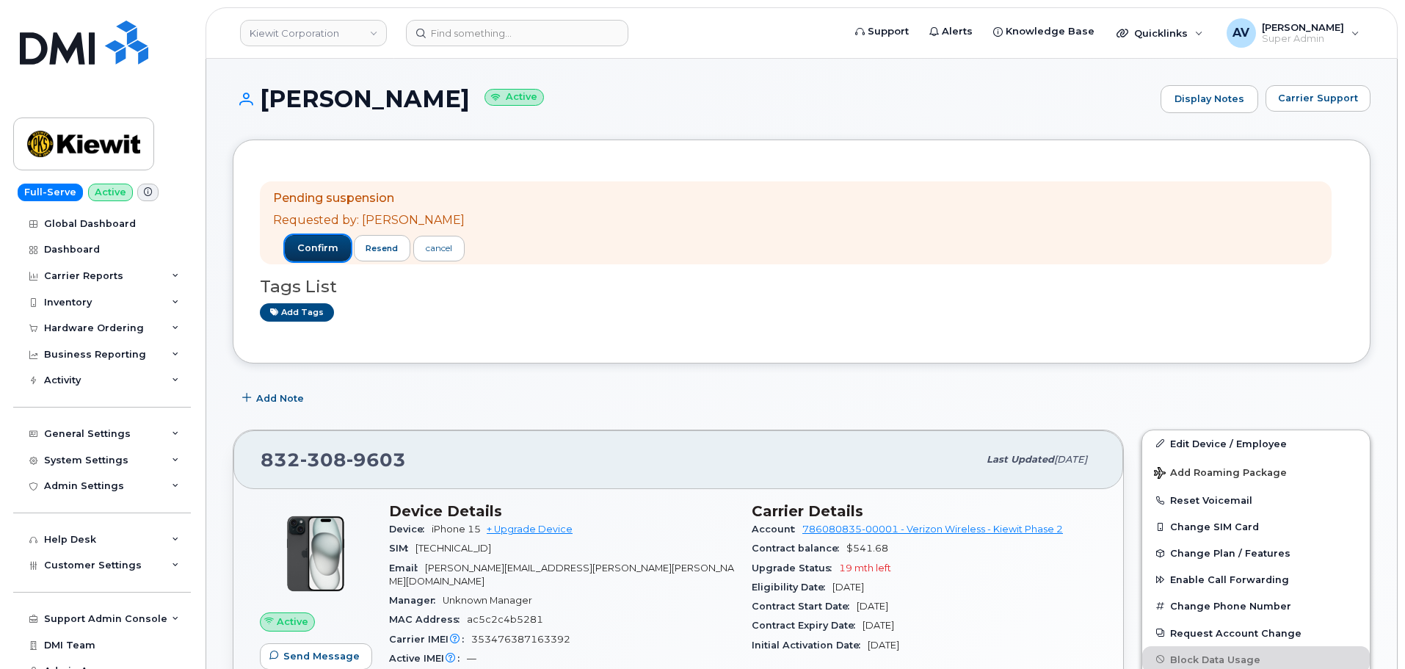
click at [316, 248] on span "confirm" at bounding box center [317, 248] width 41 height 13
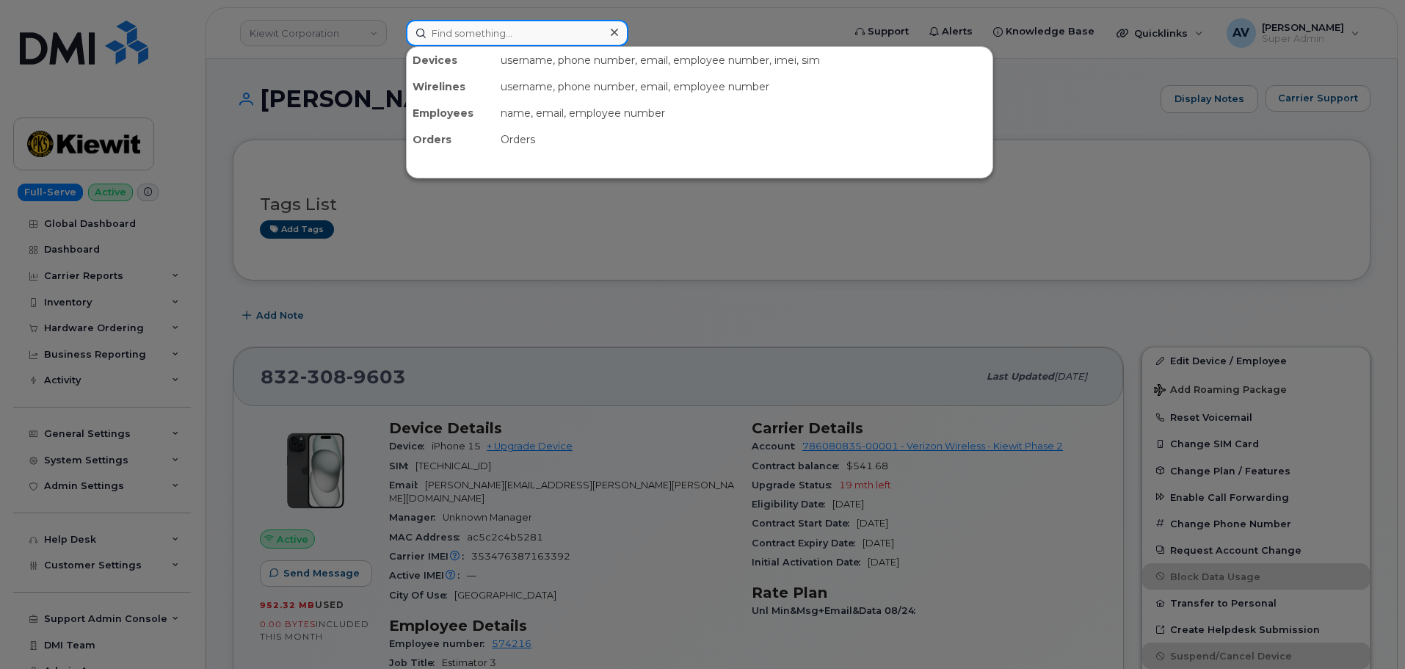
click at [590, 39] on input at bounding box center [517, 33] width 222 height 26
paste input "[PHONE_NUMBER]"
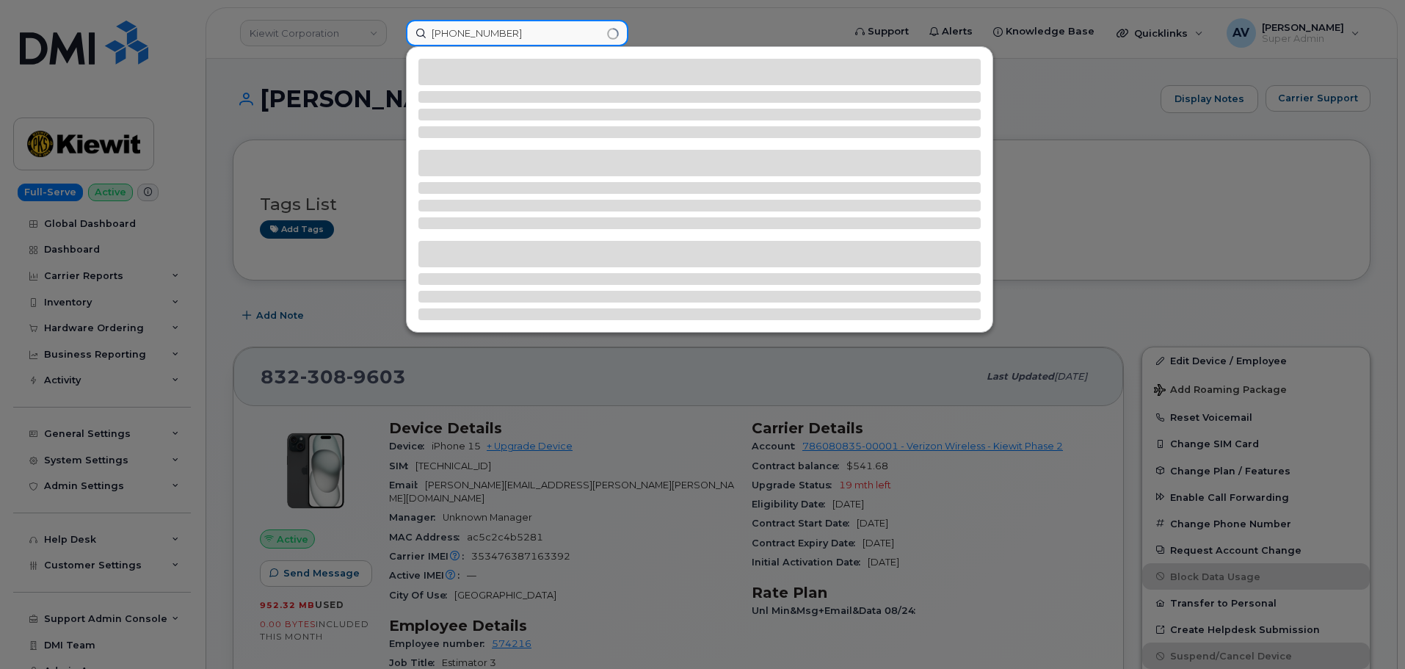
type input "[PHONE_NUMBER]"
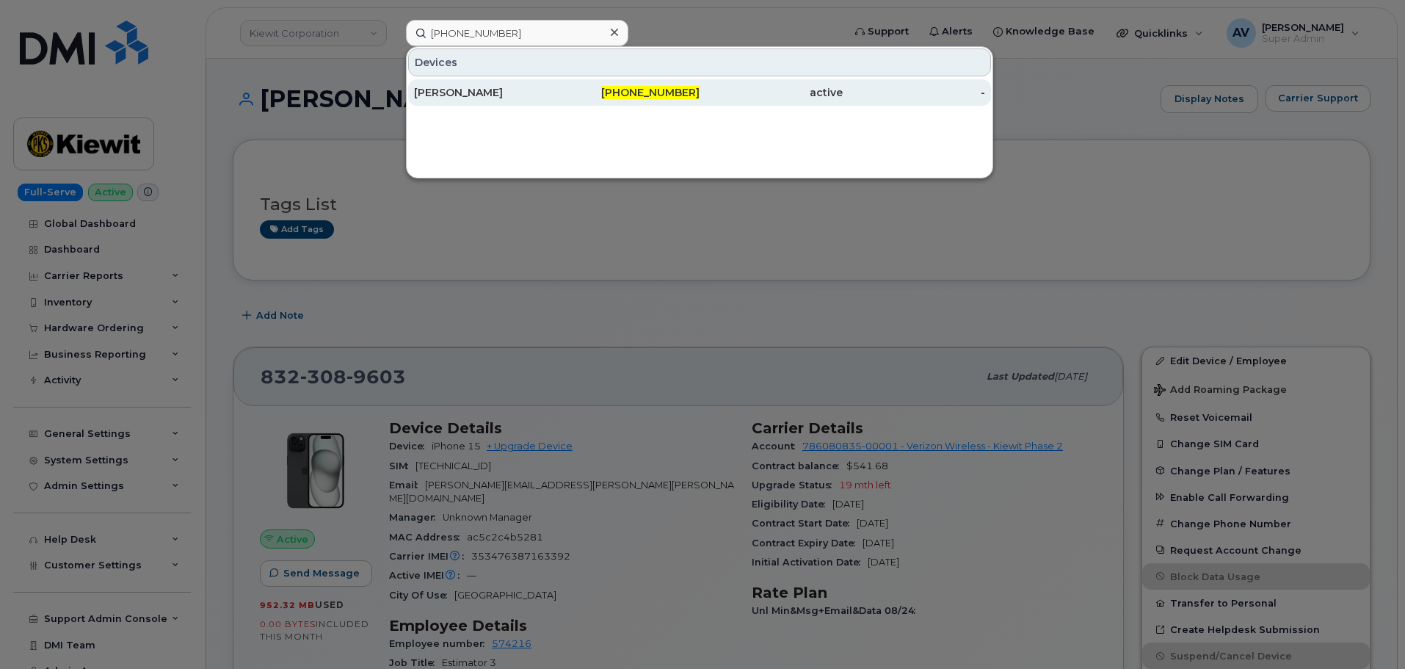
click at [587, 87] on div "587-839-2967" at bounding box center [628, 92] width 143 height 15
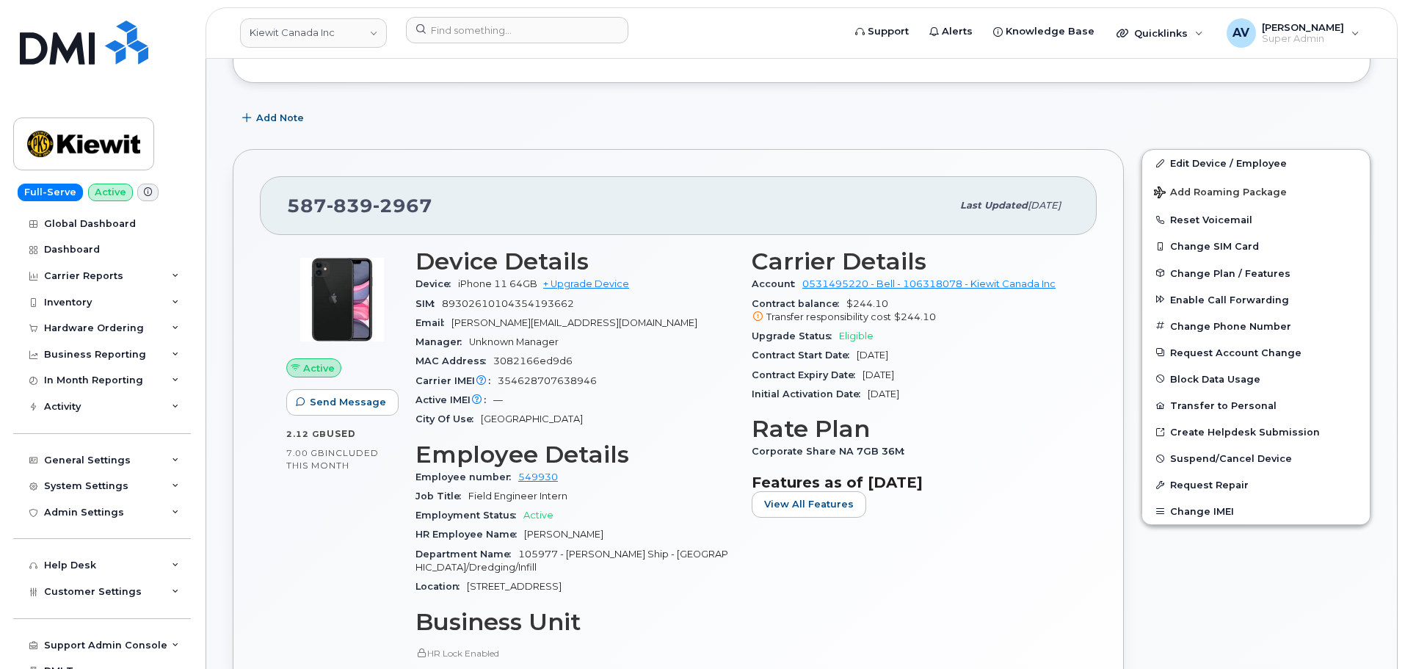
scroll to position [367, 0]
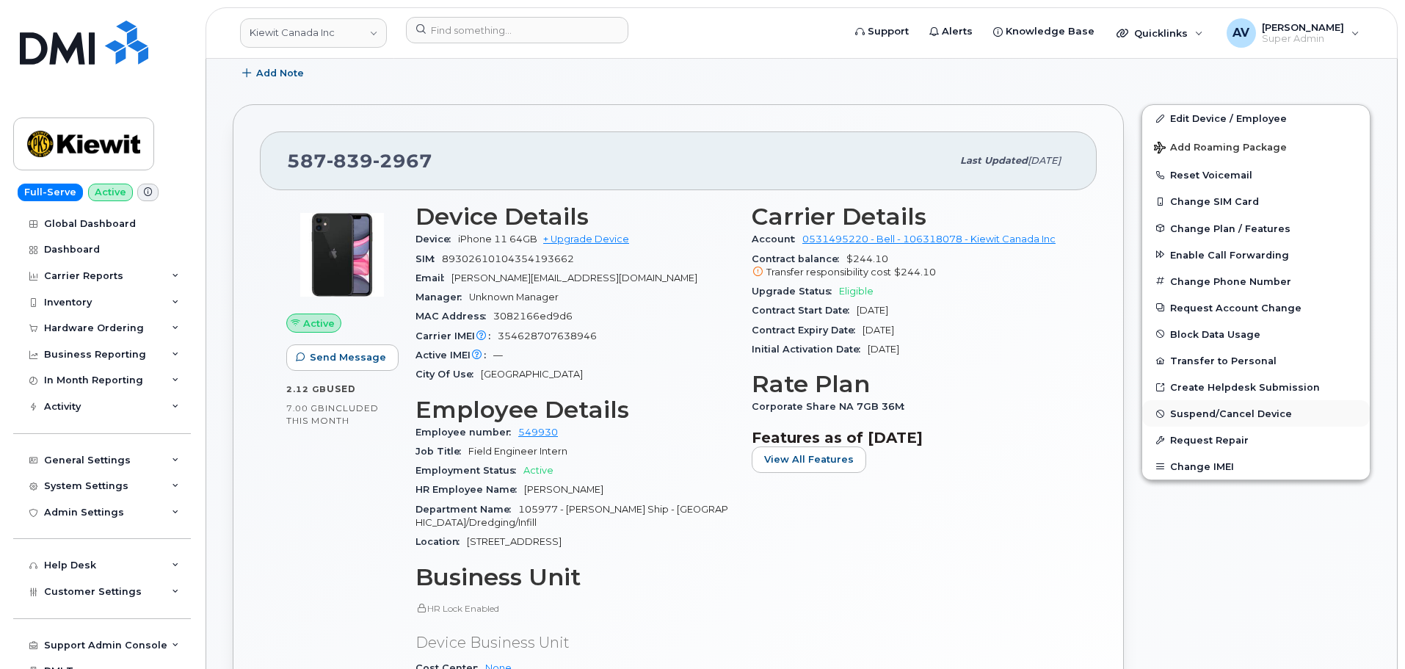
click at [1240, 410] on span "Suspend/Cancel Device" at bounding box center [1231, 413] width 122 height 11
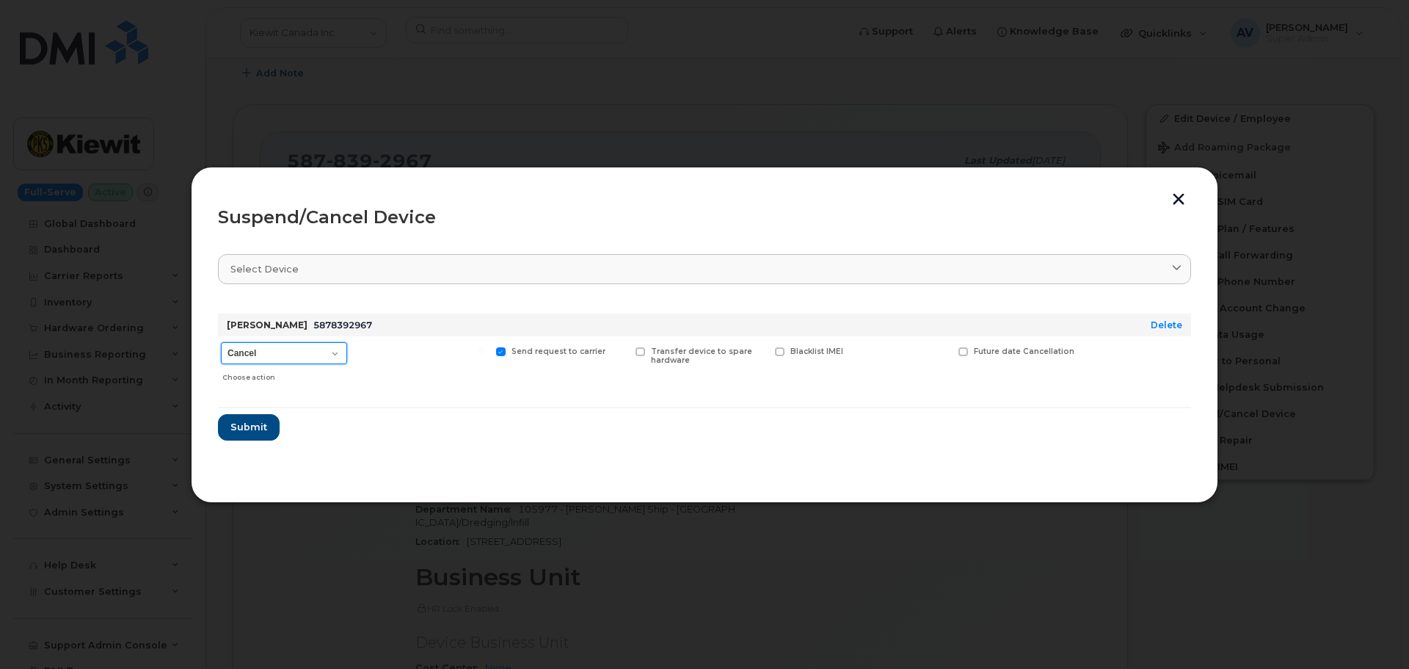
click at [272, 359] on select "Cancel Suspend - Extend Suspension Suspend - Reduced Rate Suspend - Full Rate S…" at bounding box center [284, 353] width 126 height 22
select select "[object Object]"
click at [221, 342] on select "Cancel Suspend - Extend Suspension Suspend - Reduced Rate Suspend - Full Rate S…" at bounding box center [284, 353] width 126 height 22
click at [256, 424] on span "Submit" at bounding box center [248, 427] width 37 height 14
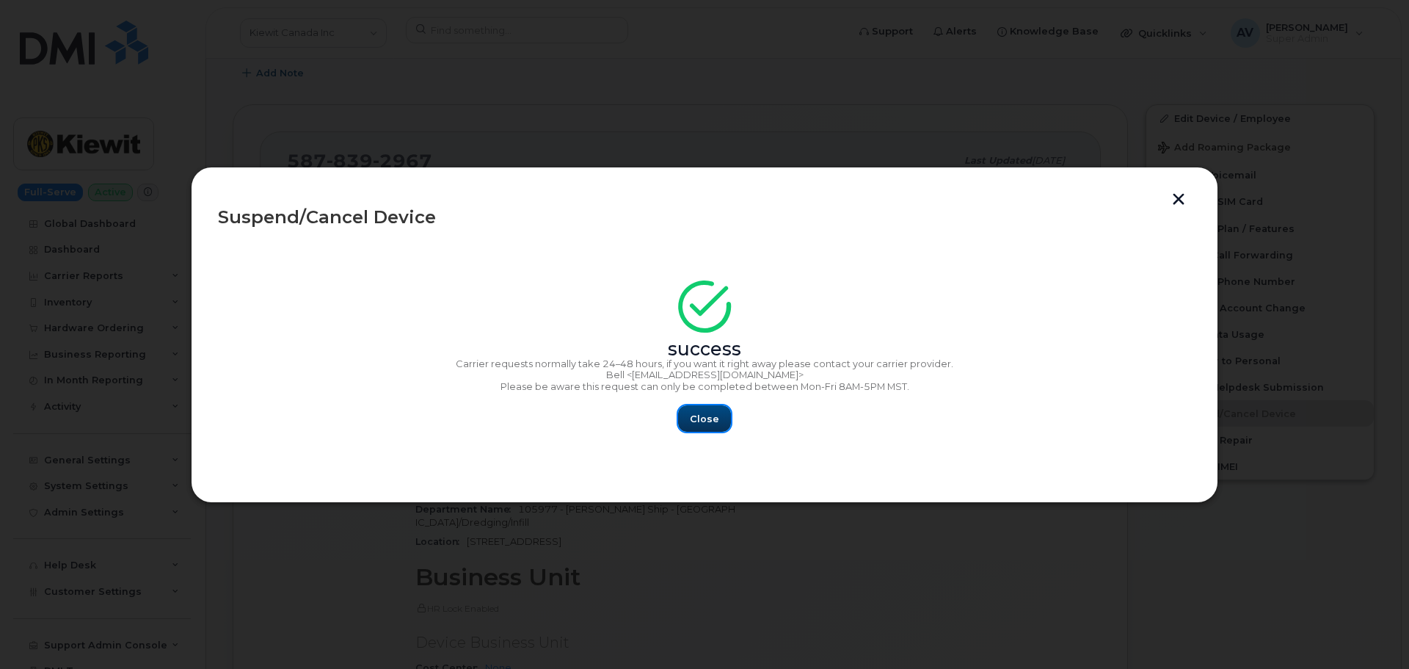
click at [715, 417] on span "Close" at bounding box center [704, 419] width 29 height 14
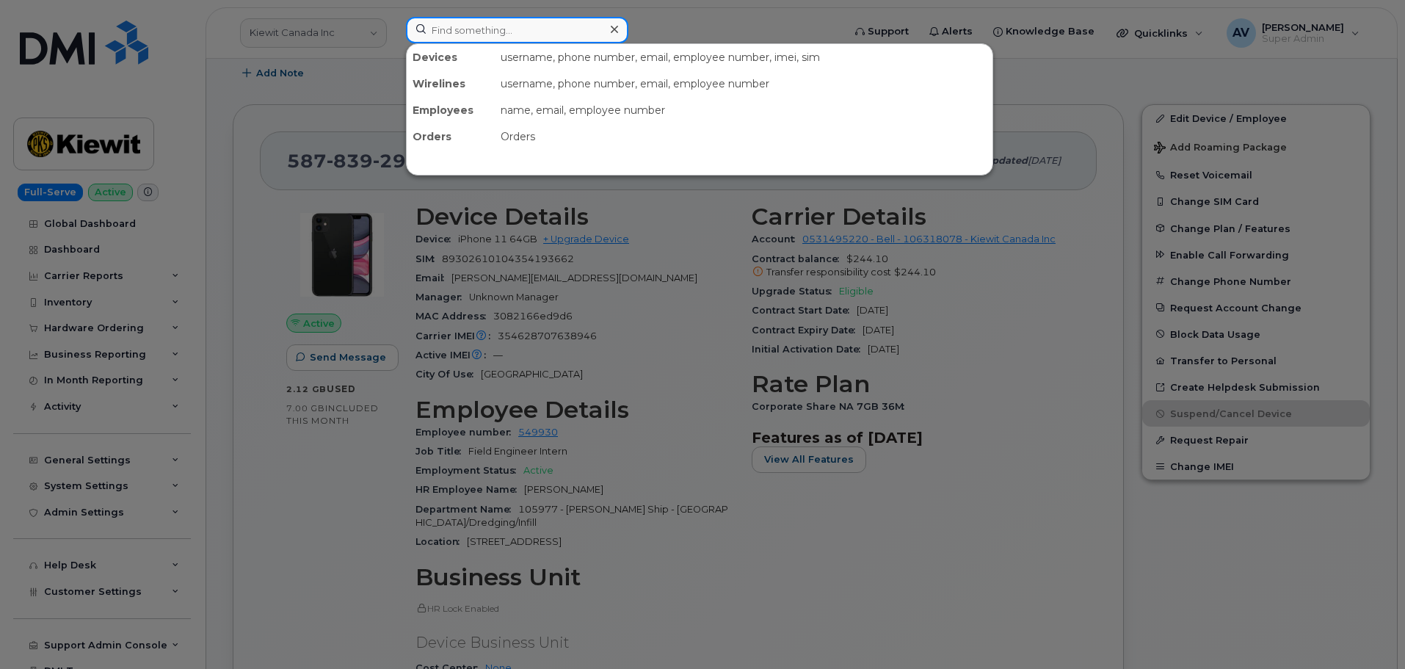
click at [545, 26] on input at bounding box center [517, 30] width 222 height 26
paste input "902-237-1678"
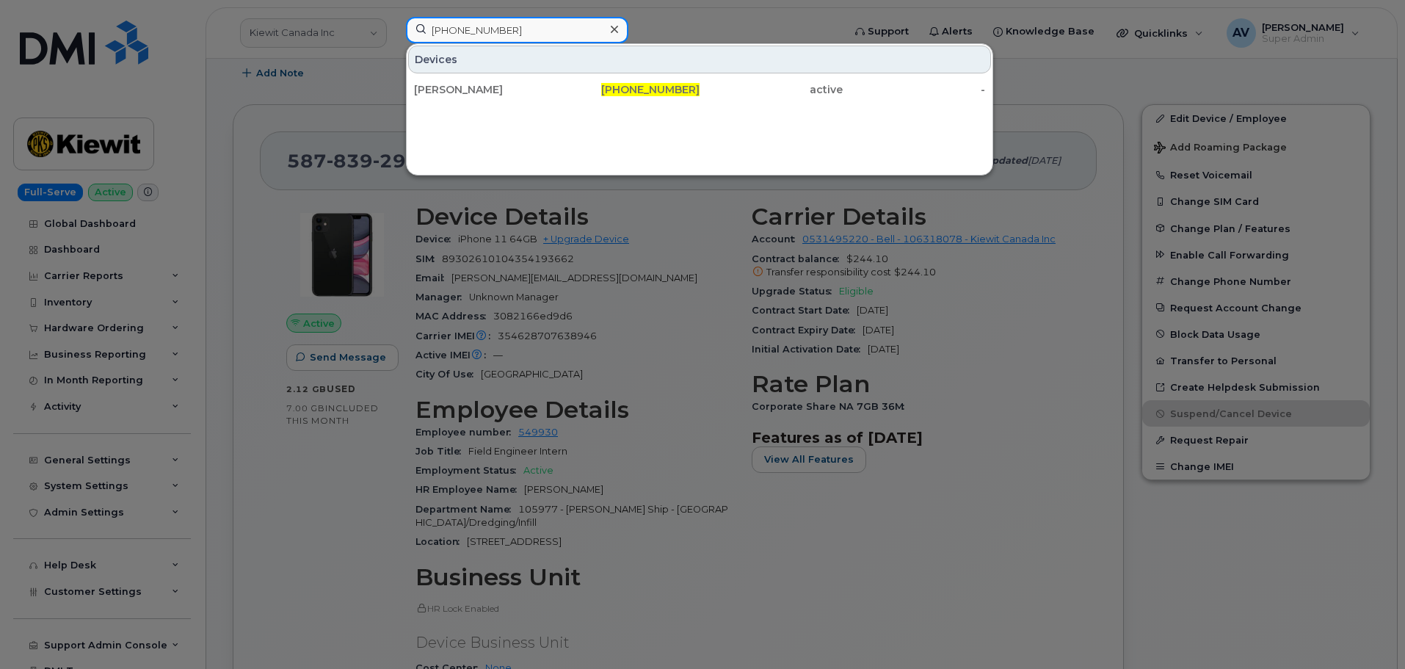
type input "902-237-1678"
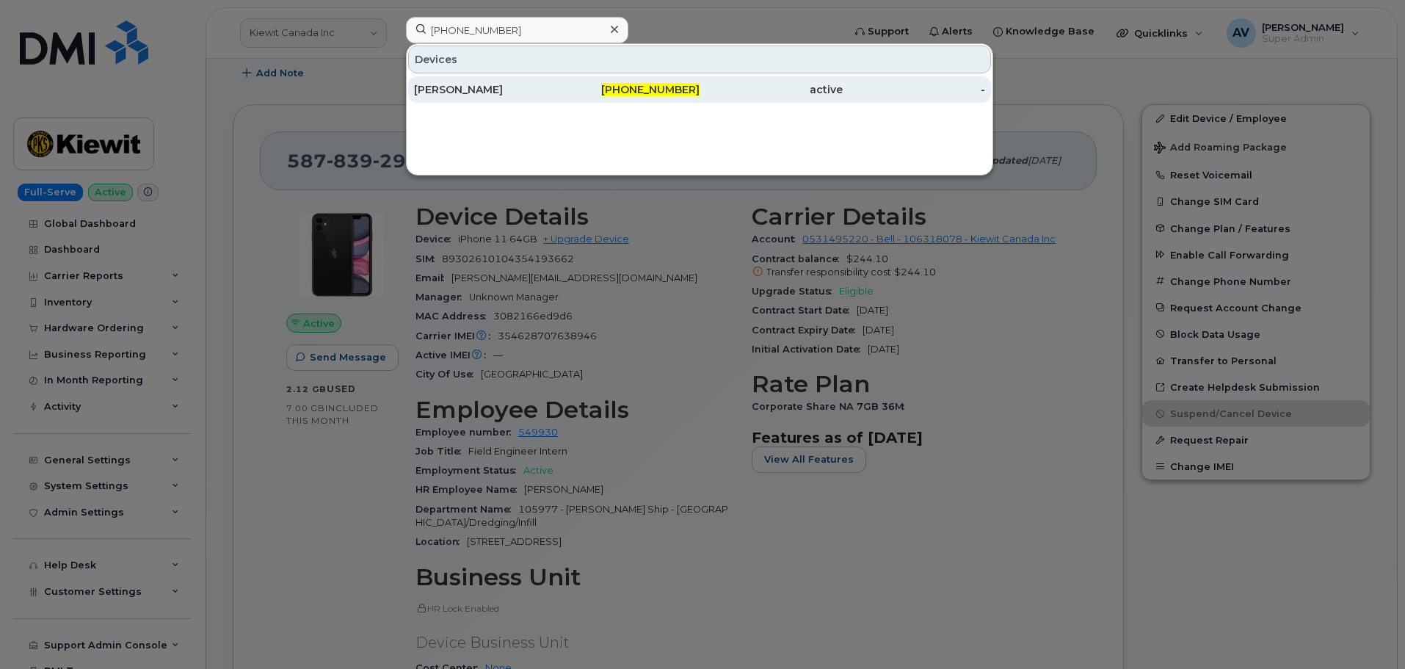
click at [645, 95] on span "902-237-1678" at bounding box center [650, 89] width 98 height 13
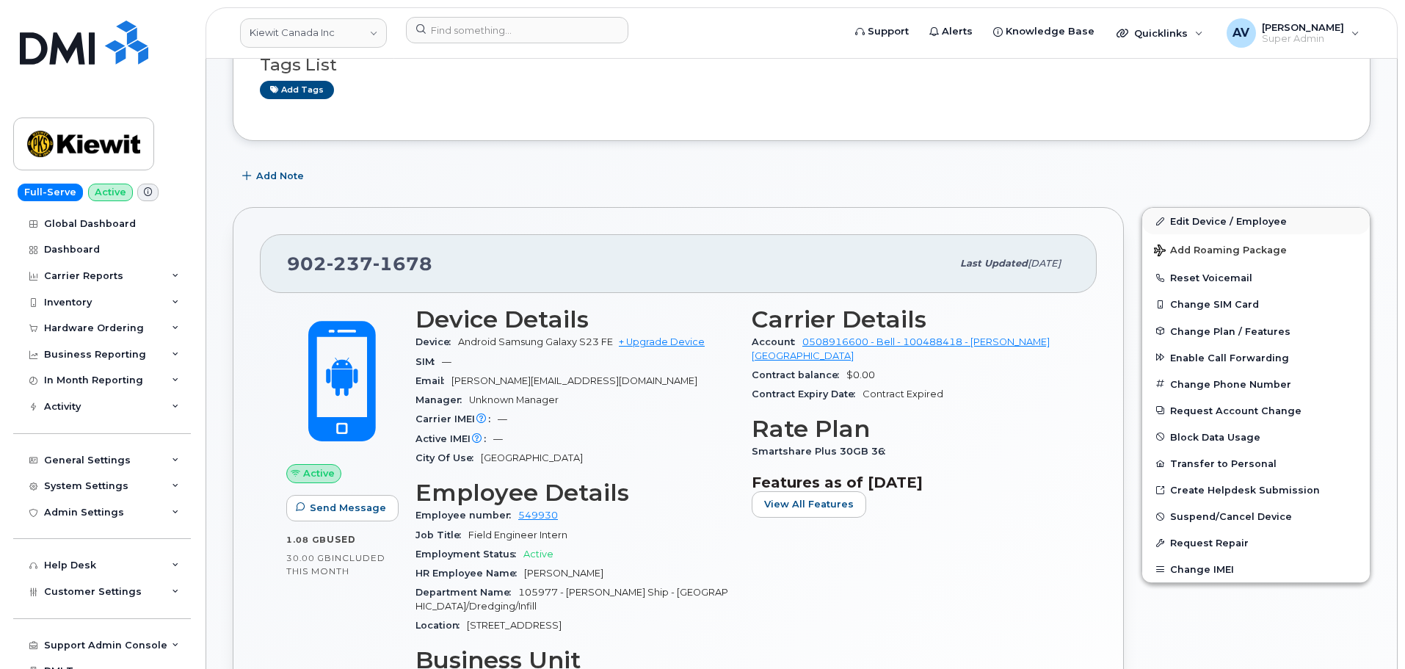
scroll to position [294, 0]
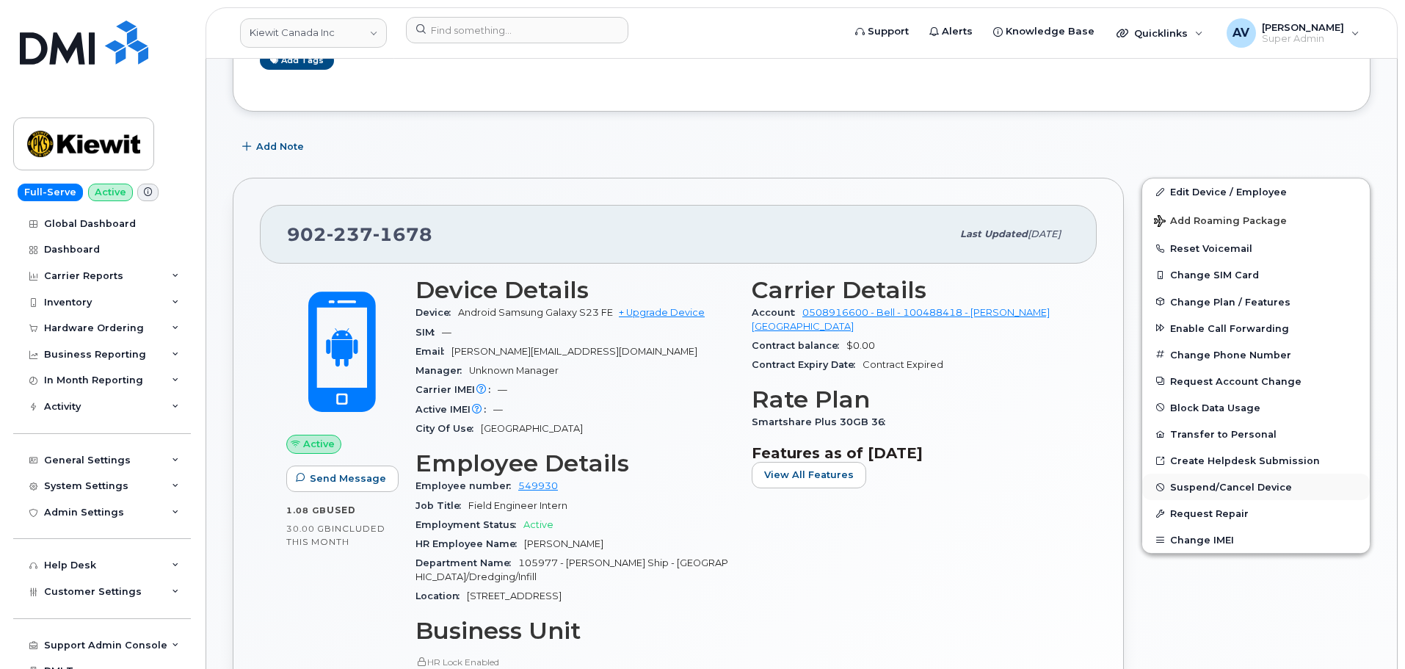
click at [1226, 482] on span "Suspend/Cancel Device" at bounding box center [1231, 487] width 122 height 11
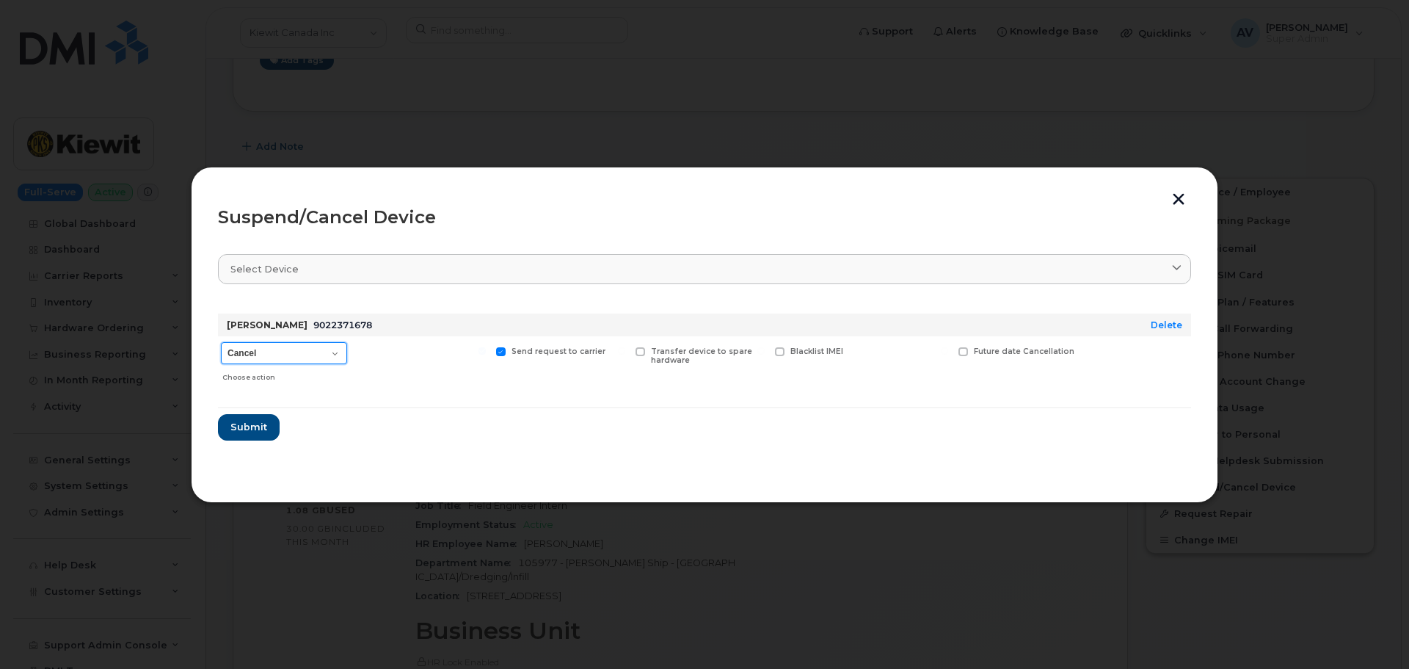
click at [277, 351] on select "Cancel Suspend - Extend Suspension Suspend - Reduced Rate Suspend - Full Rate S…" at bounding box center [284, 353] width 126 height 22
select select "[object Object]"
click at [221, 342] on select "Cancel Suspend - Extend Suspension Suspend - Reduced Rate Suspend - Full Rate S…" at bounding box center [284, 353] width 126 height 22
click at [260, 425] on span "Submit" at bounding box center [248, 427] width 37 height 14
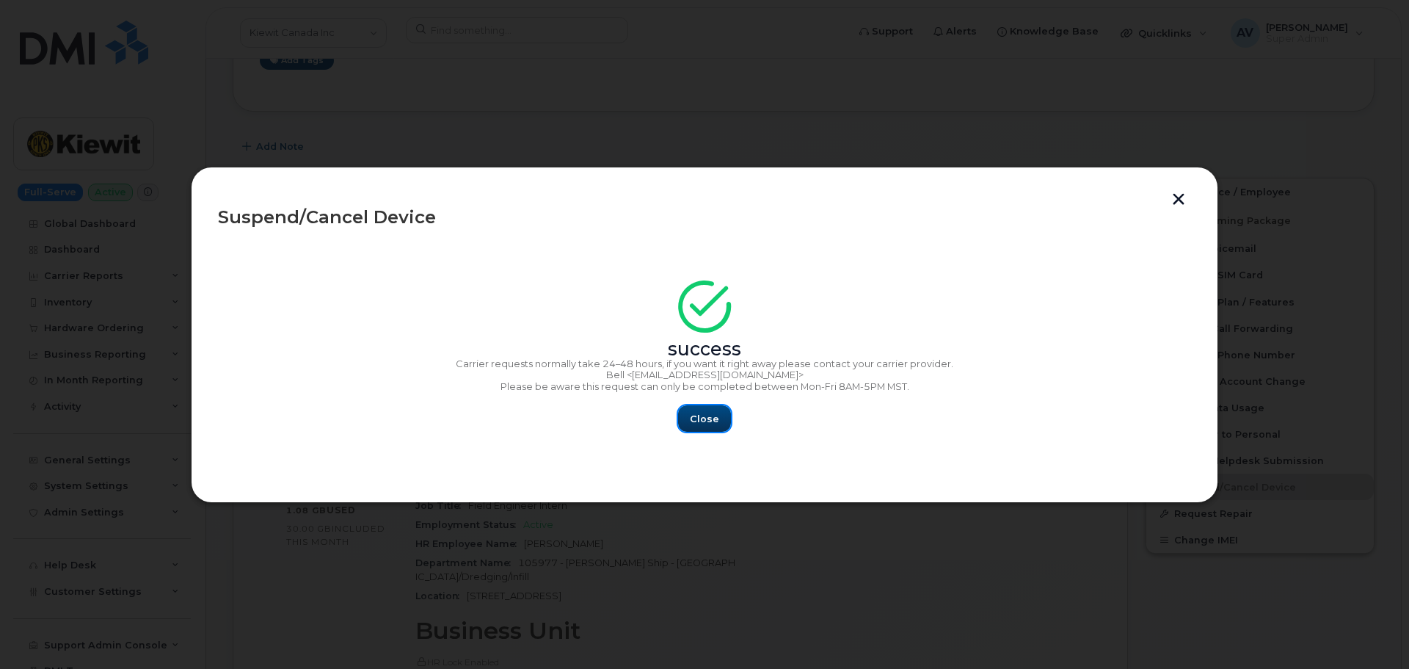
click at [705, 410] on button "Close" at bounding box center [704, 418] width 53 height 26
